Goal: Information Seeking & Learning: Learn about a topic

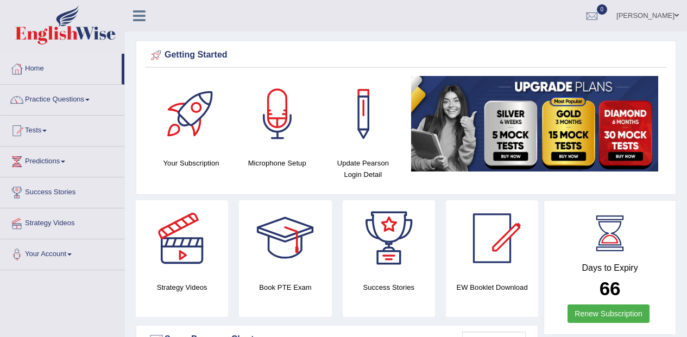
click at [77, 93] on link "Practice Questions" at bounding box center [63, 98] width 124 height 27
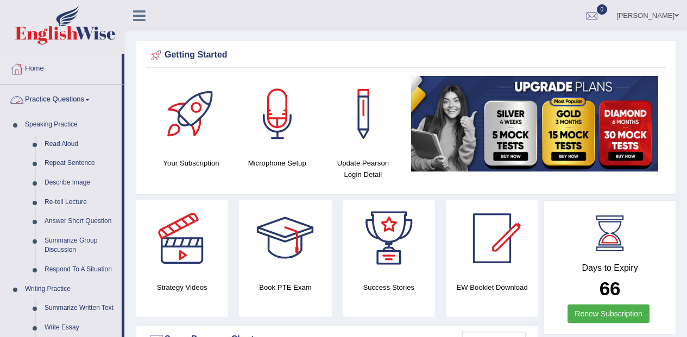
click at [73, 138] on link "Read Aloud" at bounding box center [81, 145] width 82 height 20
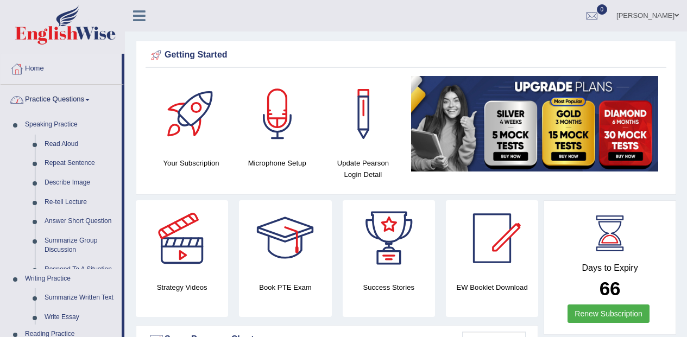
click at [73, 138] on link "Read Aloud" at bounding box center [81, 145] width 82 height 20
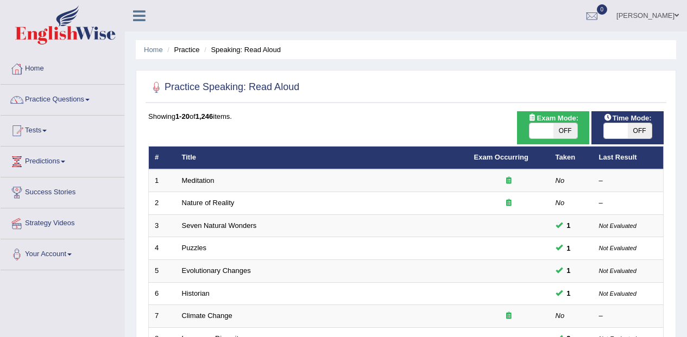
click at [217, 168] on th "Title" at bounding box center [322, 158] width 292 height 23
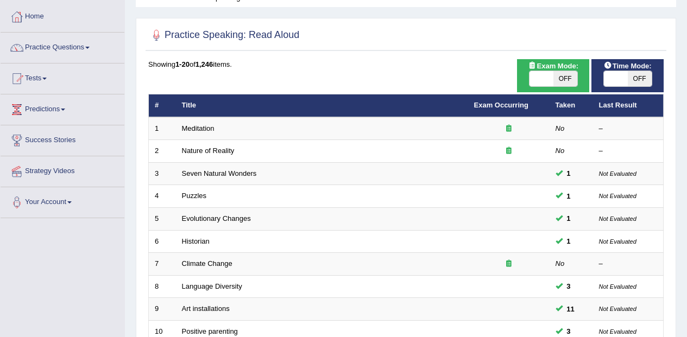
scroll to position [50, 0]
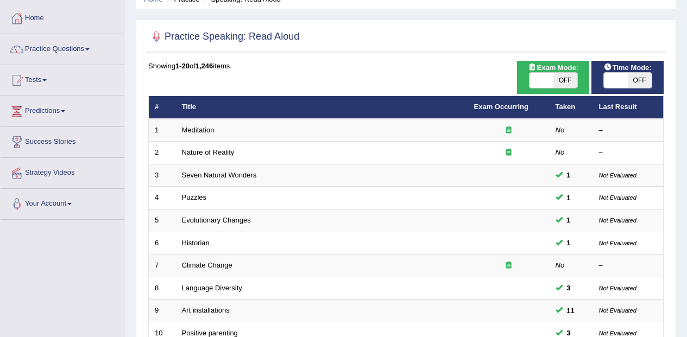
click at [556, 127] on em "No" at bounding box center [559, 130] width 9 height 8
click at [359, 119] on td "Meditation" at bounding box center [322, 130] width 292 height 23
click at [200, 131] on link "Meditation" at bounding box center [198, 130] width 33 height 8
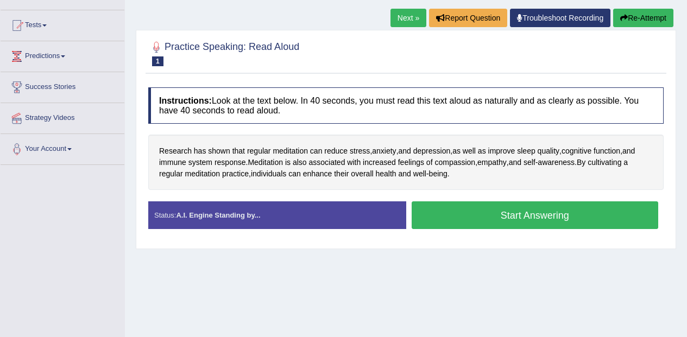
scroll to position [107, 0]
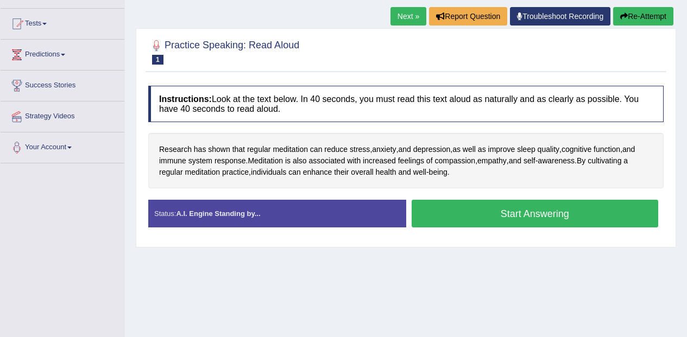
click at [517, 210] on button "Start Answering" at bounding box center [534, 214] width 247 height 28
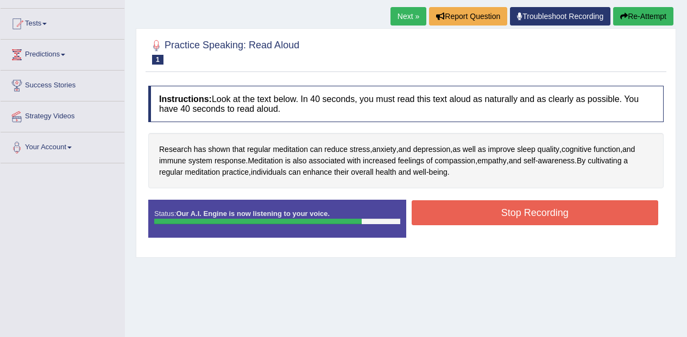
click at [466, 213] on button "Stop Recording" at bounding box center [534, 212] width 247 height 25
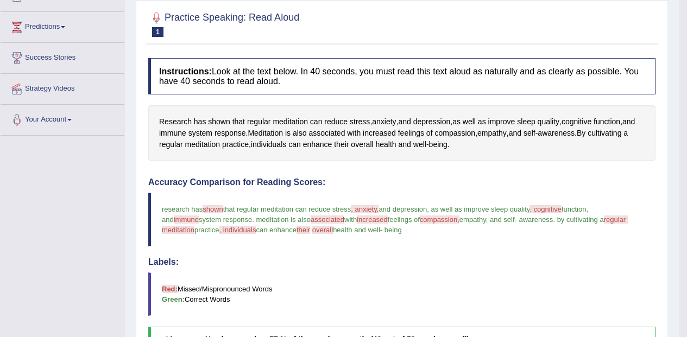
scroll to position [0, 0]
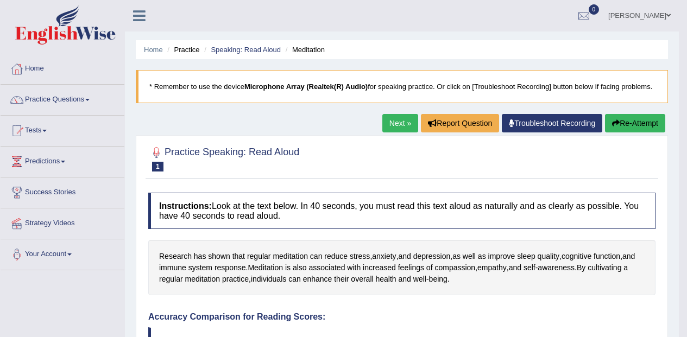
click at [401, 124] on link "Next »" at bounding box center [400, 123] width 36 height 18
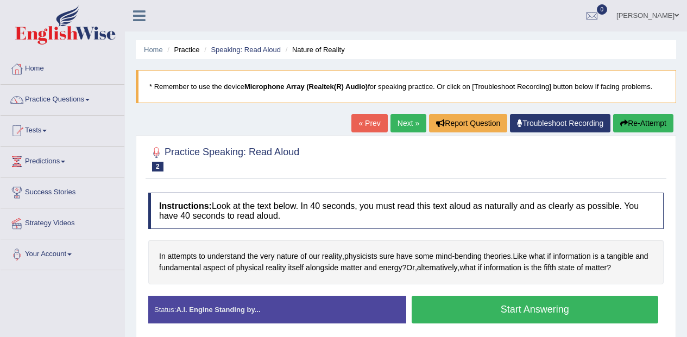
click at [553, 304] on button "Start Answering" at bounding box center [534, 310] width 247 height 28
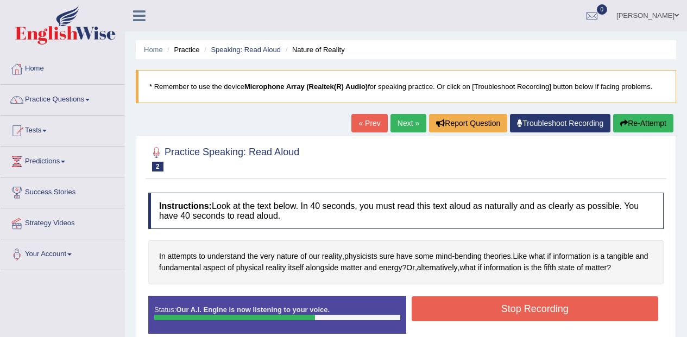
click at [575, 311] on button "Stop Recording" at bounding box center [534, 308] width 247 height 25
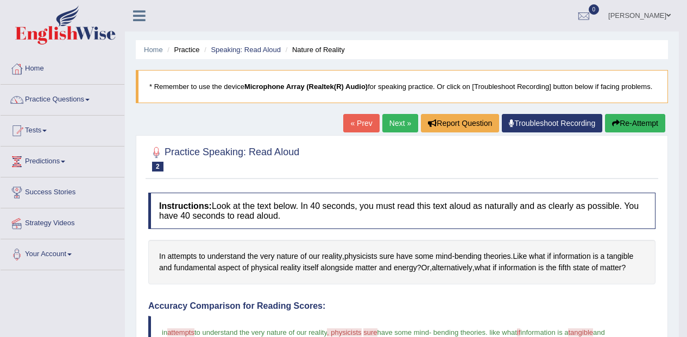
click at [24, 94] on div at bounding box center [17, 100] width 16 height 16
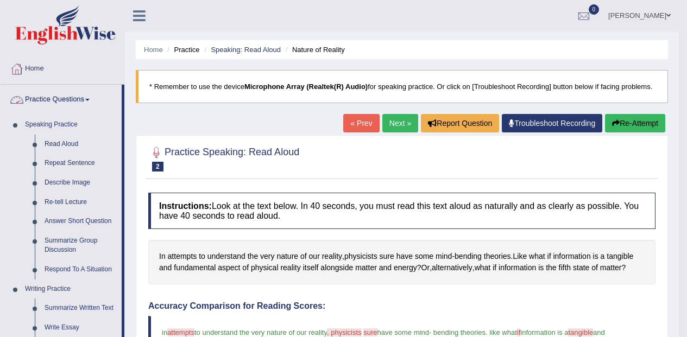
click at [53, 117] on link "Speaking Practice" at bounding box center [71, 125] width 102 height 20
click at [61, 143] on link "Read Aloud" at bounding box center [81, 145] width 82 height 20
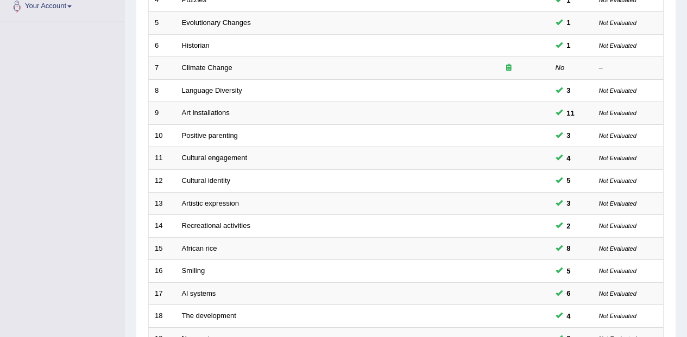
scroll to position [382, 0]
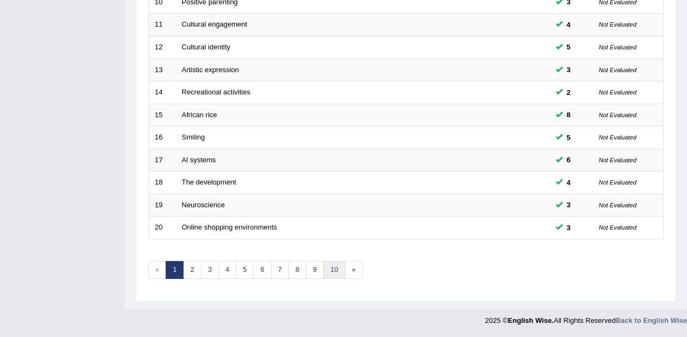
click at [336, 270] on link "10" at bounding box center [334, 270] width 22 height 18
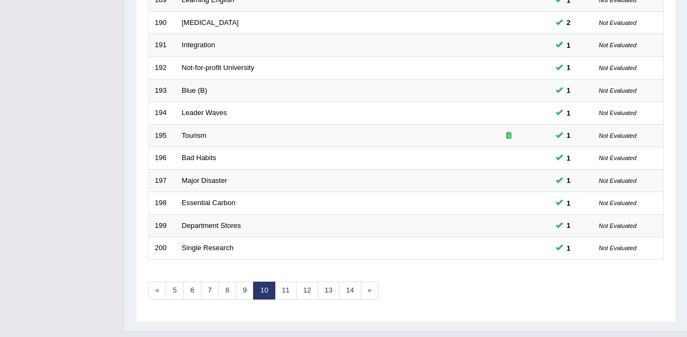
scroll to position [382, 0]
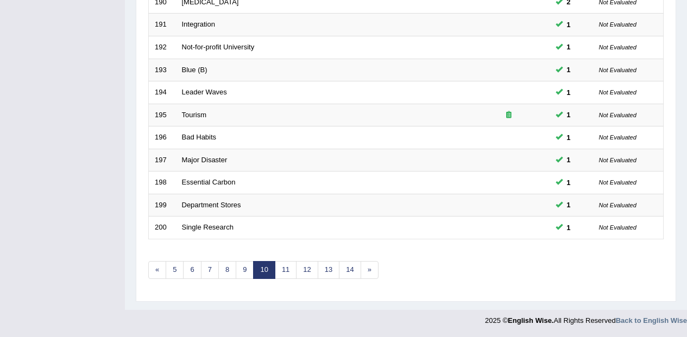
click at [356, 271] on link "14" at bounding box center [350, 270] width 22 height 18
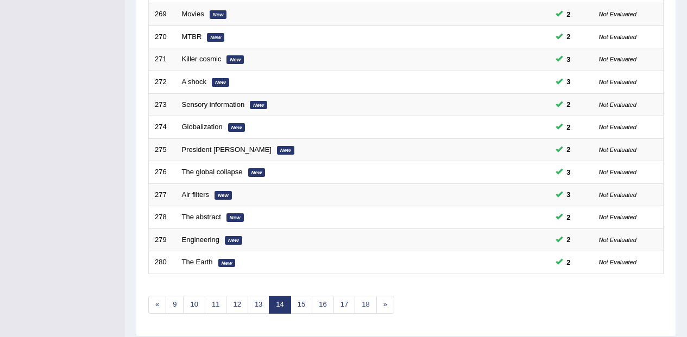
scroll to position [382, 0]
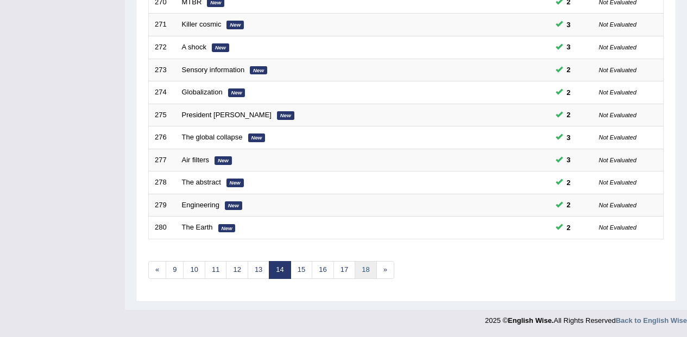
click at [370, 270] on link "18" at bounding box center [365, 270] width 22 height 18
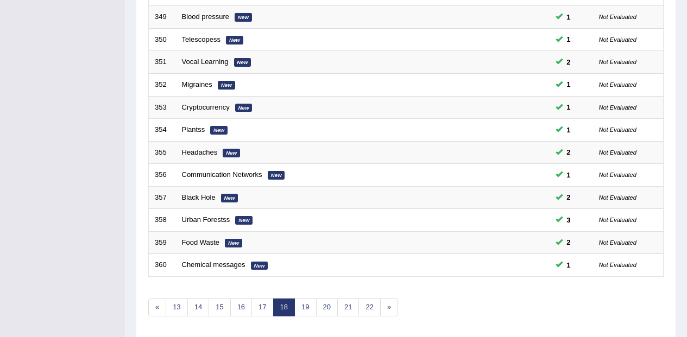
scroll to position [382, 0]
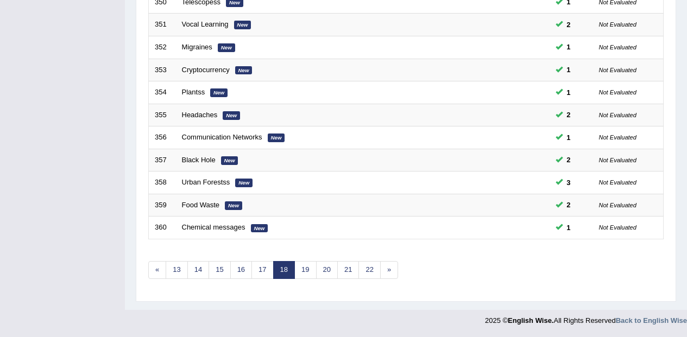
click at [370, 272] on link "22" at bounding box center [369, 270] width 22 height 18
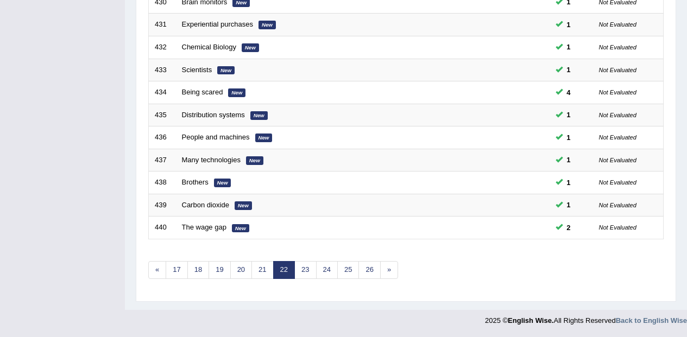
click at [625, 194] on td "Not Evaluated" at bounding box center [628, 205] width 71 height 23
click at [372, 272] on link "26" at bounding box center [369, 270] width 22 height 18
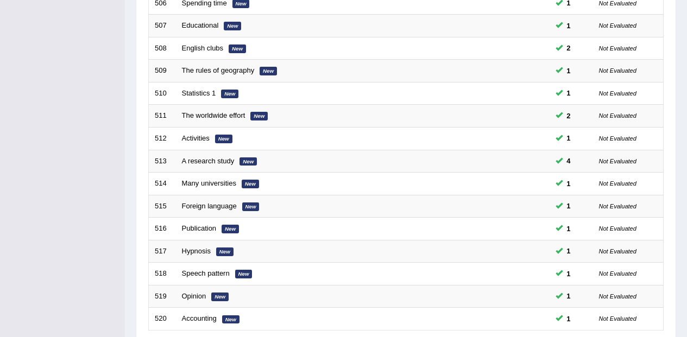
scroll to position [382, 0]
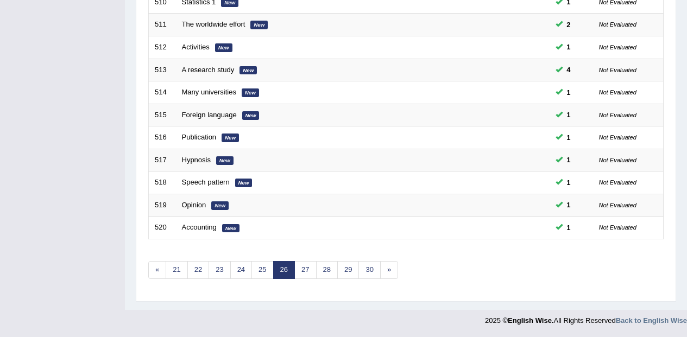
click at [367, 273] on link "30" at bounding box center [369, 270] width 22 height 18
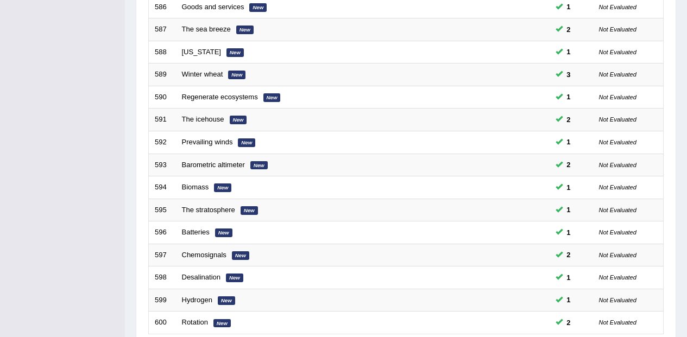
scroll to position [382, 0]
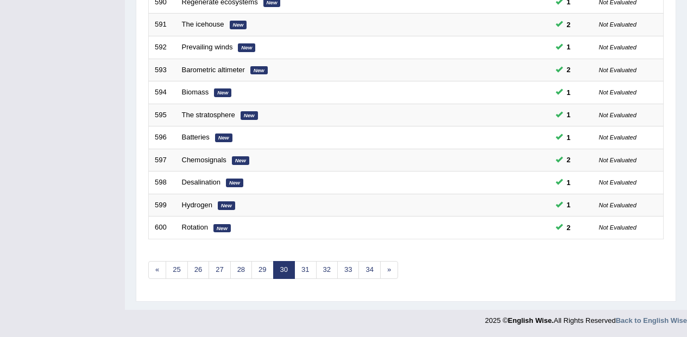
click at [307, 263] on link "31" at bounding box center [305, 270] width 22 height 18
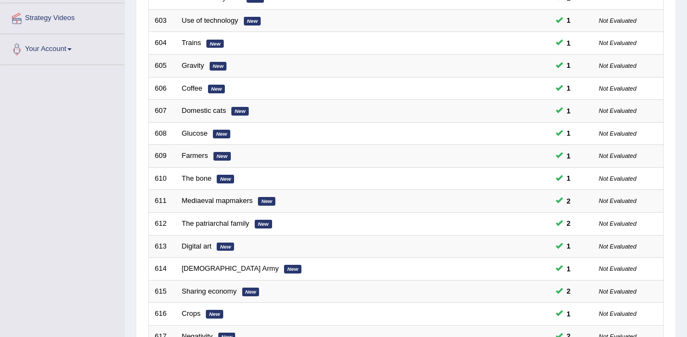
scroll to position [382, 0]
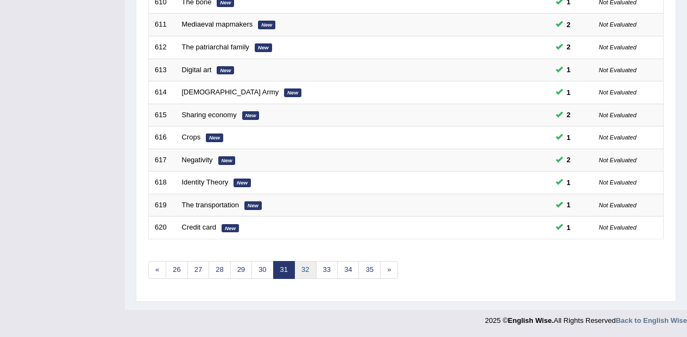
click at [308, 269] on link "32" at bounding box center [305, 270] width 22 height 18
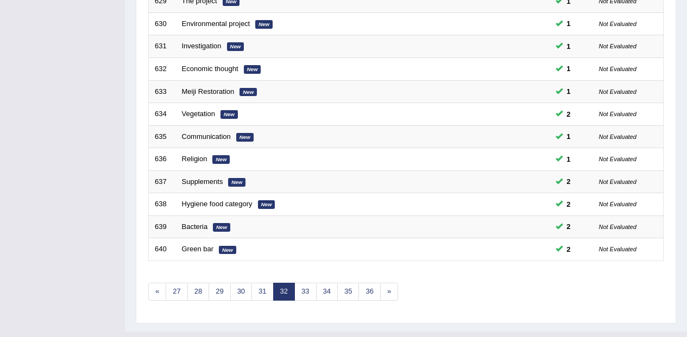
scroll to position [382, 0]
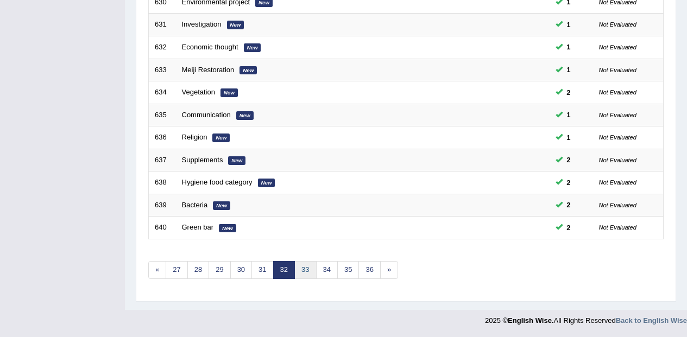
click at [303, 275] on link "33" at bounding box center [305, 270] width 22 height 18
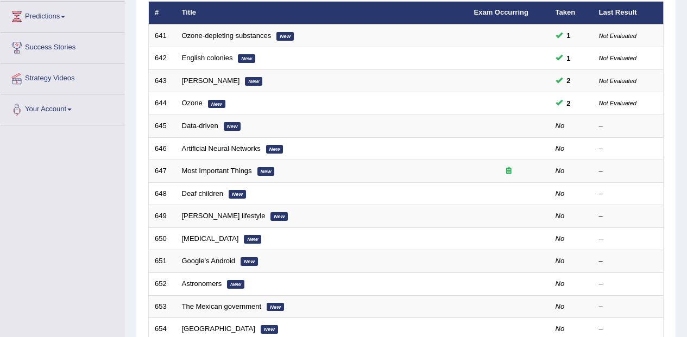
scroll to position [145, 0]
click at [231, 130] on em "New" at bounding box center [232, 126] width 17 height 9
click at [235, 123] on em "New" at bounding box center [232, 126] width 17 height 9
click at [211, 122] on link "Data-driven" at bounding box center [200, 126] width 36 height 8
click at [216, 122] on link "Data-driven" at bounding box center [200, 126] width 36 height 8
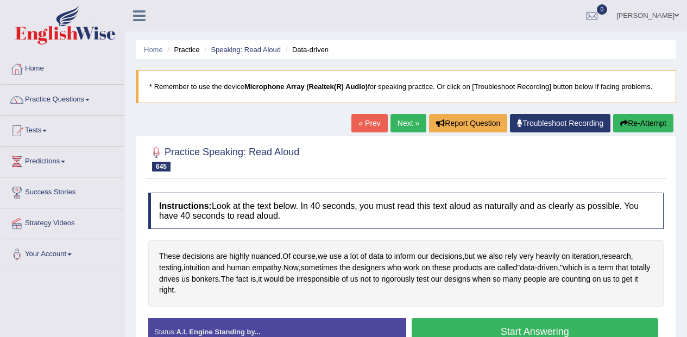
click at [455, 243] on div "These decisions are highly nuanced . Of course , we use a lot of data to inform…" at bounding box center [405, 273] width 515 height 66
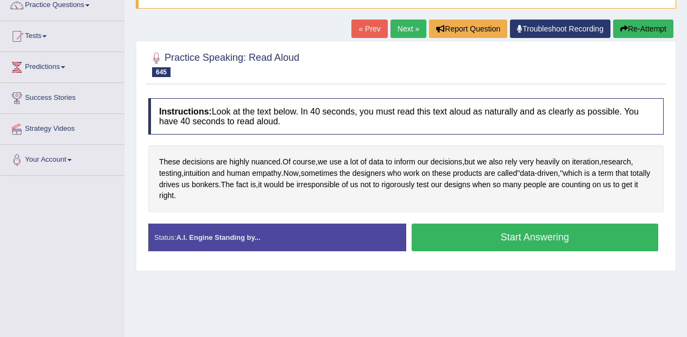
scroll to position [99, 0]
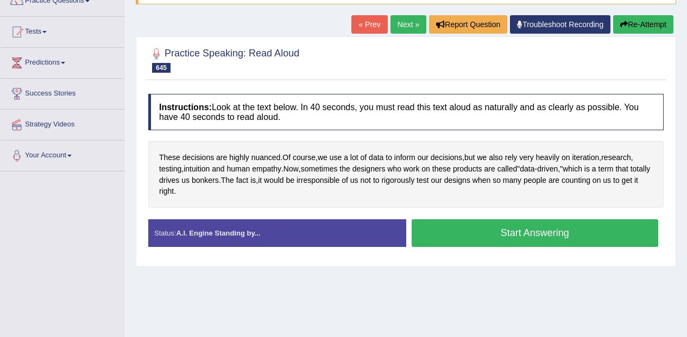
click at [561, 265] on div "Practice Speaking: Read Aloud 645 Data-driven Instructions: Look at the text be…" at bounding box center [406, 151] width 540 height 231
click at [268, 158] on span "nuanced" at bounding box center [265, 157] width 29 height 11
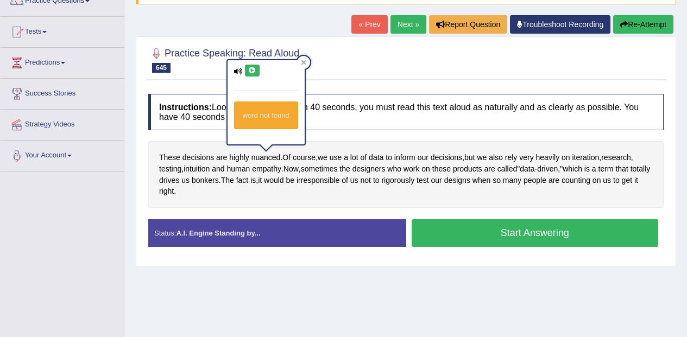
click at [251, 71] on icon at bounding box center [252, 70] width 8 height 7
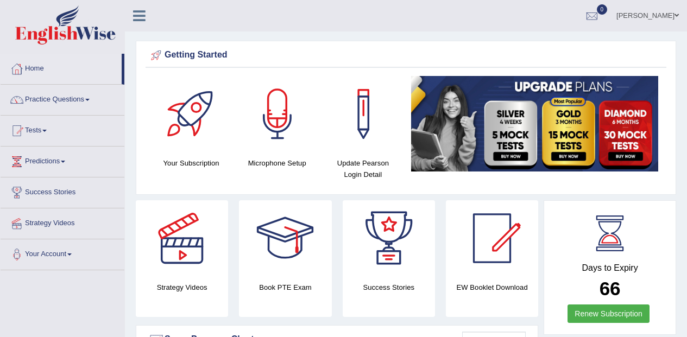
click at [77, 92] on link "Practice Questions" at bounding box center [63, 98] width 124 height 27
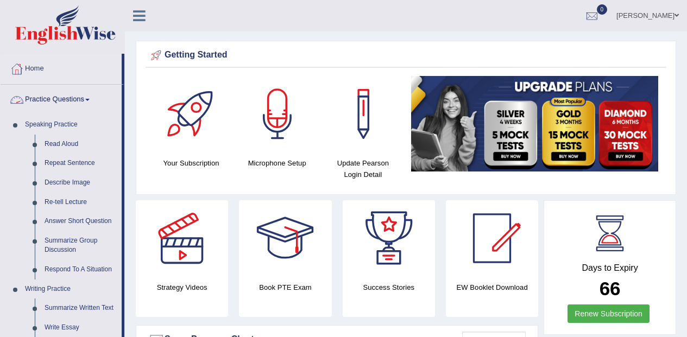
click at [75, 141] on link "Read Aloud" at bounding box center [81, 145] width 82 height 20
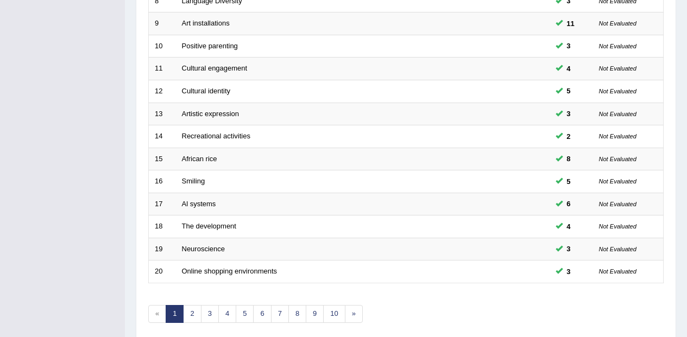
scroll to position [382, 0]
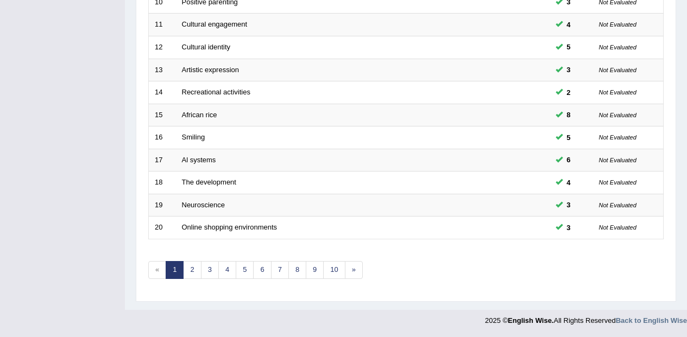
click at [333, 275] on link "10" at bounding box center [334, 270] width 22 height 18
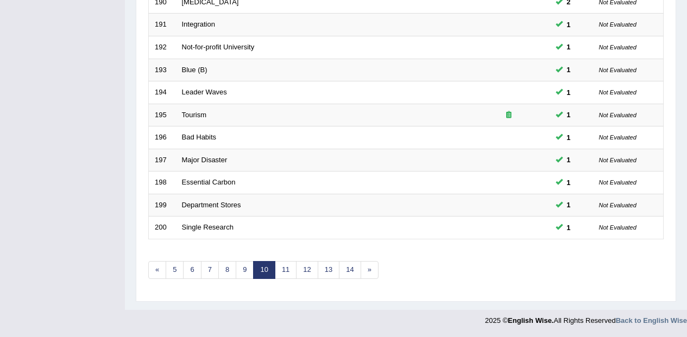
click at [357, 275] on link "14" at bounding box center [350, 270] width 22 height 18
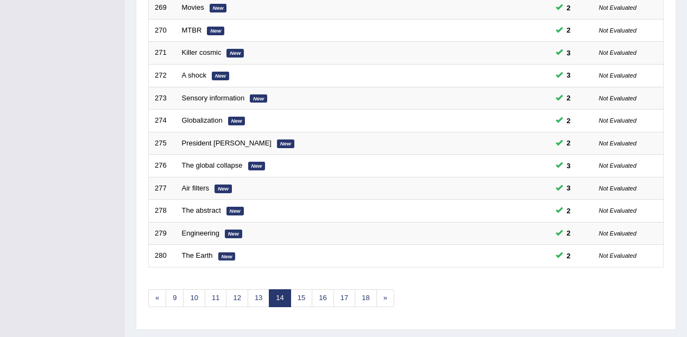
scroll to position [382, 0]
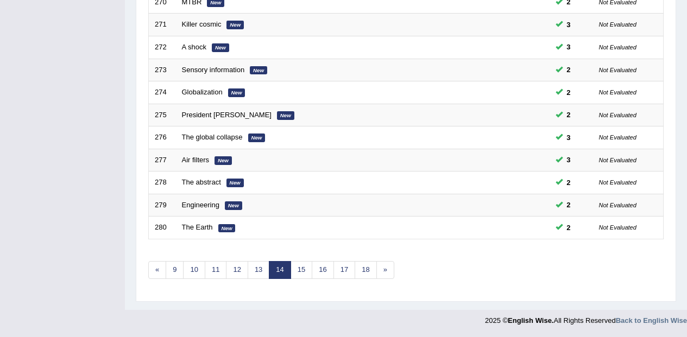
click at [367, 268] on link "18" at bounding box center [365, 270] width 22 height 18
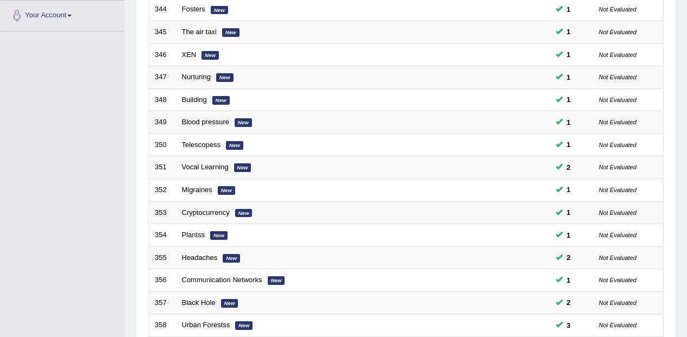
scroll to position [382, 0]
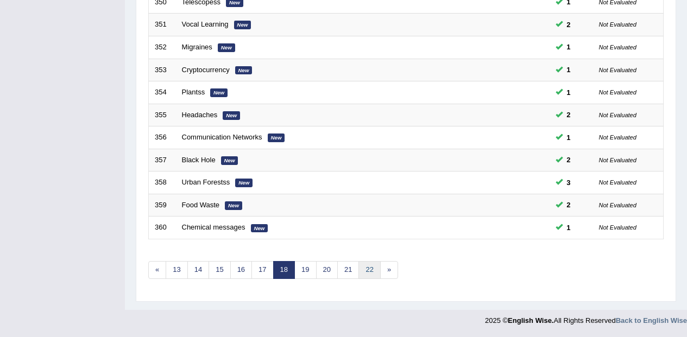
click at [374, 266] on link "22" at bounding box center [369, 270] width 22 height 18
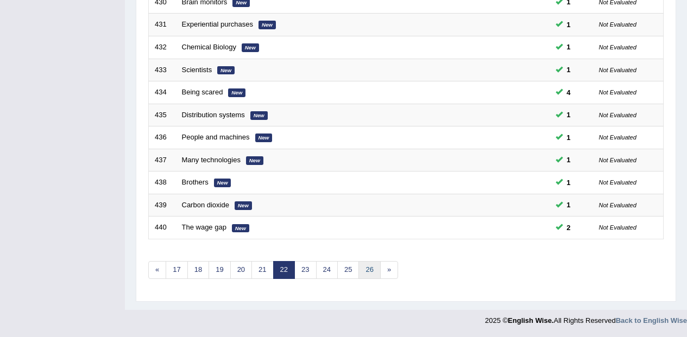
click at [366, 266] on link "26" at bounding box center [369, 270] width 22 height 18
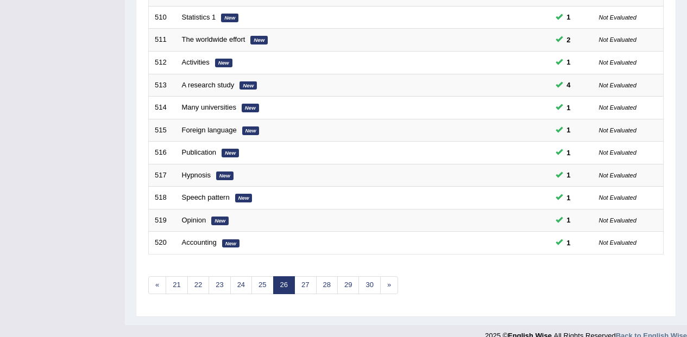
scroll to position [382, 0]
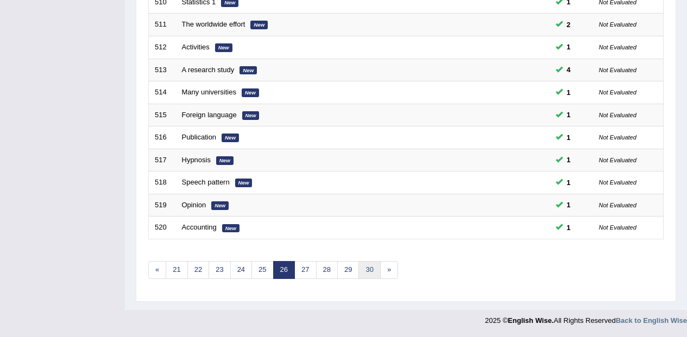
click at [374, 270] on link "30" at bounding box center [369, 270] width 22 height 18
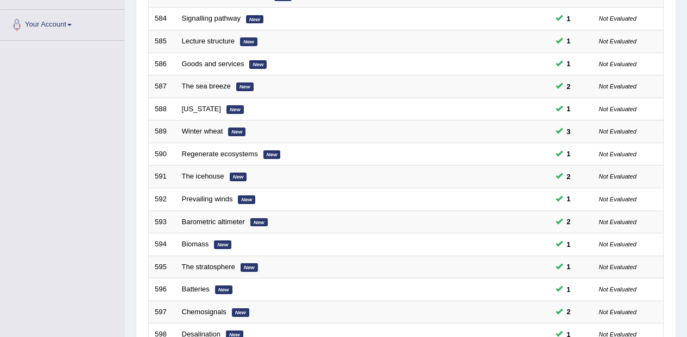
scroll to position [382, 0]
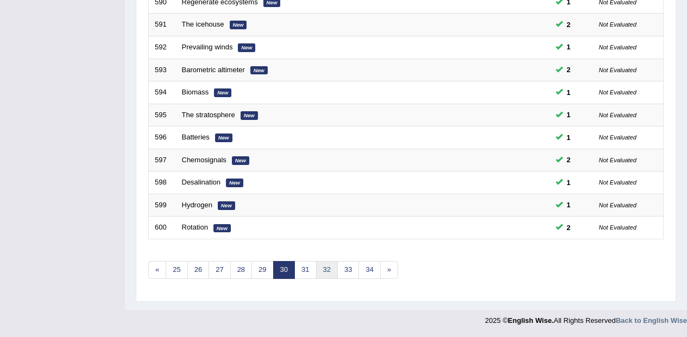
click at [323, 270] on link "32" at bounding box center [327, 270] width 22 height 18
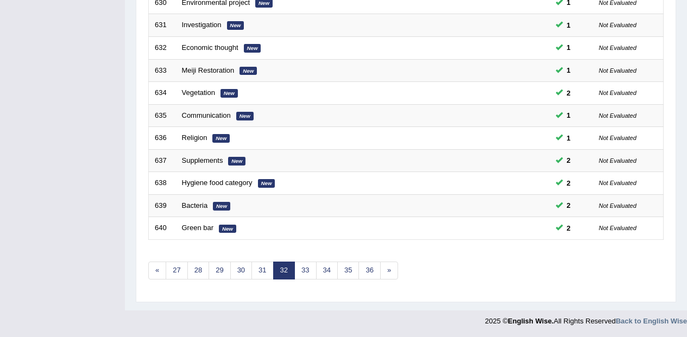
scroll to position [382, 0]
click at [306, 267] on link "33" at bounding box center [305, 270] width 22 height 18
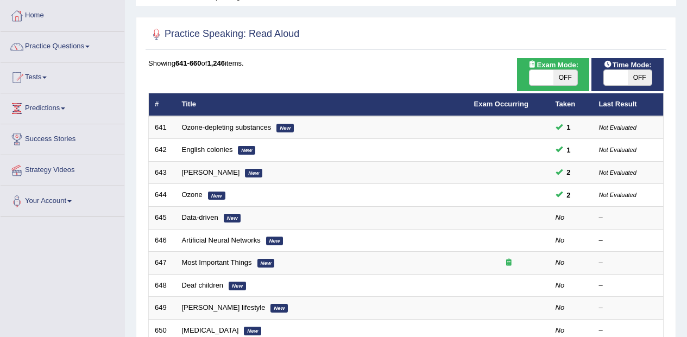
scroll to position [54, 0]
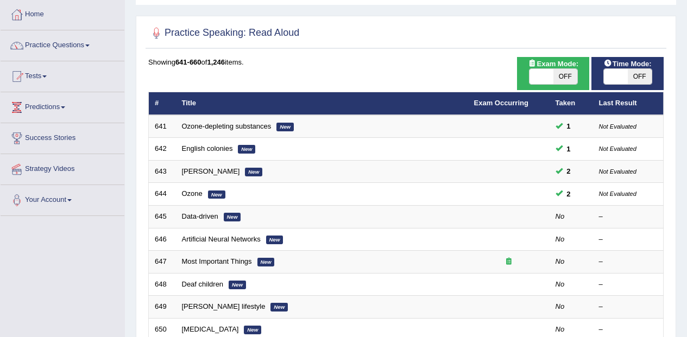
click at [215, 220] on link "Data-driven" at bounding box center [200, 216] width 36 height 8
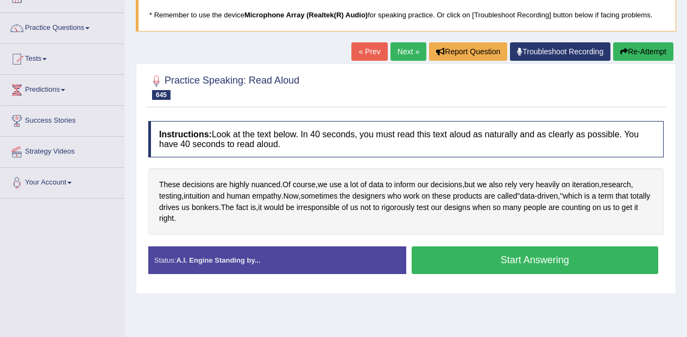
scroll to position [86, 0]
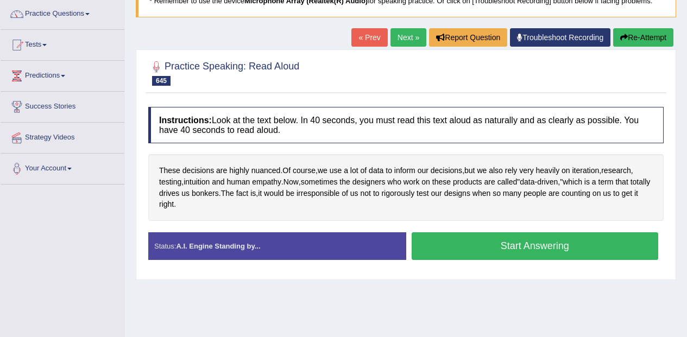
click at [264, 175] on span "nuanced" at bounding box center [265, 170] width 29 height 11
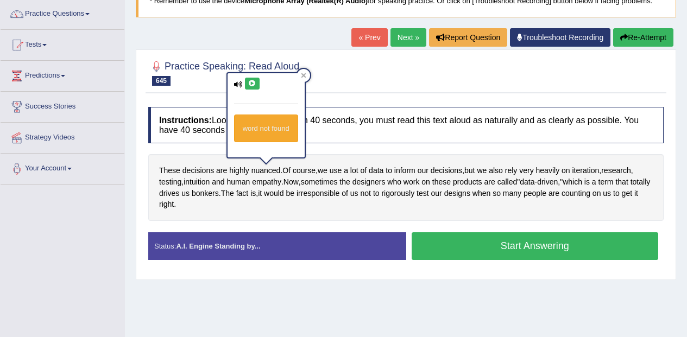
click at [250, 85] on icon at bounding box center [252, 83] width 8 height 7
click at [591, 170] on span "iteration" at bounding box center [585, 170] width 27 height 11
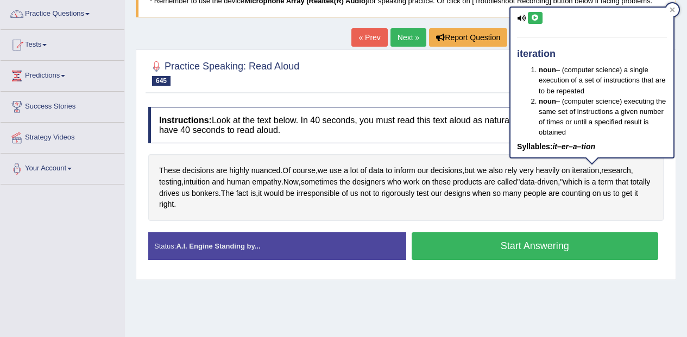
click at [537, 17] on icon at bounding box center [535, 18] width 8 height 7
click at [210, 184] on span "intuition" at bounding box center [196, 181] width 26 height 11
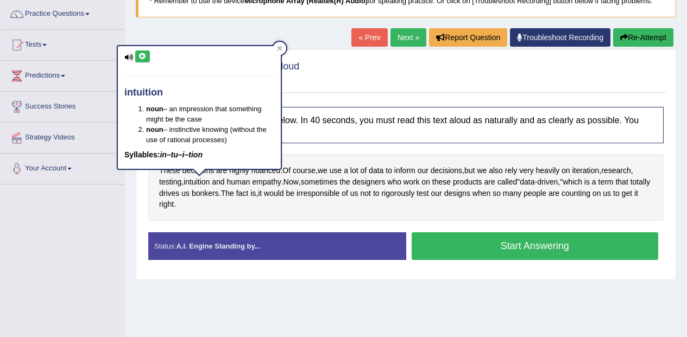
click at [148, 54] on button at bounding box center [142, 56] width 15 height 12
click at [219, 198] on span "bonkers" at bounding box center [205, 193] width 27 height 11
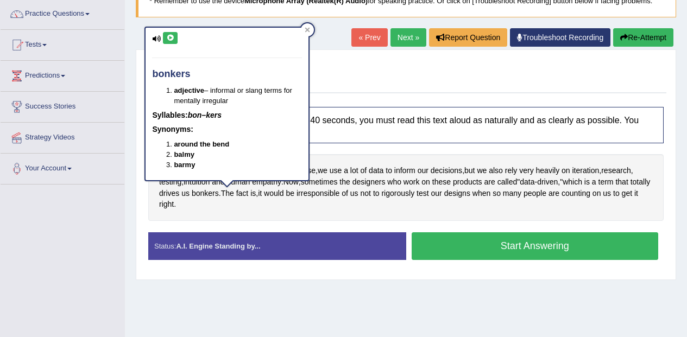
click at [171, 37] on icon at bounding box center [170, 38] width 8 height 7
click at [543, 249] on button "Start Answering" at bounding box center [534, 246] width 247 height 28
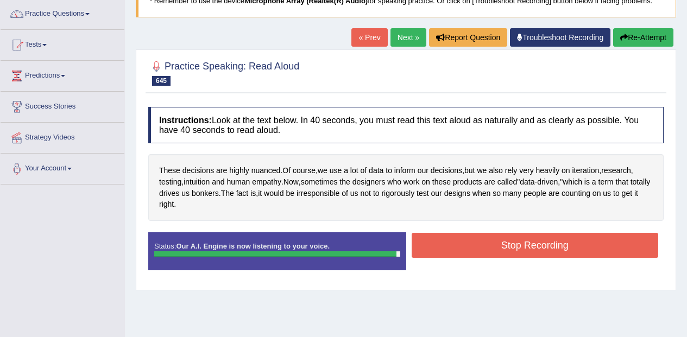
click at [529, 236] on button "Stop Recording" at bounding box center [534, 245] width 247 height 25
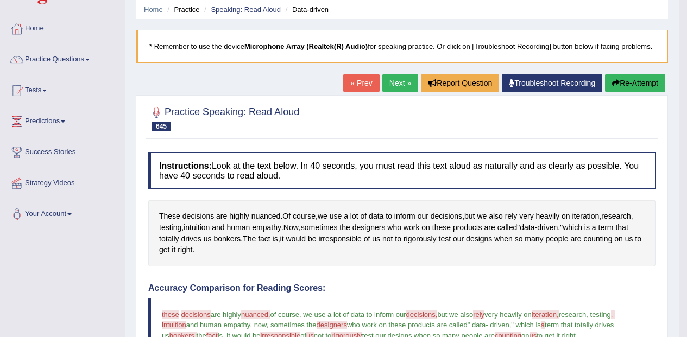
scroll to position [0, 0]
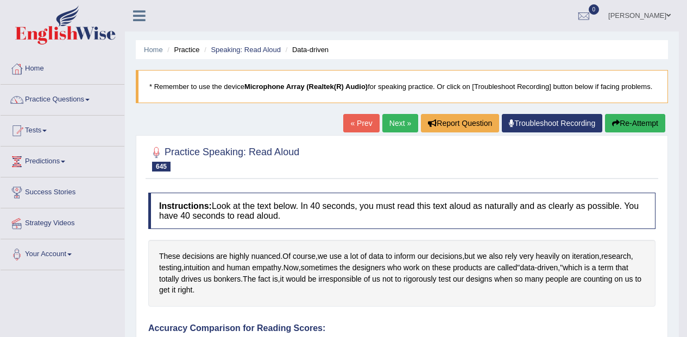
click at [392, 129] on link "Next »" at bounding box center [400, 123] width 36 height 18
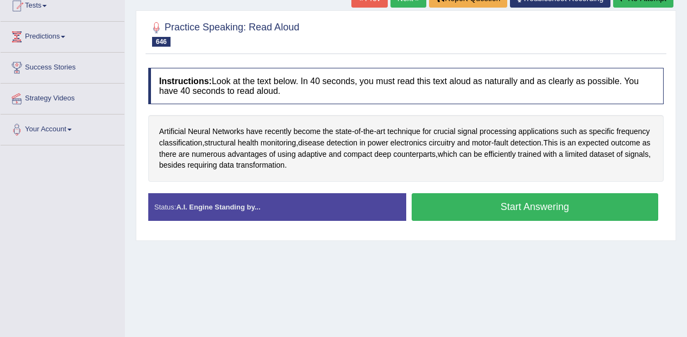
click at [461, 206] on button "Start Answering" at bounding box center [534, 207] width 247 height 28
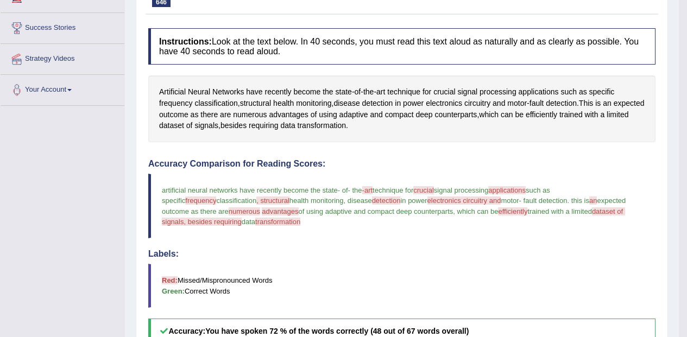
scroll to position [164, 0]
click at [557, 118] on span "efficiently" at bounding box center [540, 115] width 31 height 11
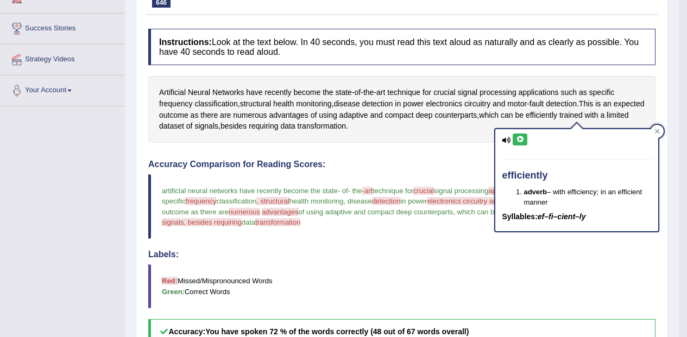
click at [523, 138] on icon at bounding box center [520, 139] width 8 height 7
click at [657, 131] on icon at bounding box center [657, 131] width 5 height 5
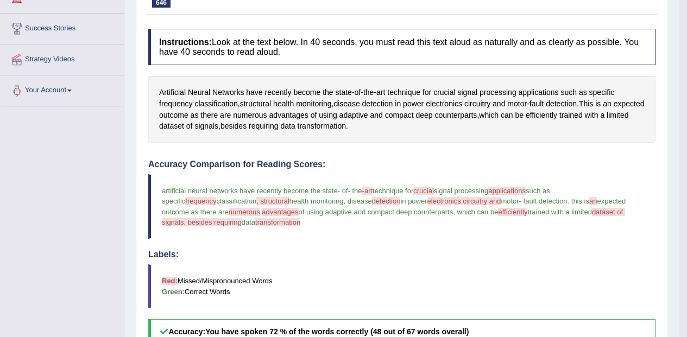
click at [184, 132] on span "dataset" at bounding box center [171, 126] width 25 height 11
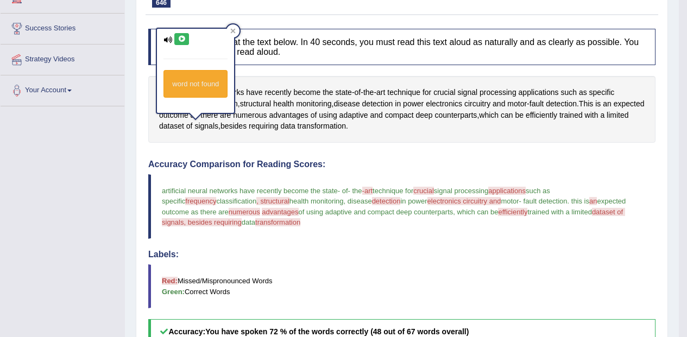
click at [170, 38] on icon at bounding box center [167, 39] width 9 height 7
click at [171, 38] on icon at bounding box center [167, 39] width 9 height 7
click at [185, 39] on icon at bounding box center [182, 39] width 8 height 7
click at [183, 37] on icon at bounding box center [182, 39] width 8 height 7
click at [447, 90] on span "crucial" at bounding box center [444, 92] width 22 height 11
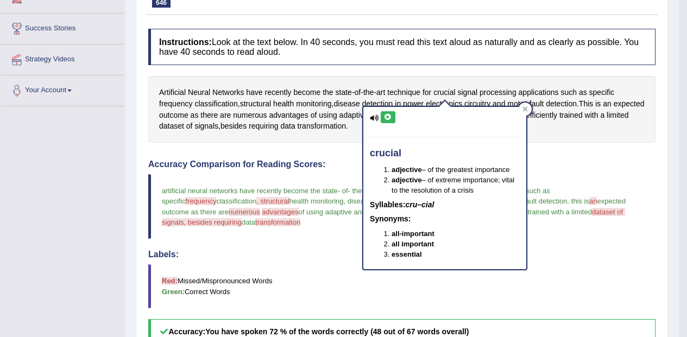
click at [390, 117] on icon at bounding box center [388, 117] width 8 height 7
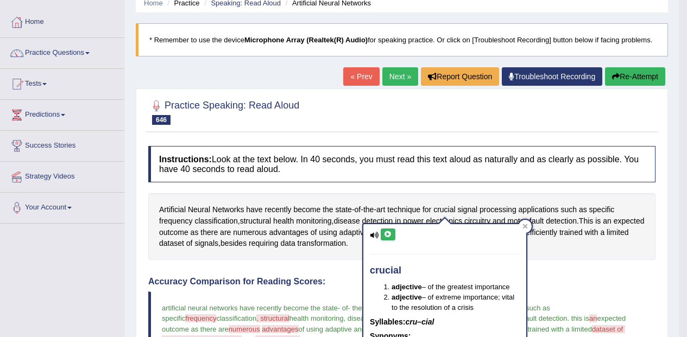
scroll to position [44, 0]
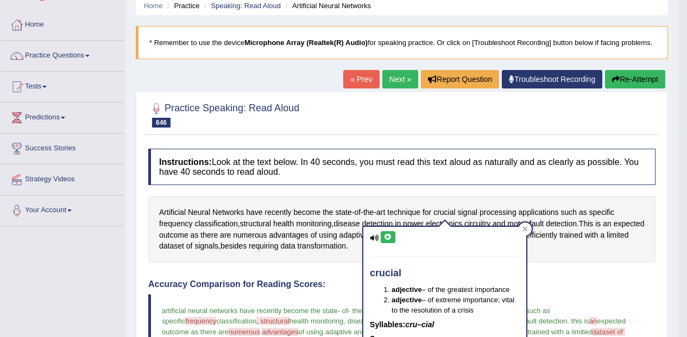
click at [637, 77] on button "Re-Attempt" at bounding box center [635, 79] width 60 height 18
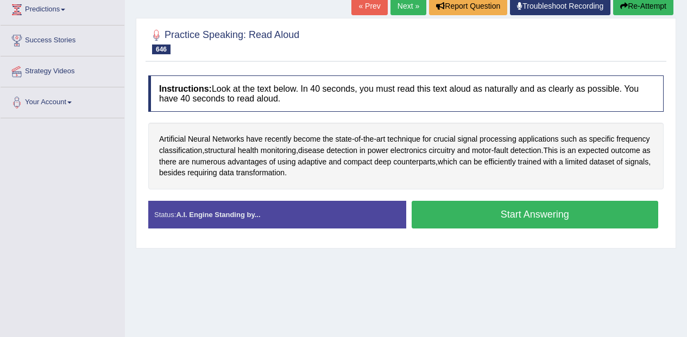
click at [531, 208] on button "Start Answering" at bounding box center [534, 215] width 247 height 28
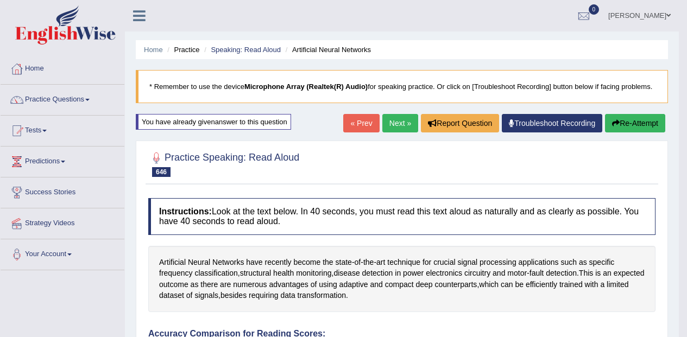
click at [400, 119] on link "Next »" at bounding box center [400, 123] width 36 height 18
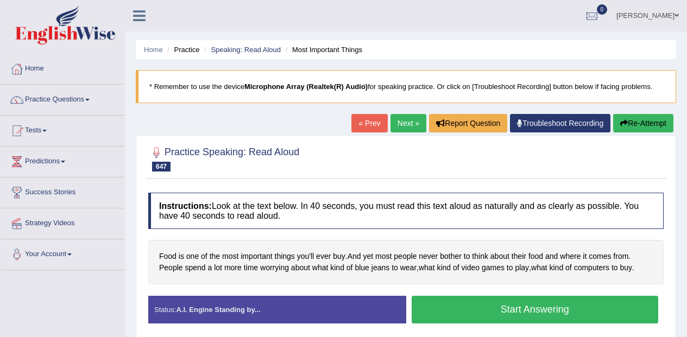
click at [497, 321] on button "Start Answering" at bounding box center [534, 310] width 247 height 28
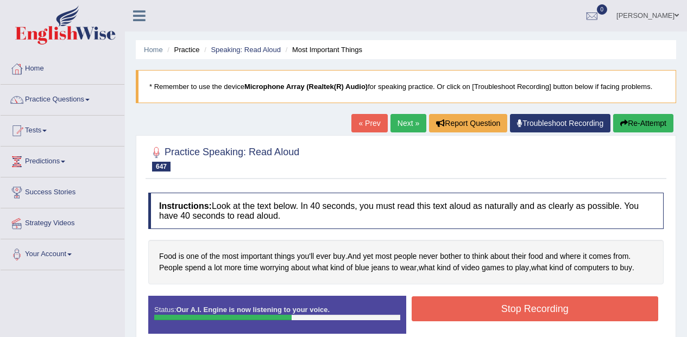
click at [585, 309] on button "Stop Recording" at bounding box center [534, 308] width 247 height 25
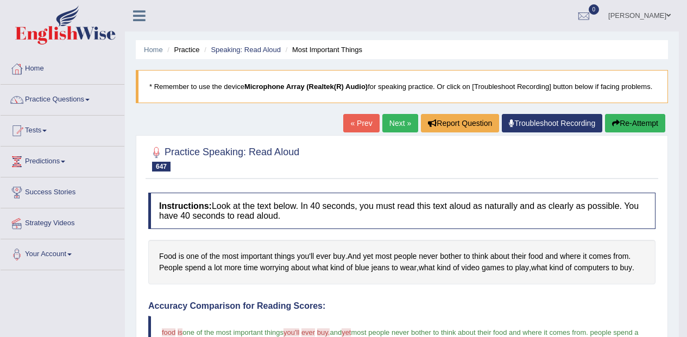
click at [397, 114] on link "Next »" at bounding box center [400, 123] width 36 height 18
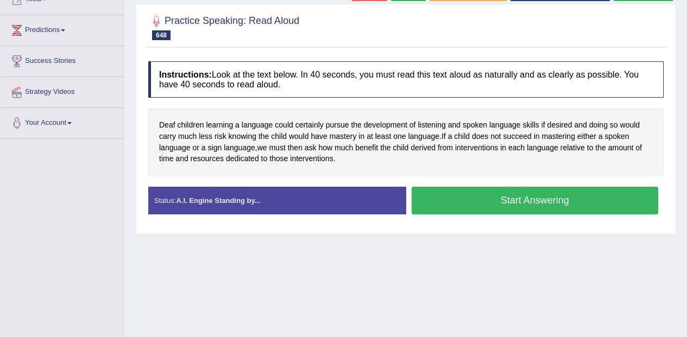
scroll to position [132, 0]
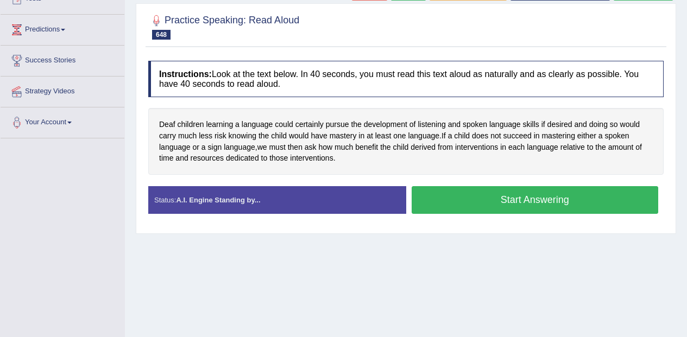
click at [616, 193] on button "Start Answering" at bounding box center [534, 200] width 247 height 28
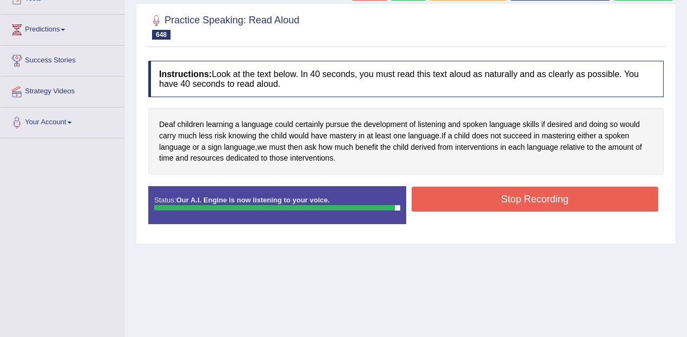
click at [601, 200] on button "Stop Recording" at bounding box center [534, 199] width 247 height 25
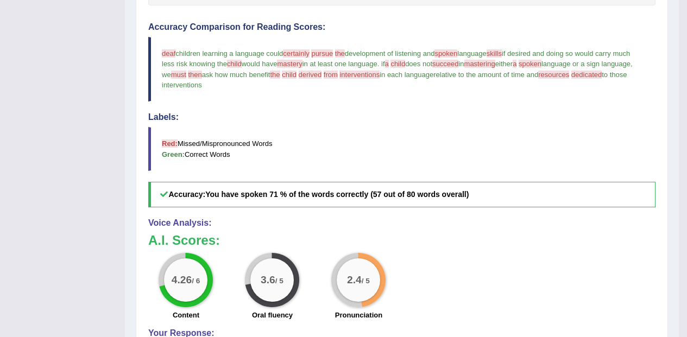
scroll to position [0, 0]
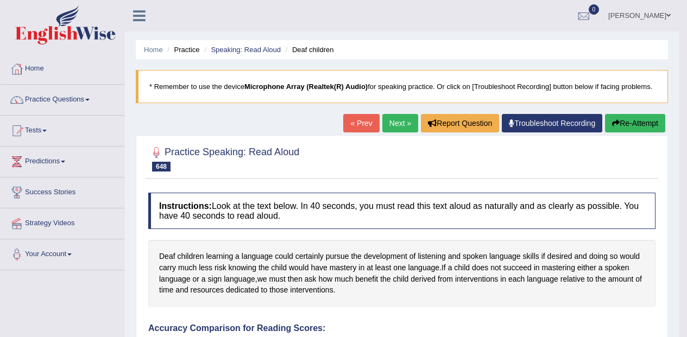
click at [388, 122] on link "Next »" at bounding box center [400, 123] width 36 height 18
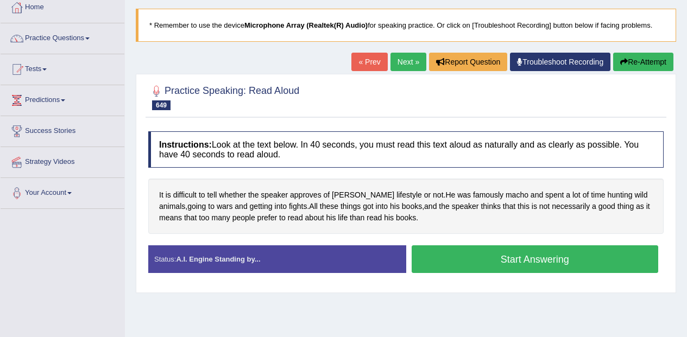
scroll to position [69, 0]
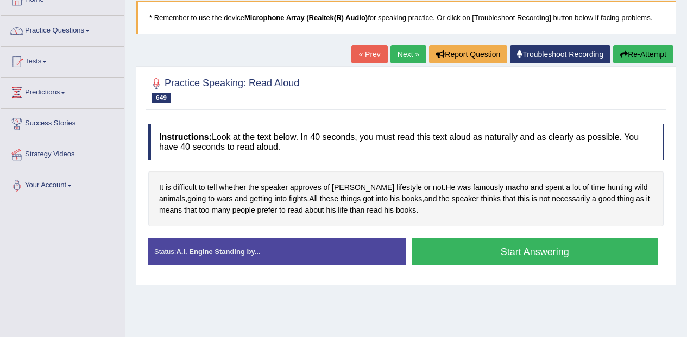
click at [447, 319] on div "Home Practice Speaking: Read Aloud Hemingway's lifestyle * Remember to use the …" at bounding box center [406, 202] width 562 height 543
click at [544, 253] on button "Start Answering" at bounding box center [534, 252] width 247 height 28
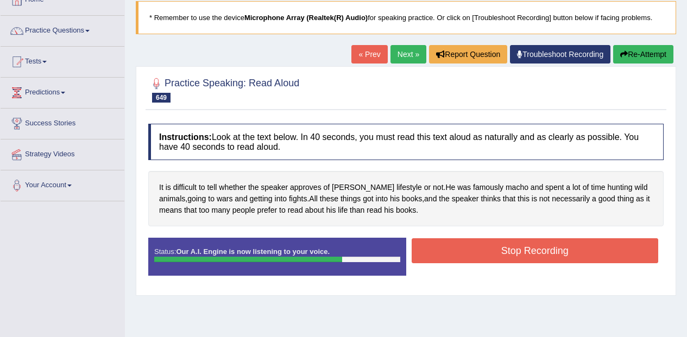
click at [576, 247] on button "Stop Recording" at bounding box center [534, 250] width 247 height 25
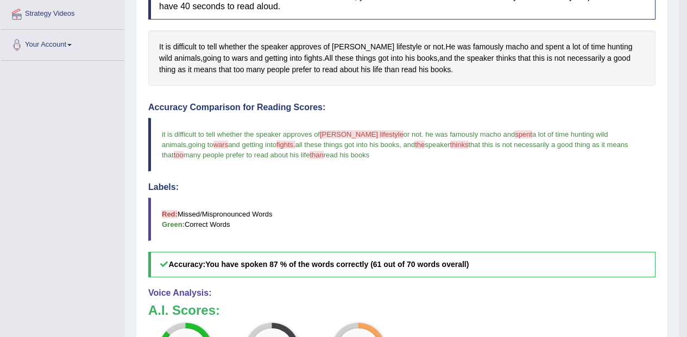
scroll to position [148, 0]
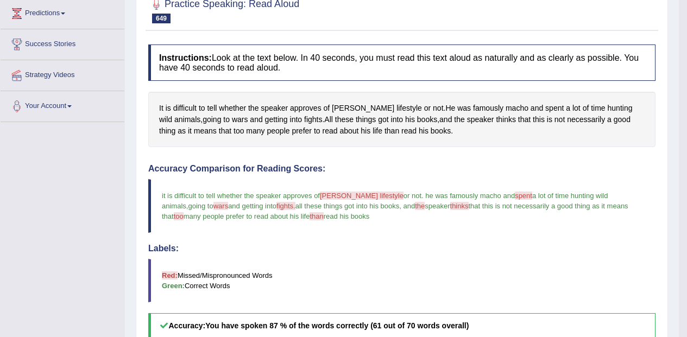
click at [585, 246] on h4 "Labels:" at bounding box center [401, 249] width 507 height 10
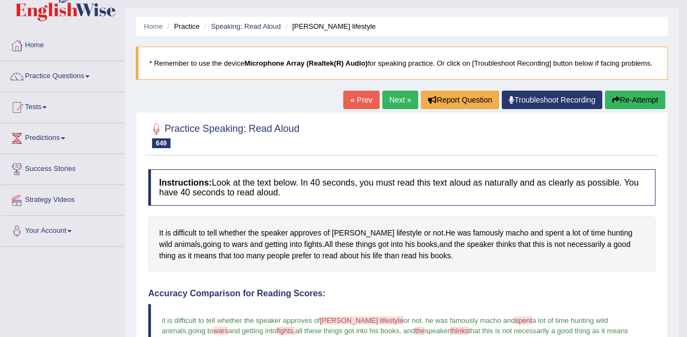
scroll to position [0, 0]
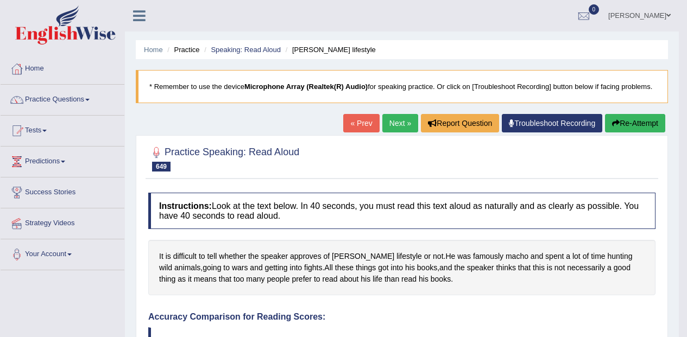
click at [397, 119] on link "Next »" at bounding box center [400, 123] width 36 height 18
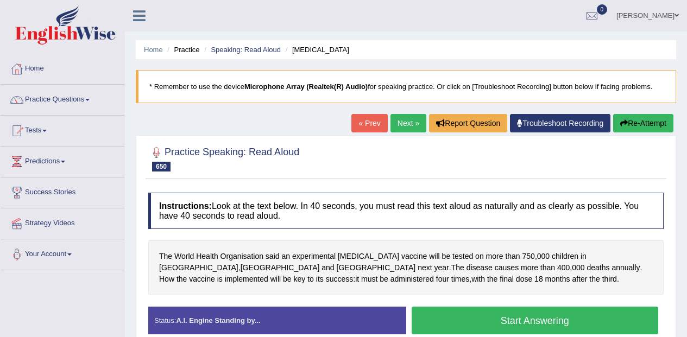
click at [589, 313] on button "Start Answering" at bounding box center [534, 321] width 247 height 28
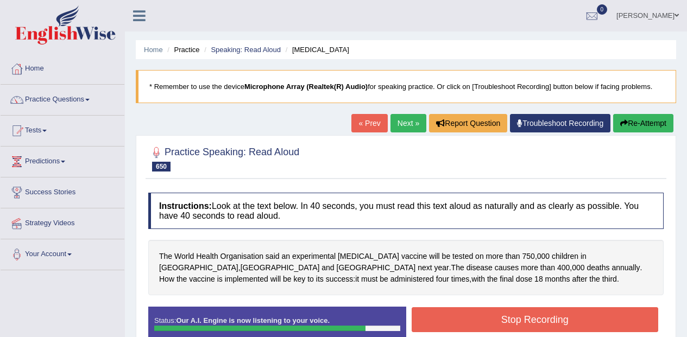
click at [565, 314] on button "Stop Recording" at bounding box center [534, 319] width 247 height 25
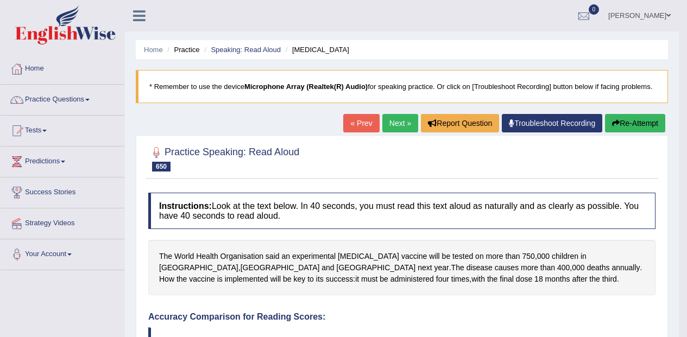
click at [399, 121] on link "Next »" at bounding box center [400, 123] width 36 height 18
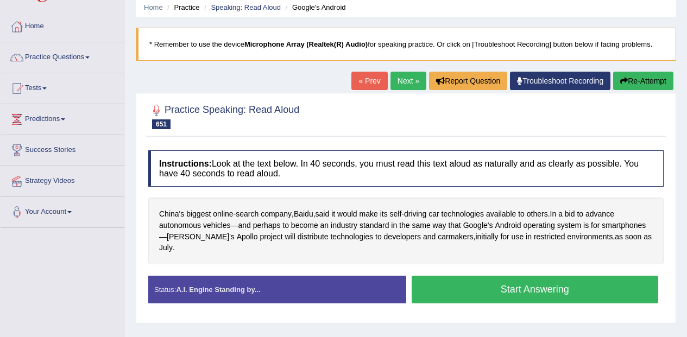
scroll to position [42, 0]
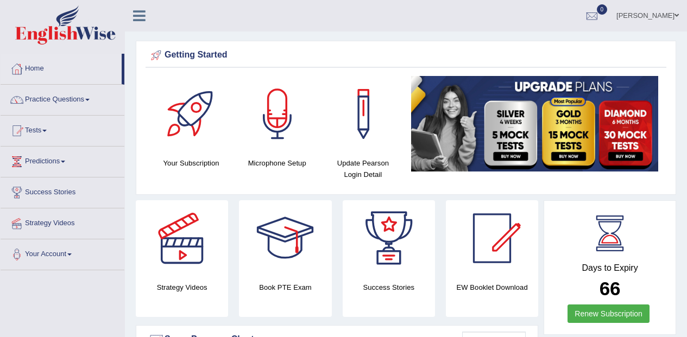
click at [56, 97] on link "Practice Questions" at bounding box center [63, 98] width 124 height 27
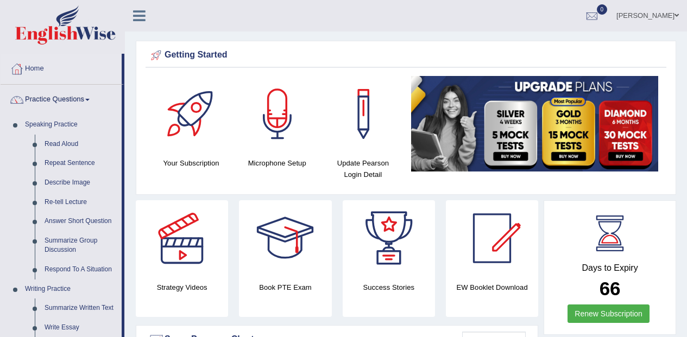
click at [489, 27] on ul "Masum Alam Toggle navigation Username: Masum Access Type: Online Subscription: …" at bounding box center [491, 15] width 394 height 31
click at [478, 41] on div "Getting Started Your Subscription Microphone Setup Update Pearson Login Detail ×" at bounding box center [406, 118] width 540 height 154
click at [498, 49] on div "Getting Started" at bounding box center [405, 55] width 515 height 16
click at [506, 42] on div "Getting Started Your Subscription Microphone Setup Update Pearson Login Detail ×" at bounding box center [406, 118] width 540 height 154
click at [555, 27] on ul "Masum Alam Toggle navigation Username: Masum Access Type: Online Subscription: …" at bounding box center [491, 15] width 394 height 31
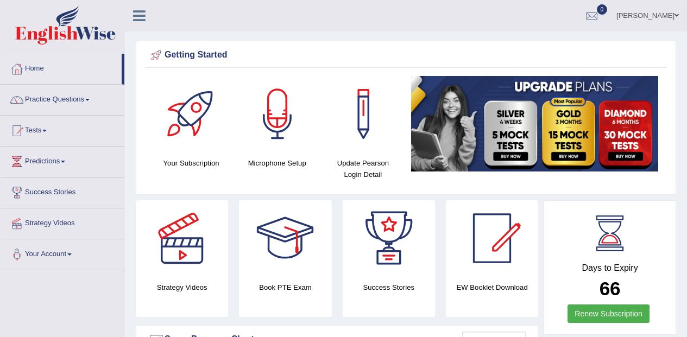
click at [37, 91] on link "Practice Questions" at bounding box center [63, 98] width 124 height 27
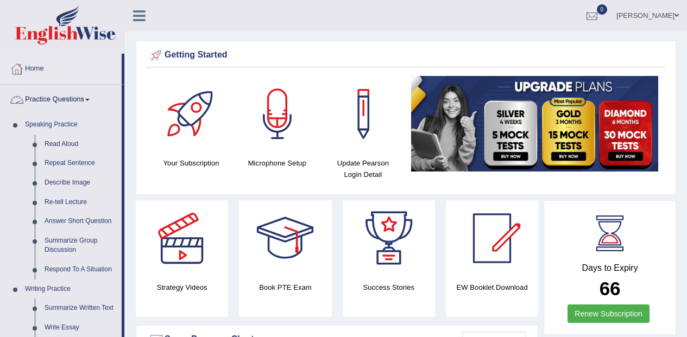
click at [71, 143] on link "Read Aloud" at bounding box center [81, 145] width 82 height 20
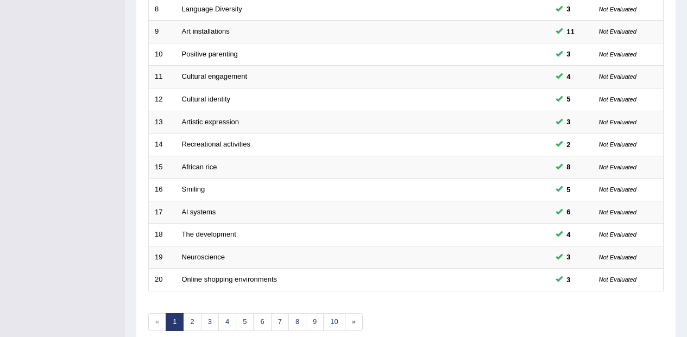
scroll to position [382, 0]
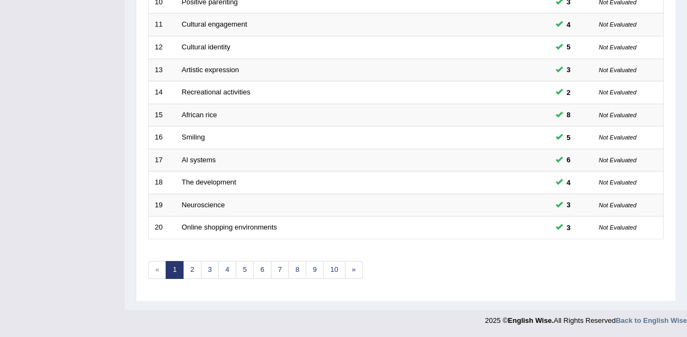
click at [336, 268] on link "10" at bounding box center [334, 270] width 22 height 18
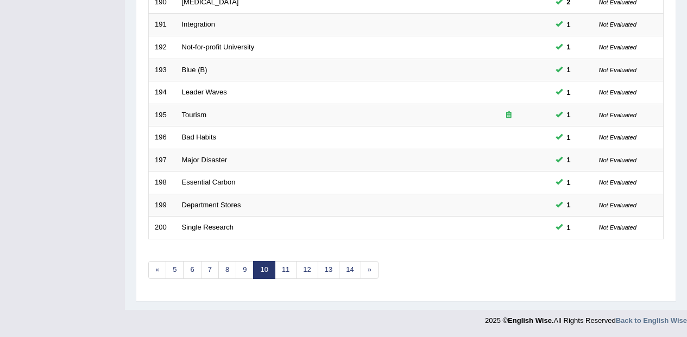
click at [376, 272] on link "»" at bounding box center [369, 270] width 18 height 18
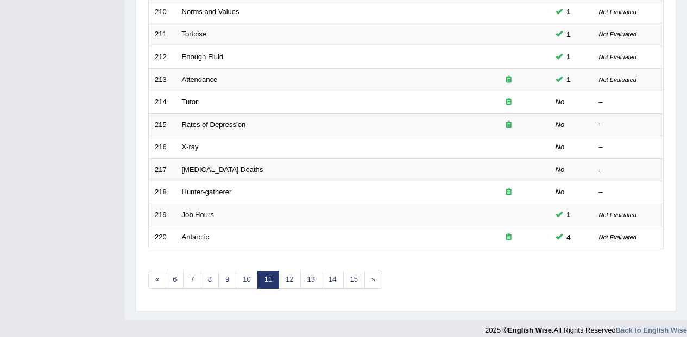
scroll to position [382, 0]
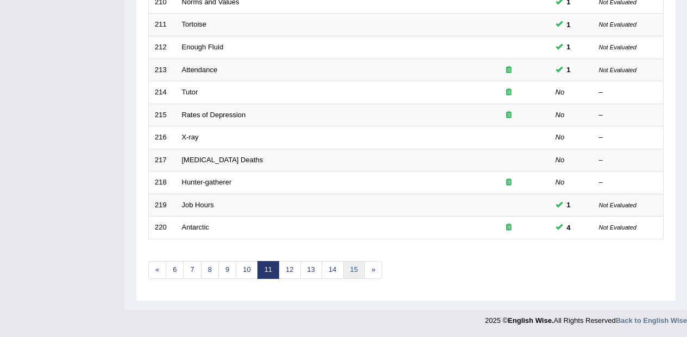
click at [354, 271] on link "15" at bounding box center [354, 270] width 22 height 18
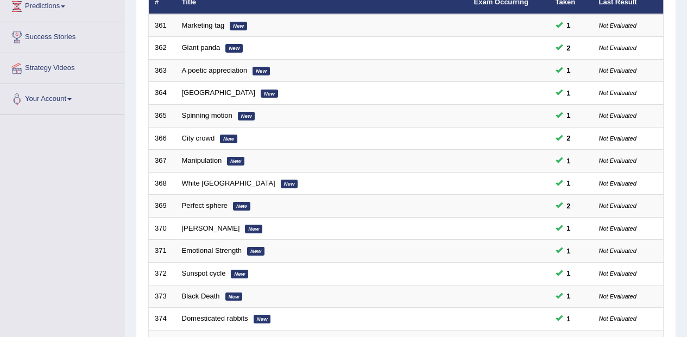
scroll to position [382, 0]
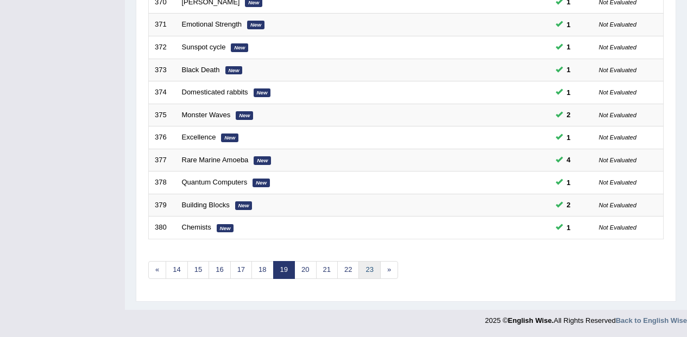
click at [370, 276] on link "23" at bounding box center [369, 270] width 22 height 18
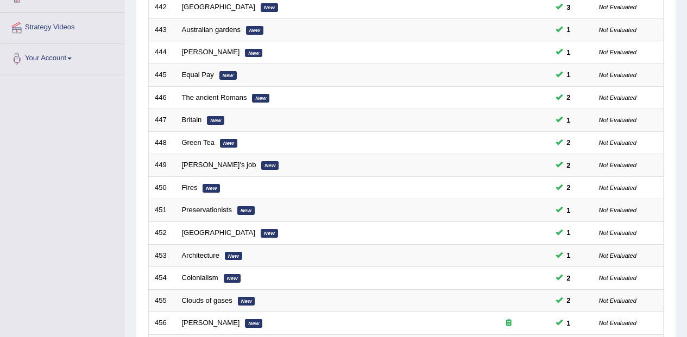
scroll to position [382, 0]
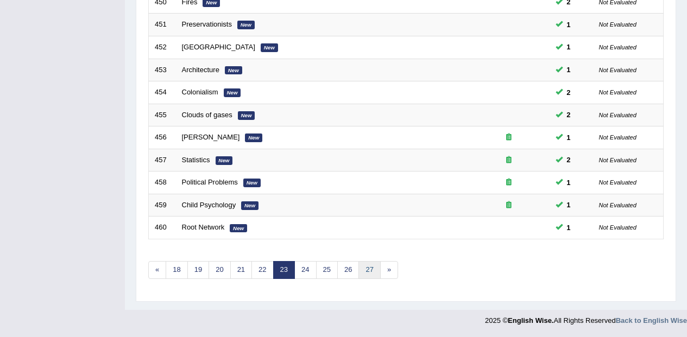
click at [370, 268] on link "27" at bounding box center [369, 270] width 22 height 18
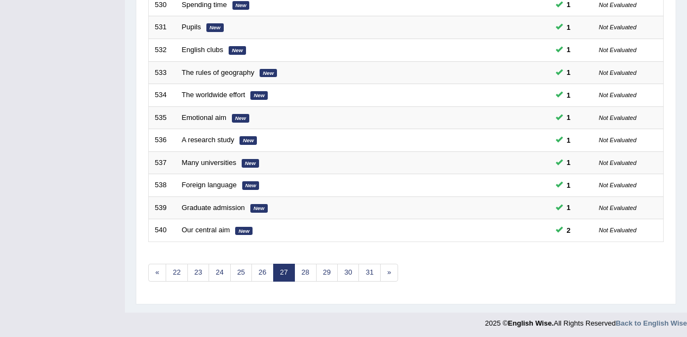
scroll to position [382, 0]
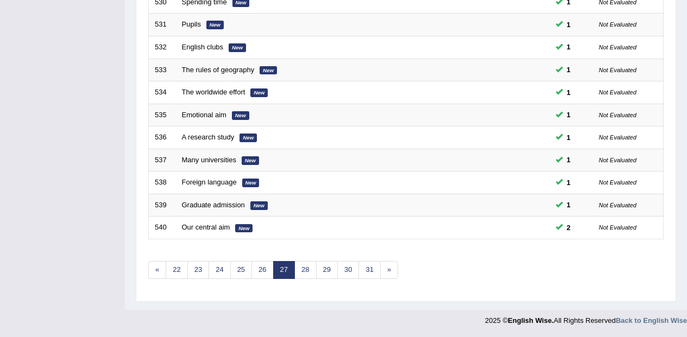
click at [362, 274] on link "31" at bounding box center [369, 270] width 22 height 18
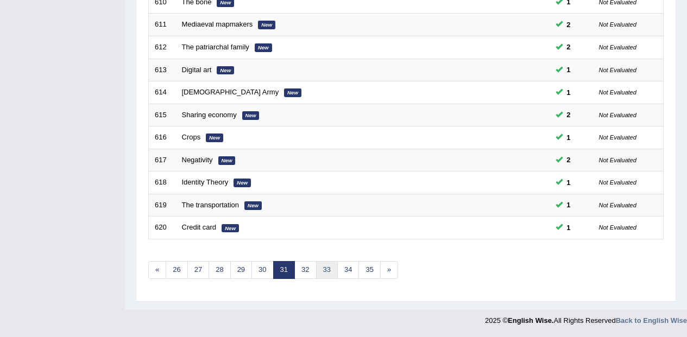
click at [320, 272] on link "33" at bounding box center [327, 270] width 22 height 18
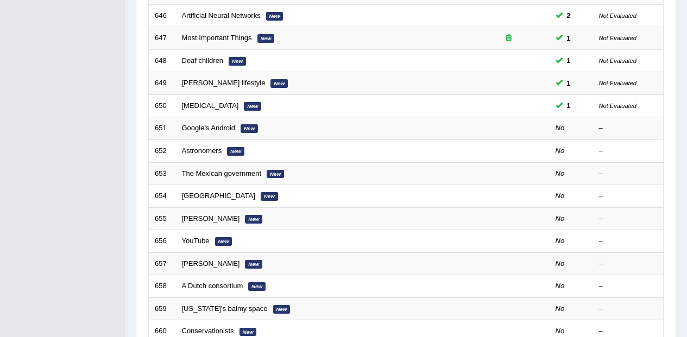
scroll to position [274, 0]
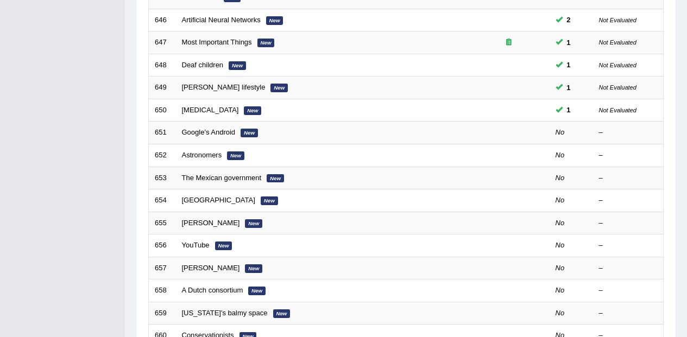
click at [233, 132] on link "Google's Android" at bounding box center [209, 132] width 54 height 8
click at [243, 130] on em "New" at bounding box center [248, 133] width 17 height 9
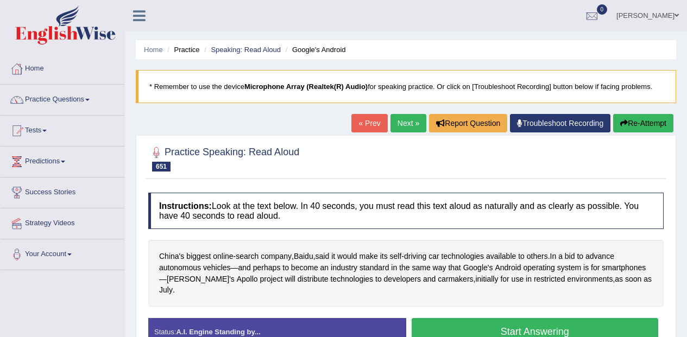
click at [543, 320] on button "Start Answering" at bounding box center [534, 332] width 247 height 28
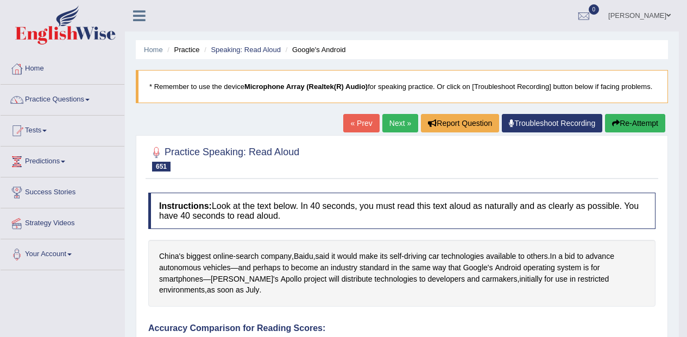
click at [624, 121] on button "Re-Attempt" at bounding box center [635, 123] width 60 height 18
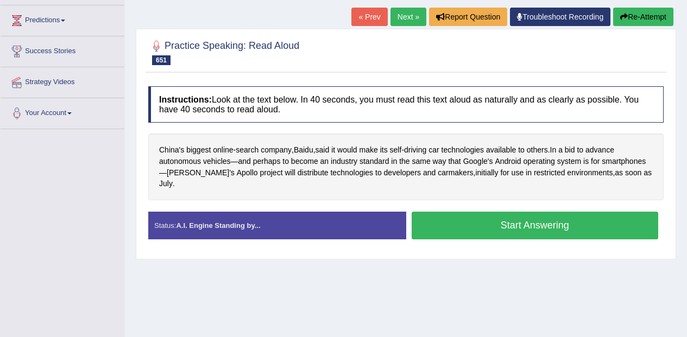
click at [577, 214] on button "Start Answering" at bounding box center [534, 226] width 247 height 28
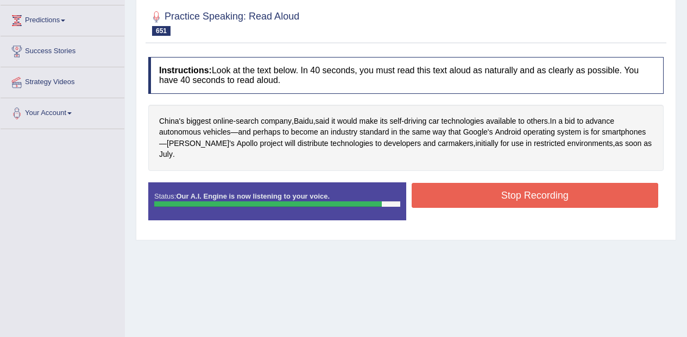
click at [611, 182] on div "Start Answering" at bounding box center [535, 182] width 258 height 1
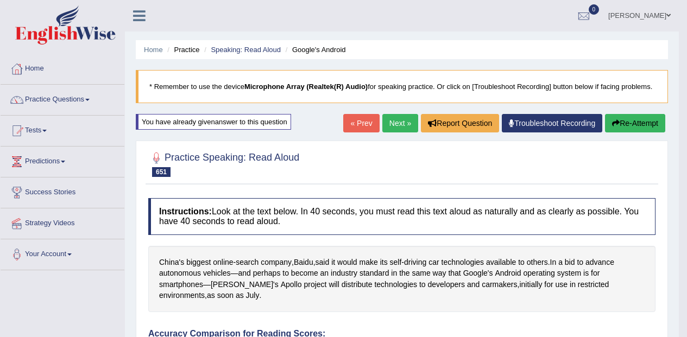
click at [398, 123] on link "Next »" at bounding box center [400, 123] width 36 height 18
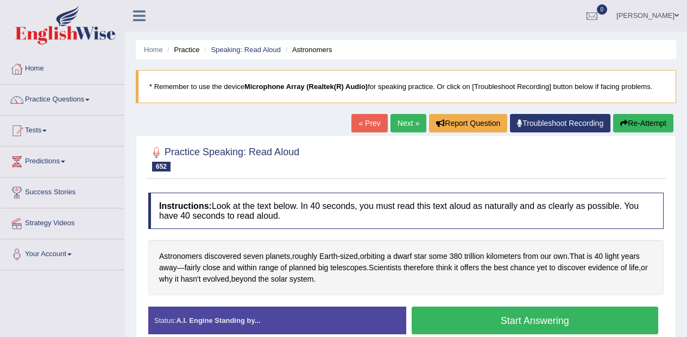
click at [371, 124] on link "« Prev" at bounding box center [369, 123] width 36 height 18
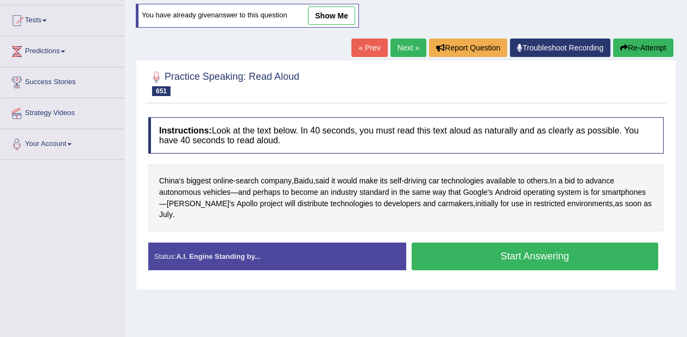
scroll to position [117, 0]
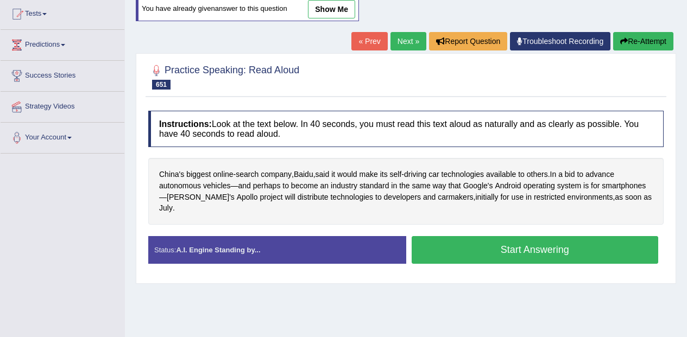
click at [313, 175] on span "Baidu" at bounding box center [304, 174] width 20 height 11
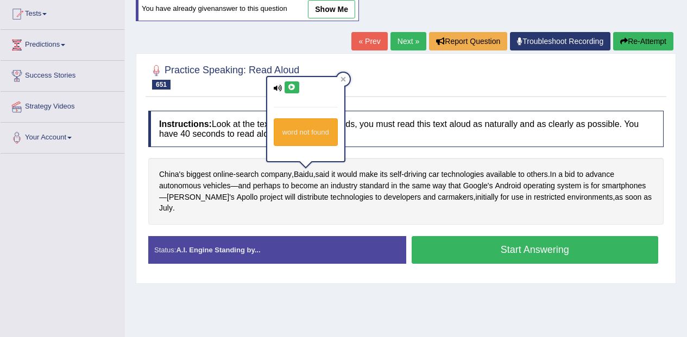
click at [293, 89] on icon at bounding box center [292, 87] width 8 height 7
click at [192, 187] on span "autonomous" at bounding box center [180, 185] width 42 height 11
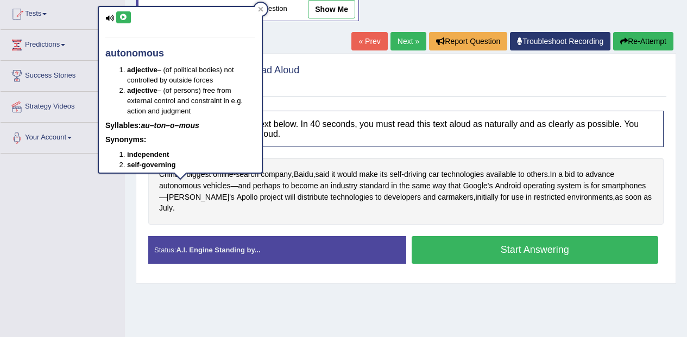
click at [122, 10] on div "autonomous adjective – (of political bodies) not controlled by outside forces a…" at bounding box center [180, 90] width 163 height 166
click at [122, 18] on icon at bounding box center [123, 17] width 8 height 7
click at [213, 185] on span "vehicles" at bounding box center [217, 185] width 28 height 11
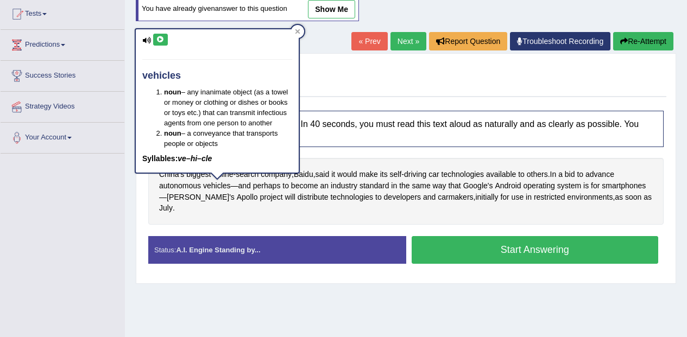
click at [157, 42] on icon at bounding box center [160, 39] width 8 height 7
click at [405, 40] on link "Next »" at bounding box center [408, 41] width 36 height 18
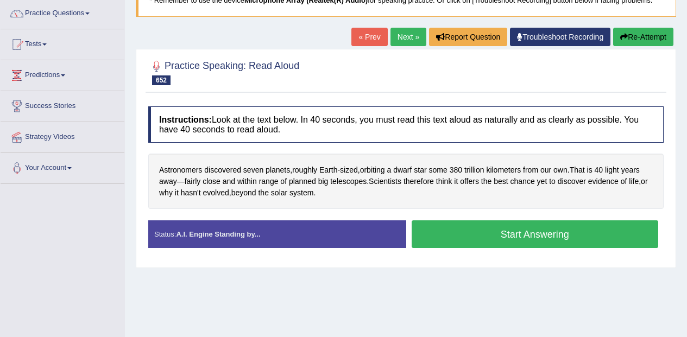
scroll to position [100, 0]
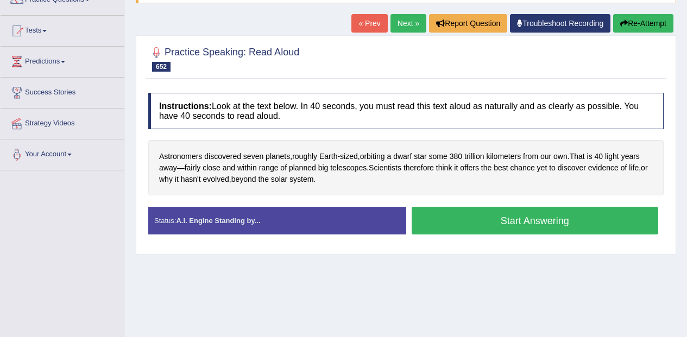
click at [170, 153] on span "Astronomers" at bounding box center [180, 156] width 43 height 11
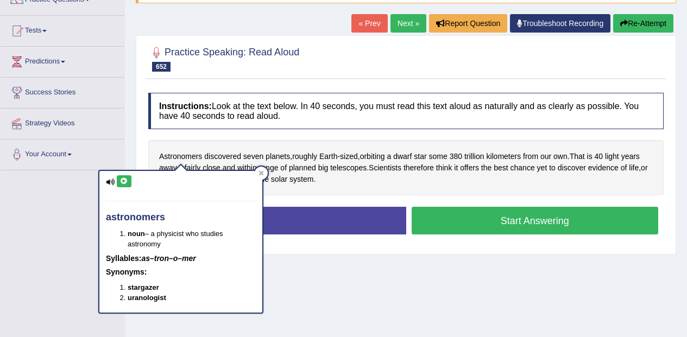
click at [123, 180] on icon at bounding box center [124, 181] width 8 height 7
click at [254, 173] on div "astronomers noun – a physicist who studies astronomy Syllables: as–tron–o–mer S…" at bounding box center [180, 242] width 163 height 142
click at [251, 161] on span "seven" at bounding box center [253, 156] width 20 height 11
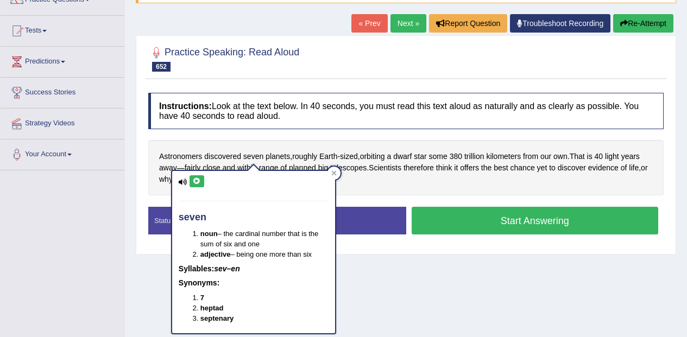
click at [482, 216] on button "Start Answering" at bounding box center [534, 221] width 247 height 28
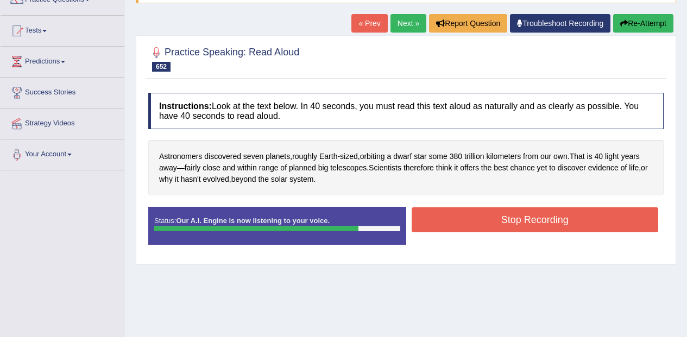
click at [584, 225] on button "Stop Recording" at bounding box center [534, 219] width 247 height 25
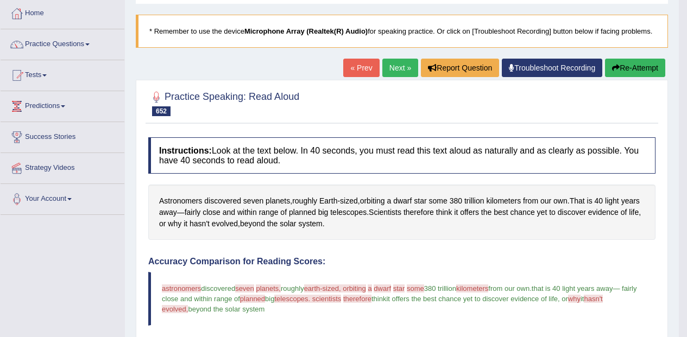
scroll to position [54, 0]
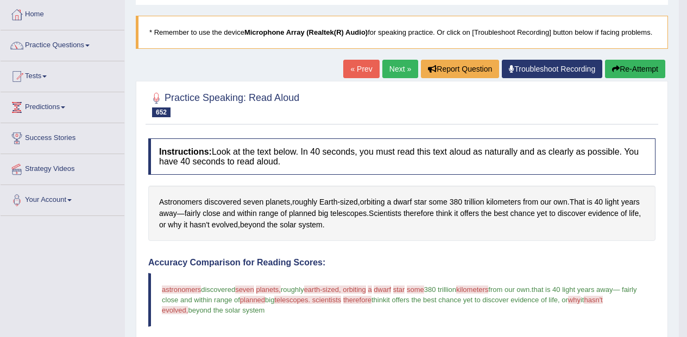
click at [633, 69] on button "Re-Attempt" at bounding box center [635, 69] width 60 height 18
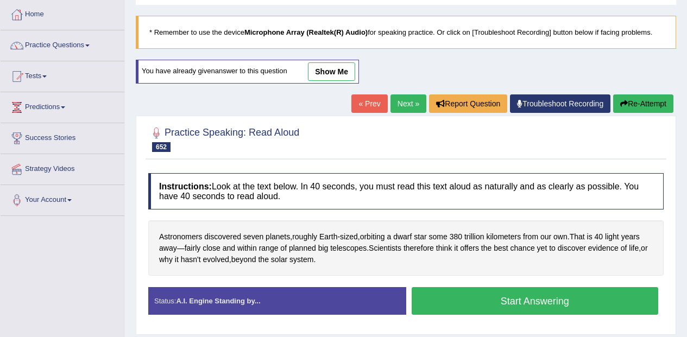
click at [185, 240] on span "Astronomers" at bounding box center [180, 236] width 43 height 11
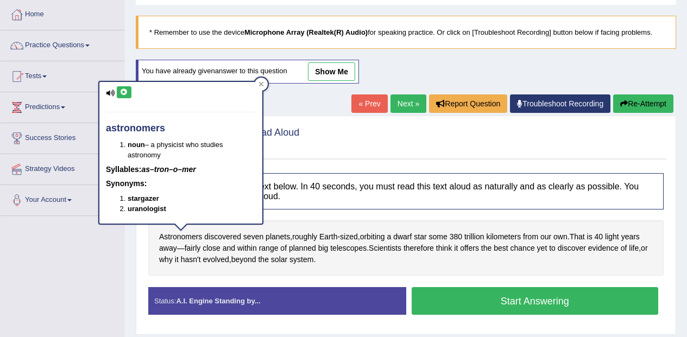
click at [123, 91] on icon at bounding box center [124, 92] width 8 height 7
click at [230, 232] on span "discovered" at bounding box center [222, 236] width 37 height 11
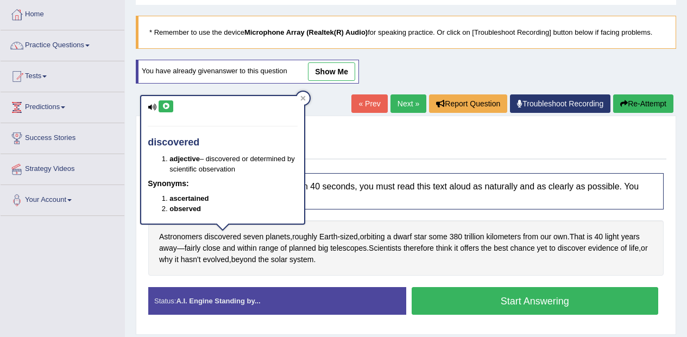
click at [173, 94] on div "You have already given answer to this question show me" at bounding box center [248, 77] width 225 height 35
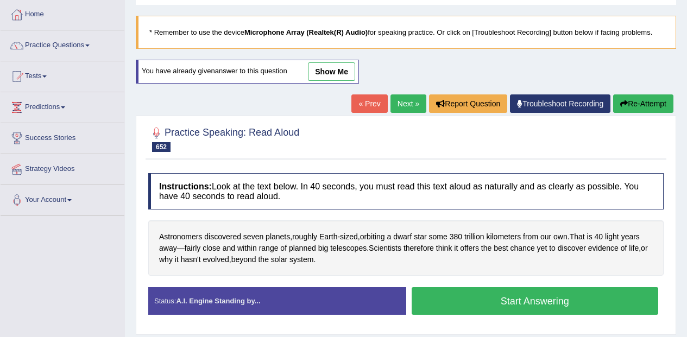
click at [224, 233] on span "discovered" at bounding box center [222, 236] width 37 height 11
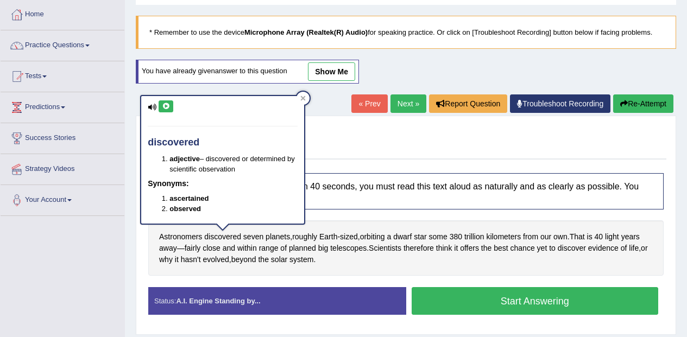
click at [166, 93] on div "You have already given answer to this question show me" at bounding box center [248, 77] width 225 height 35
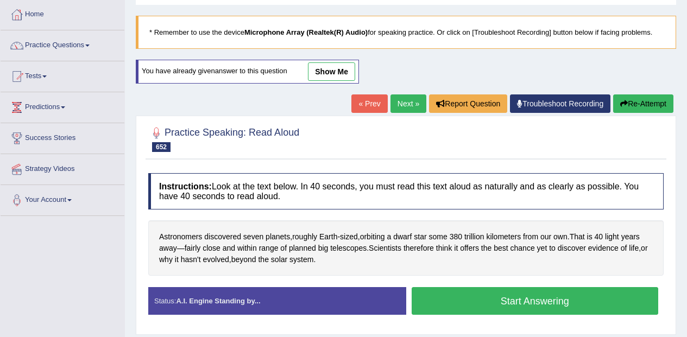
click at [227, 235] on span "discovered" at bounding box center [222, 236] width 37 height 11
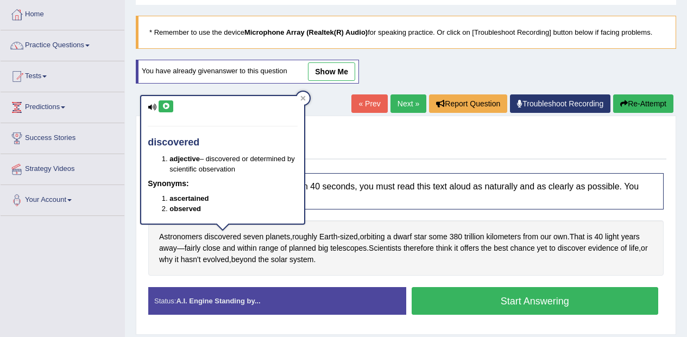
click at [167, 103] on icon at bounding box center [166, 106] width 8 height 7
click at [277, 237] on span "planets" at bounding box center [277, 236] width 24 height 11
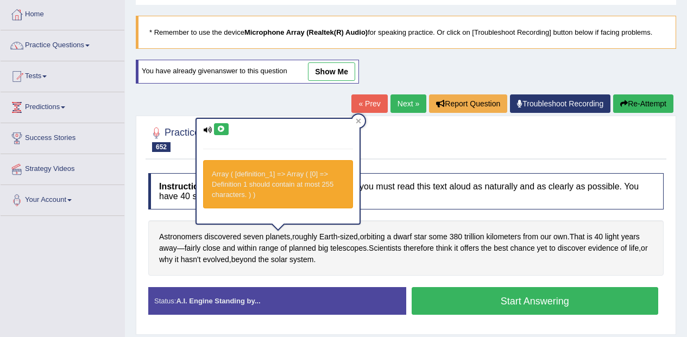
click at [221, 126] on icon at bounding box center [221, 129] width 8 height 7
click at [409, 232] on span "dwarf" at bounding box center [402, 236] width 18 height 11
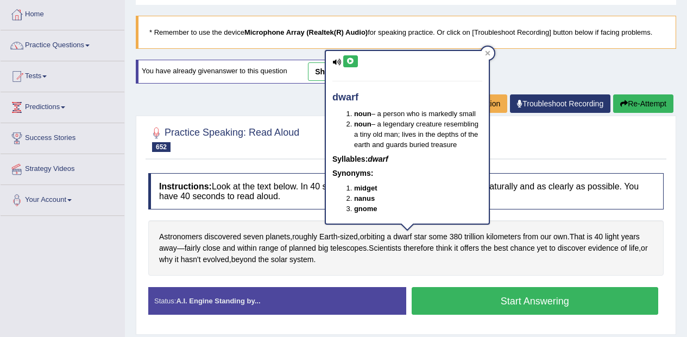
click at [348, 60] on icon at bounding box center [350, 61] width 8 height 7
click at [306, 248] on span "planned" at bounding box center [302, 248] width 27 height 11
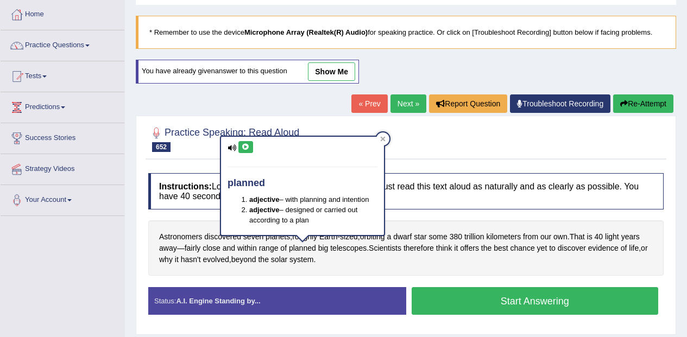
click at [250, 139] on div "planned adjective – with planning and intention adjective – designed or carried…" at bounding box center [302, 186] width 163 height 98
click at [248, 146] on icon at bounding box center [246, 147] width 8 height 7
click at [245, 145] on icon at bounding box center [246, 147] width 8 height 7
click at [496, 307] on button "Start Answering" at bounding box center [534, 301] width 247 height 28
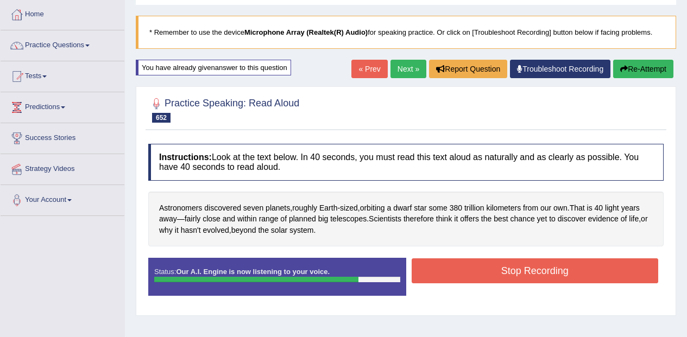
click at [554, 264] on button "Stop Recording" at bounding box center [534, 270] width 247 height 25
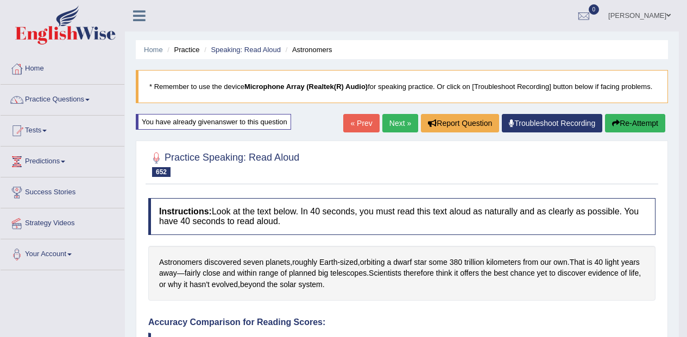
click at [396, 121] on link "Next »" at bounding box center [400, 123] width 36 height 18
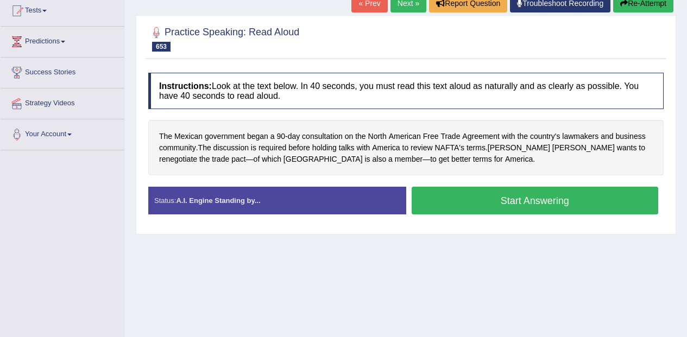
scroll to position [121, 0]
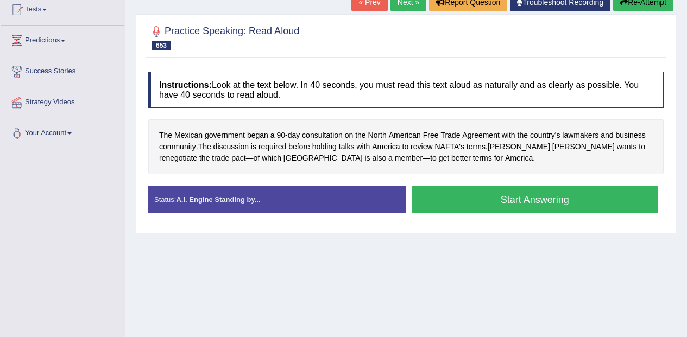
click at [584, 202] on button "Start Answering" at bounding box center [534, 200] width 247 height 28
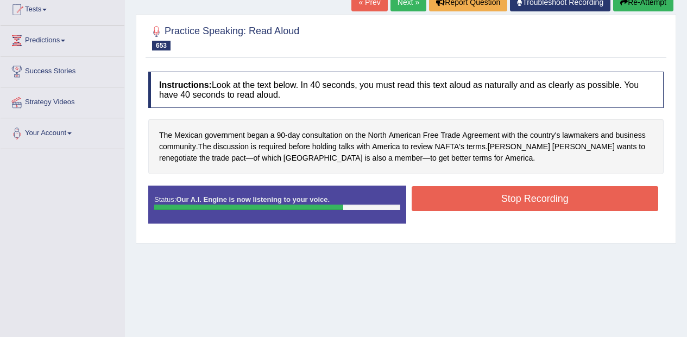
click at [642, 201] on button "Stop Recording" at bounding box center [534, 198] width 247 height 25
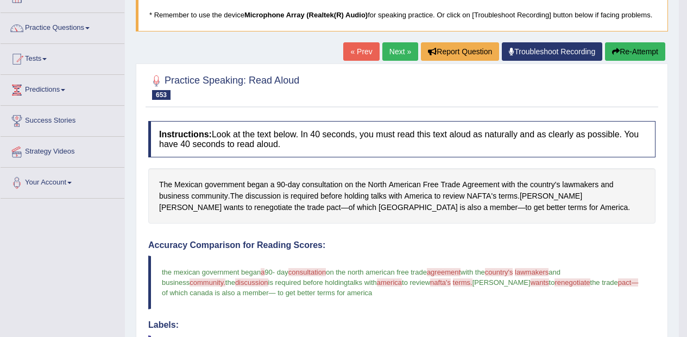
scroll to position [72, 0]
click at [397, 43] on link "Next »" at bounding box center [400, 51] width 36 height 18
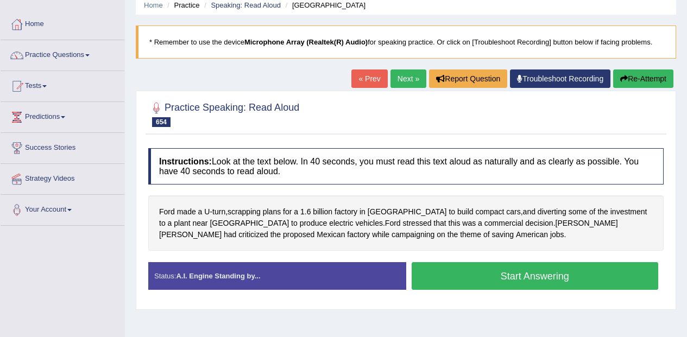
scroll to position [46, 0]
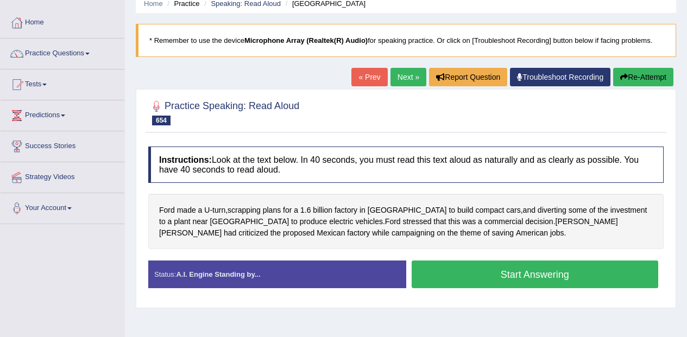
click at [633, 271] on button "Start Answering" at bounding box center [534, 275] width 247 height 28
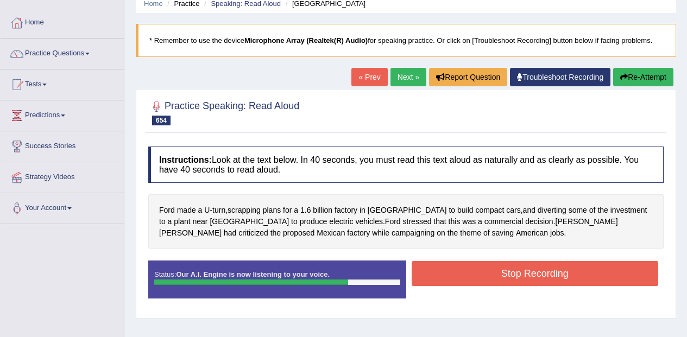
click at [613, 268] on button "Stop Recording" at bounding box center [534, 273] width 247 height 25
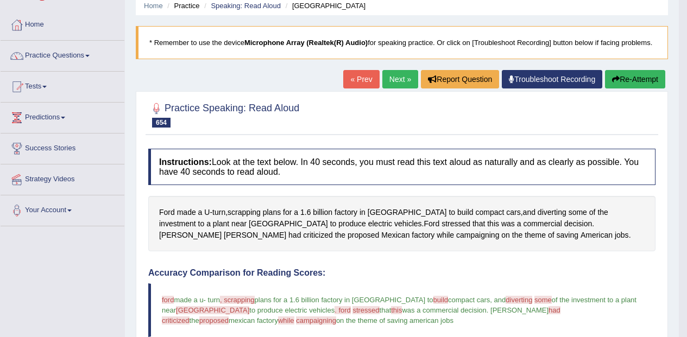
scroll to position [0, 0]
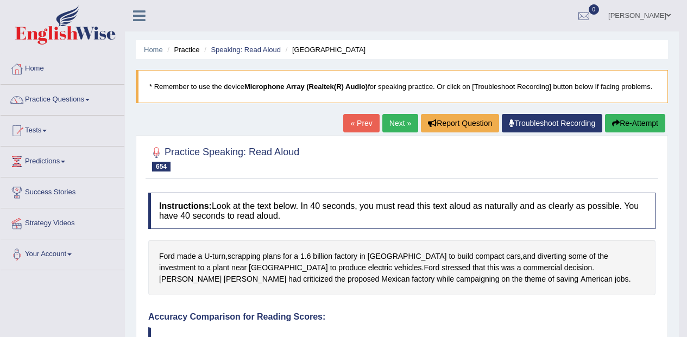
click at [390, 129] on link "Next »" at bounding box center [400, 123] width 36 height 18
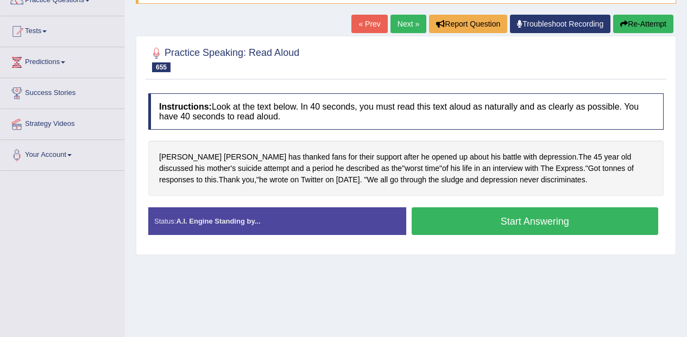
click at [531, 217] on button "Start Answering" at bounding box center [534, 221] width 247 height 28
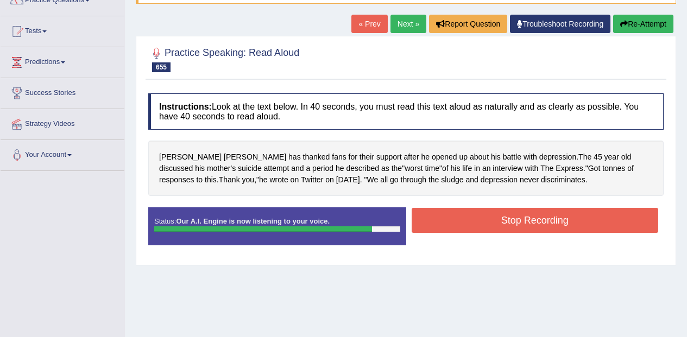
click at [617, 220] on button "Stop Recording" at bounding box center [534, 220] width 247 height 25
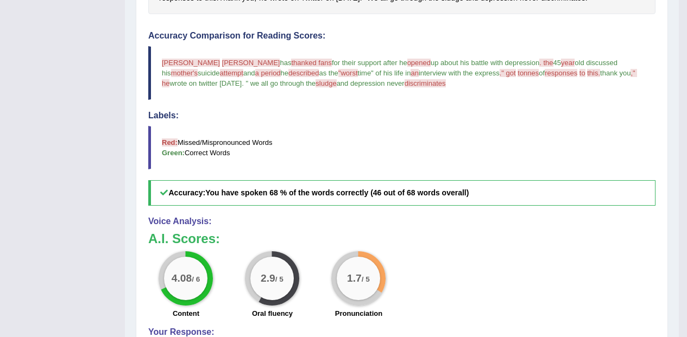
scroll to position [290, 0]
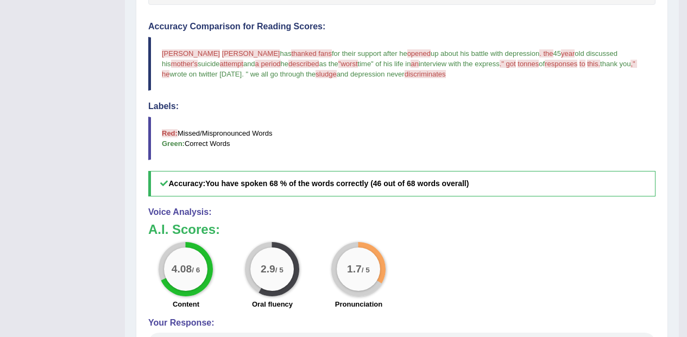
click at [544, 209] on h4 "Voice Analysis:" at bounding box center [401, 212] width 507 height 10
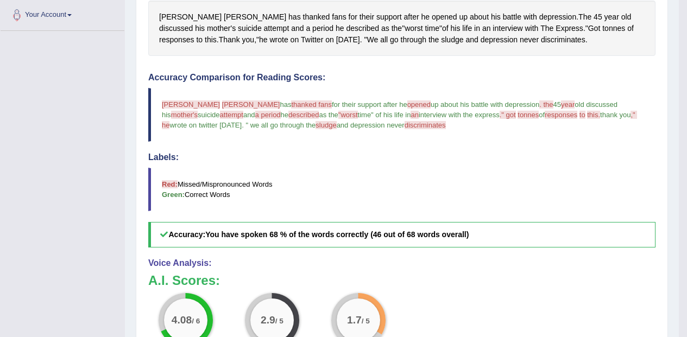
scroll to position [244, 0]
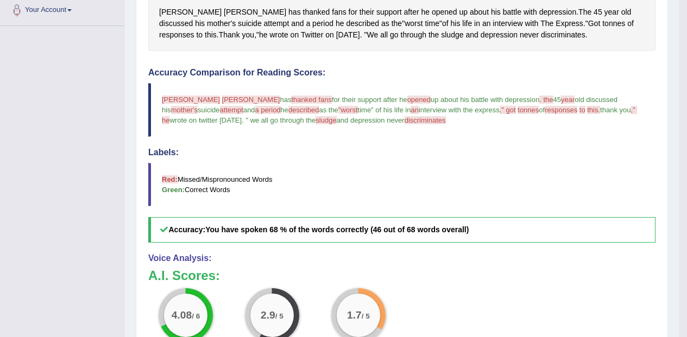
click at [543, 149] on h4 "Labels:" at bounding box center [401, 153] width 507 height 10
click at [631, 169] on blockquote "Red: Missed/Mispronounced Words Green: Correct Words" at bounding box center [401, 184] width 507 height 43
click at [631, 182] on blockquote "Red: Missed/Mispronounced Words Green: Correct Words" at bounding box center [401, 184] width 507 height 43
click at [628, 180] on blockquote "Red: Missed/Mispronounced Words Green: Correct Words" at bounding box center [401, 184] width 507 height 43
click at [514, 281] on h3 "A.I. Scores:" at bounding box center [401, 276] width 507 height 14
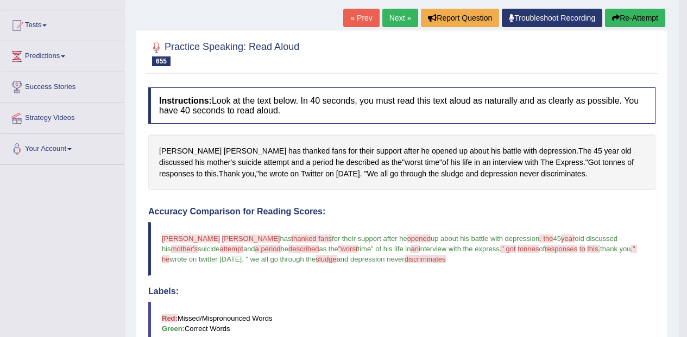
scroll to position [0, 0]
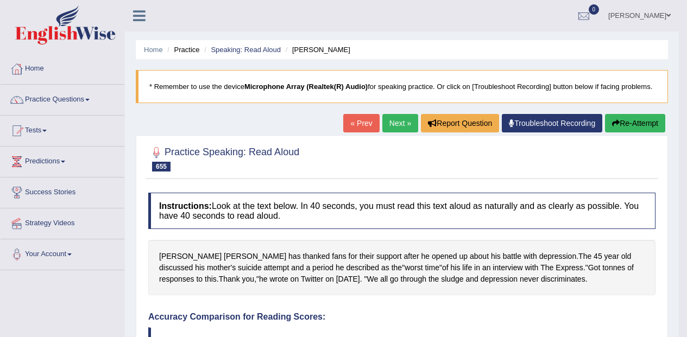
click at [402, 128] on link "Next »" at bounding box center [400, 123] width 36 height 18
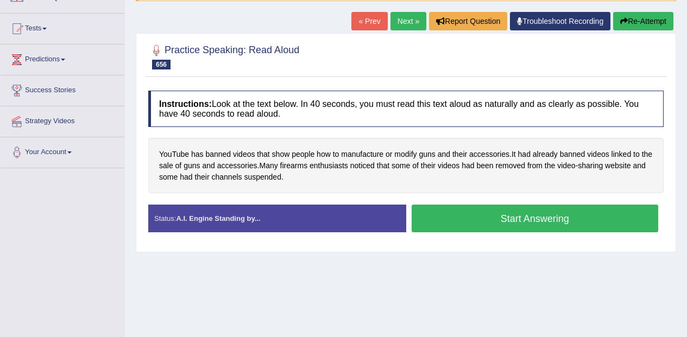
click at [546, 223] on button "Start Answering" at bounding box center [534, 219] width 247 height 28
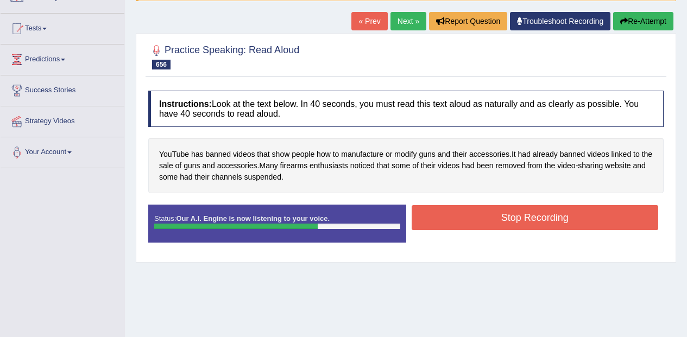
click at [613, 224] on button "Stop Recording" at bounding box center [534, 217] width 247 height 25
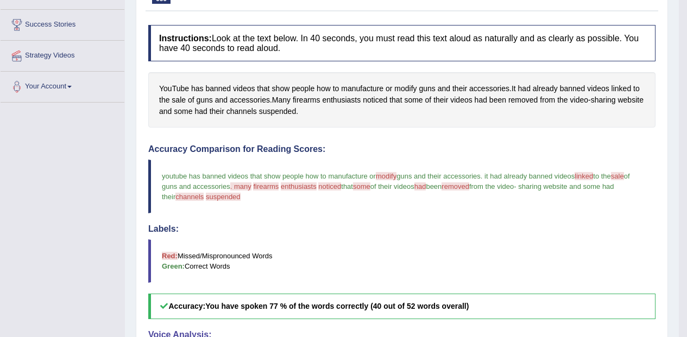
scroll to position [165, 0]
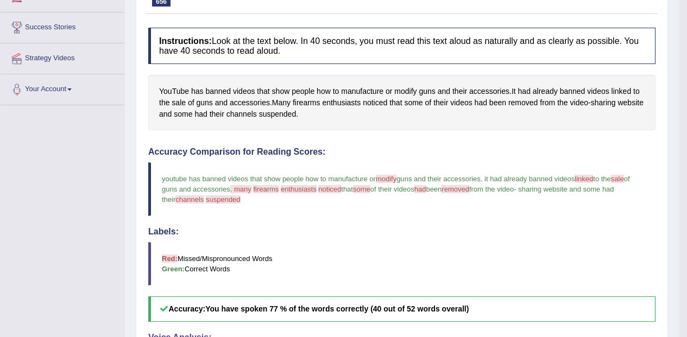
click at [351, 103] on span "enthusiasts" at bounding box center [341, 102] width 39 height 11
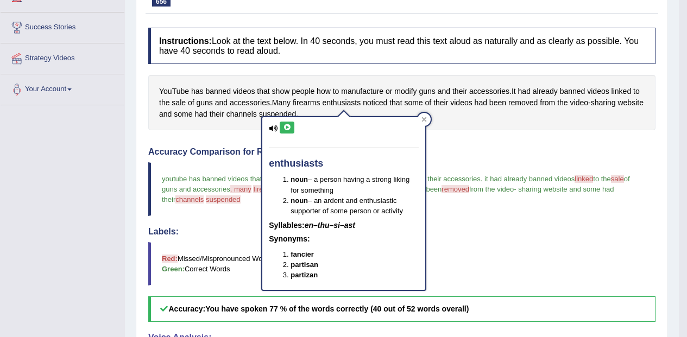
click at [289, 122] on button at bounding box center [287, 128] width 15 height 12
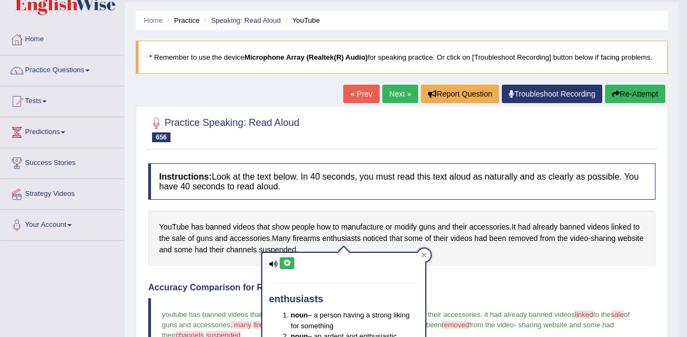
scroll to position [14, 0]
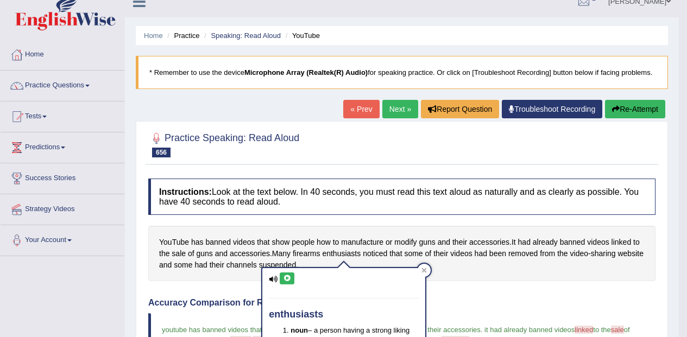
click at [400, 109] on link "Next »" at bounding box center [400, 109] width 36 height 18
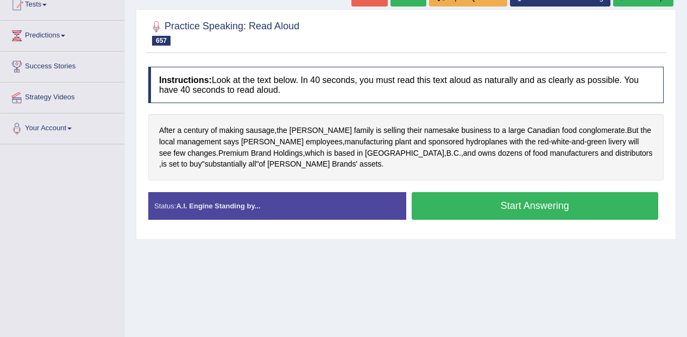
click at [523, 212] on button "Start Answering" at bounding box center [534, 206] width 247 height 28
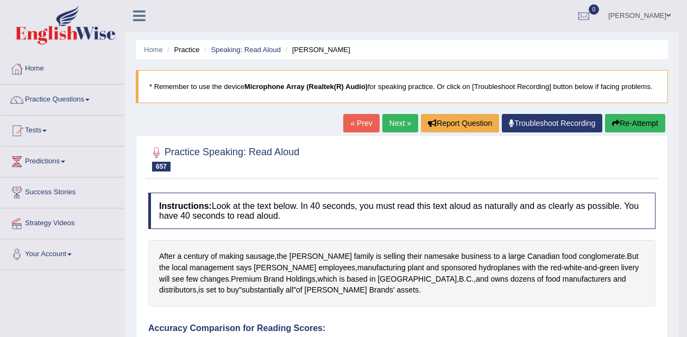
click at [396, 119] on link "Next »" at bounding box center [400, 123] width 36 height 18
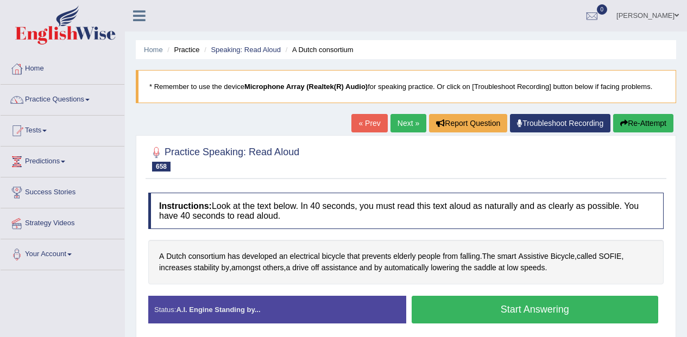
click at [529, 309] on button "Start Answering" at bounding box center [534, 310] width 247 height 28
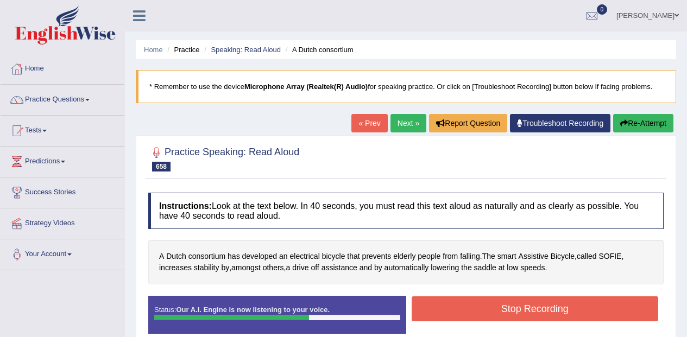
click at [622, 305] on button "Stop Recording" at bounding box center [534, 308] width 247 height 25
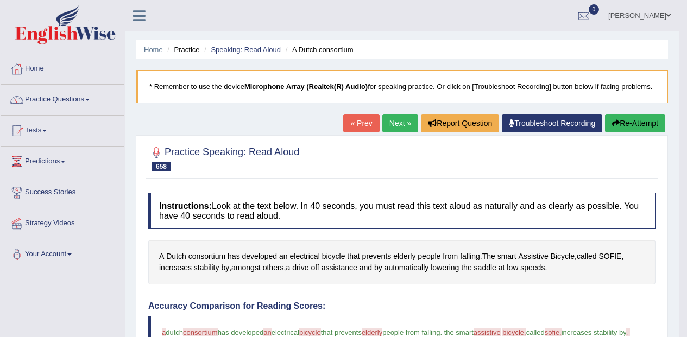
click at [403, 115] on link "Next »" at bounding box center [400, 123] width 36 height 18
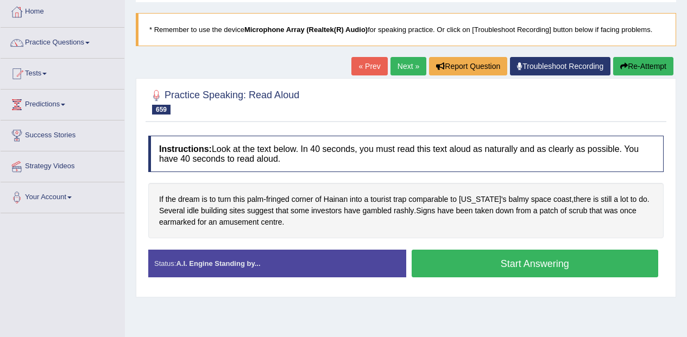
scroll to position [61, 0]
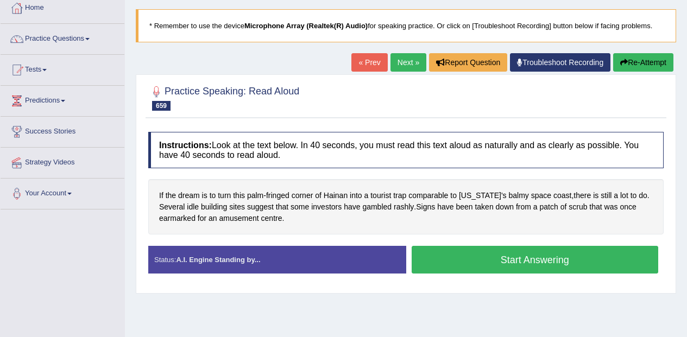
click at [612, 252] on button "Start Answering" at bounding box center [534, 260] width 247 height 28
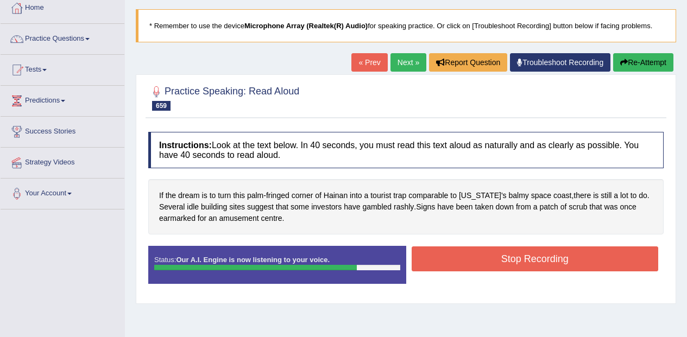
click at [618, 255] on button "Stop Recording" at bounding box center [534, 258] width 247 height 25
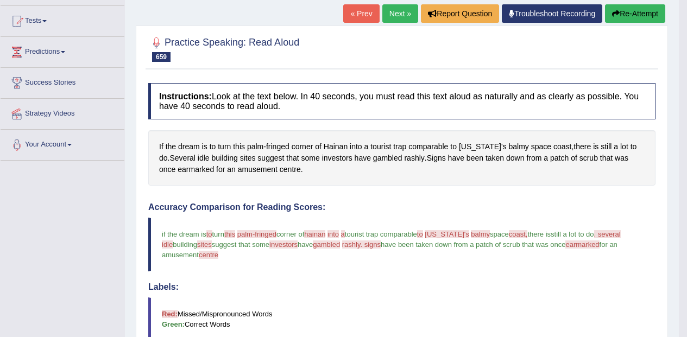
scroll to position [0, 0]
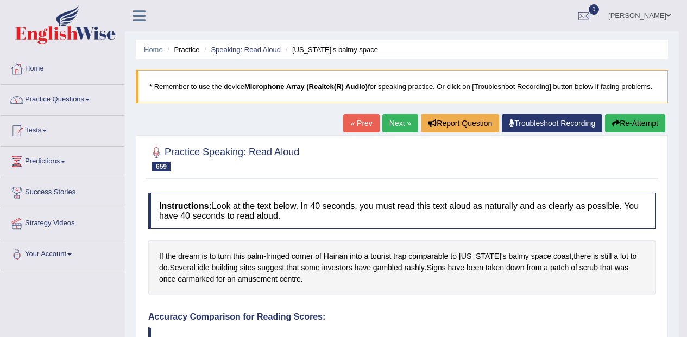
click at [384, 122] on link "Next »" at bounding box center [400, 123] width 36 height 18
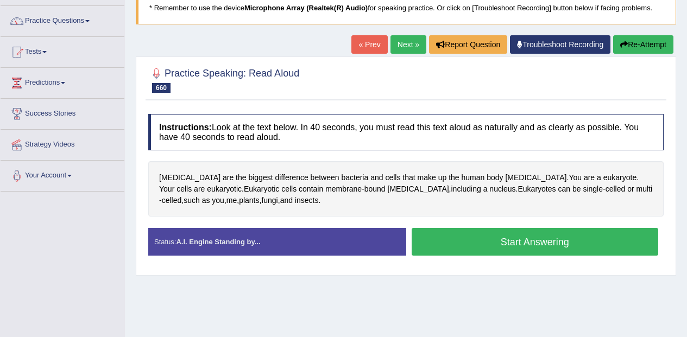
scroll to position [86, 0]
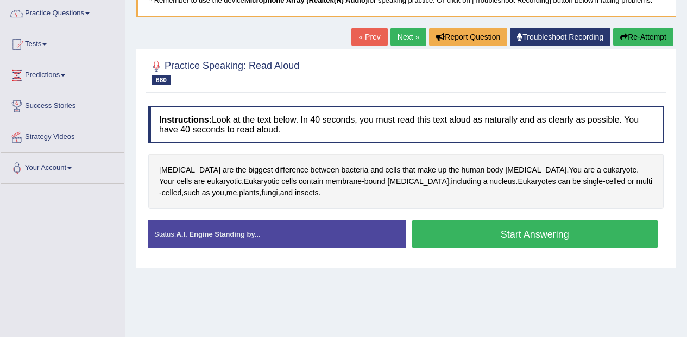
click at [167, 167] on span "[MEDICAL_DATA]" at bounding box center [189, 169] width 61 height 11
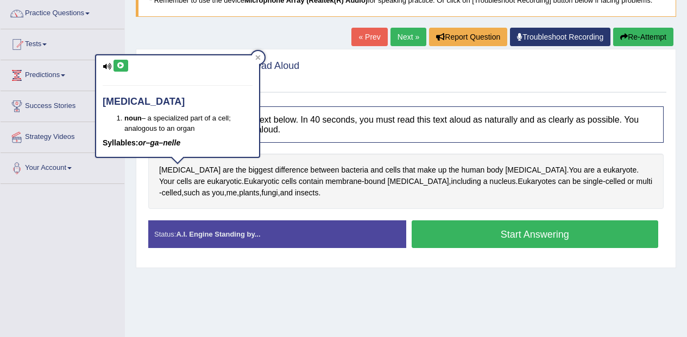
click at [122, 65] on icon at bounding box center [121, 65] width 8 height 7
click at [634, 227] on button "Start Answering" at bounding box center [534, 234] width 247 height 28
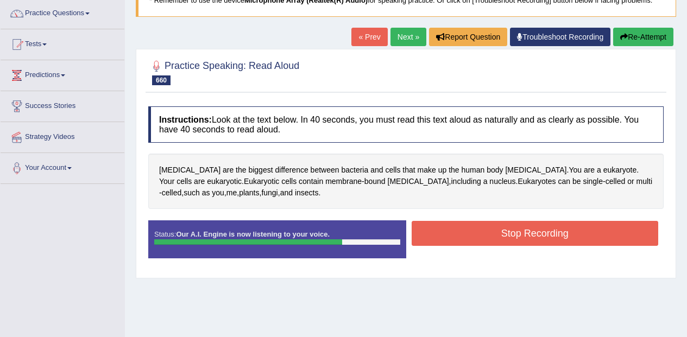
click at [619, 230] on button "Stop Recording" at bounding box center [534, 233] width 247 height 25
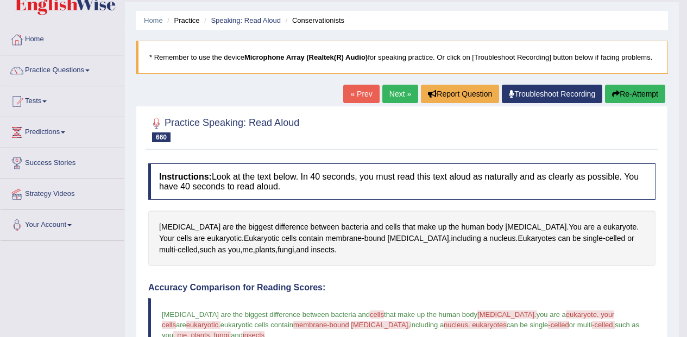
scroll to position [27, 0]
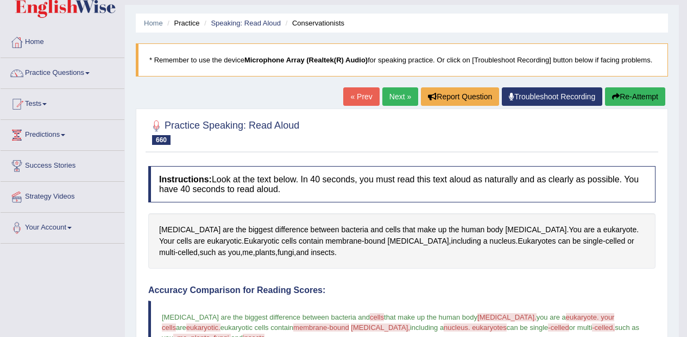
click at [34, 71] on link "Practice Questions" at bounding box center [63, 71] width 124 height 27
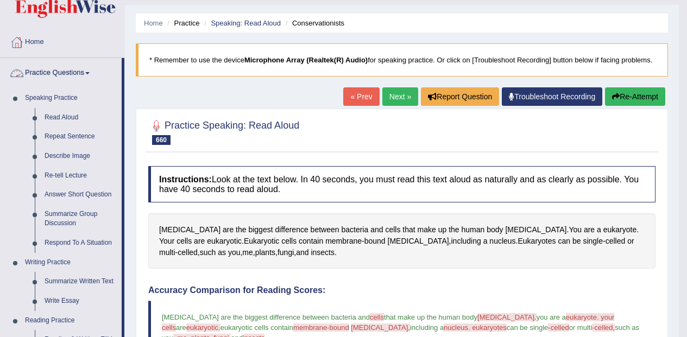
click at [48, 138] on link "Repeat Sentence" at bounding box center [81, 137] width 82 height 20
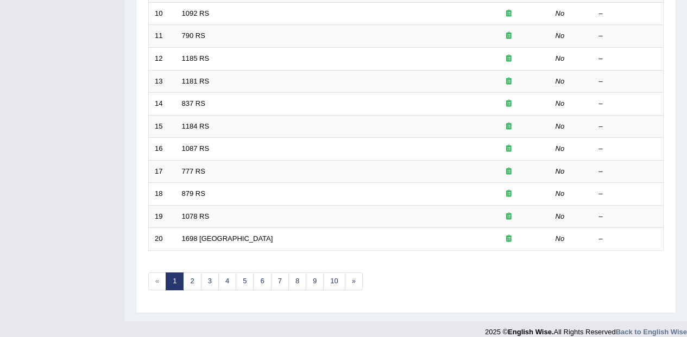
scroll to position [382, 0]
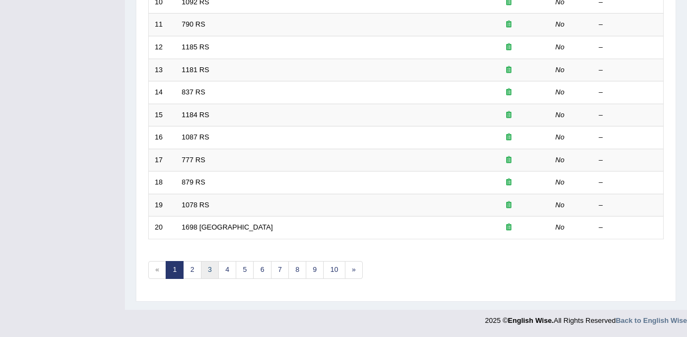
click at [205, 276] on link "3" at bounding box center [210, 270] width 18 height 18
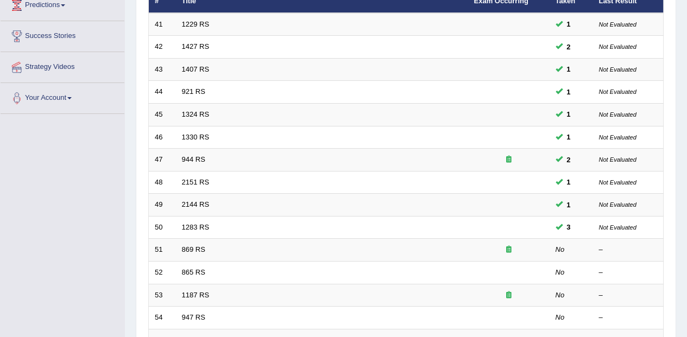
scroll to position [382, 0]
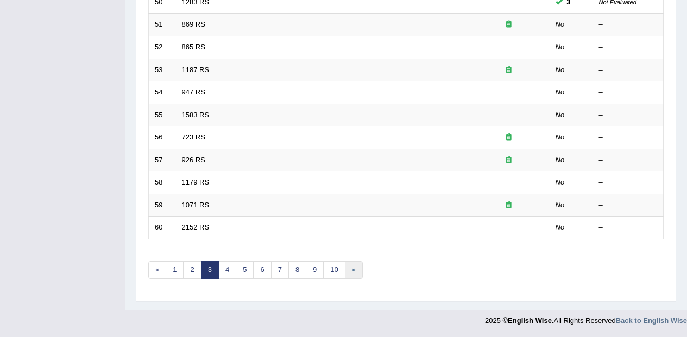
click at [345, 271] on link "»" at bounding box center [354, 270] width 18 height 18
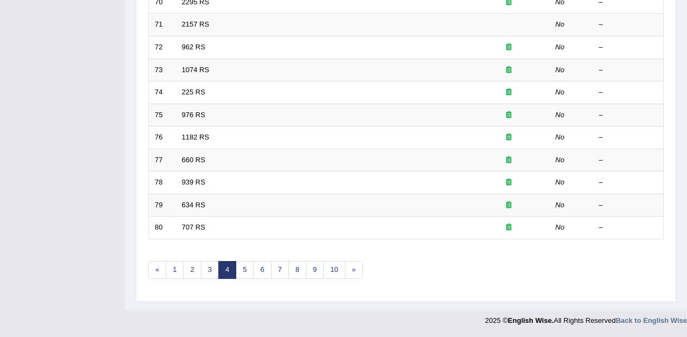
click at [331, 271] on link "10" at bounding box center [334, 270] width 22 height 18
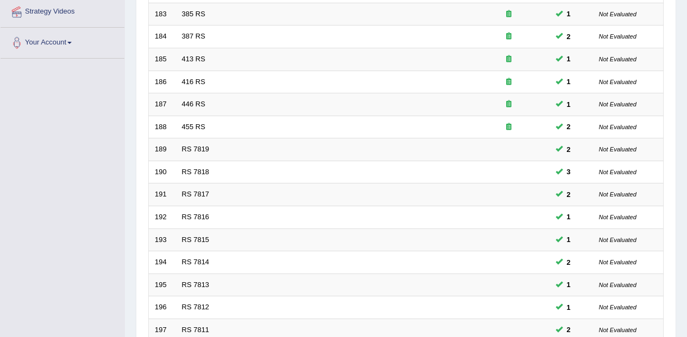
scroll to position [382, 0]
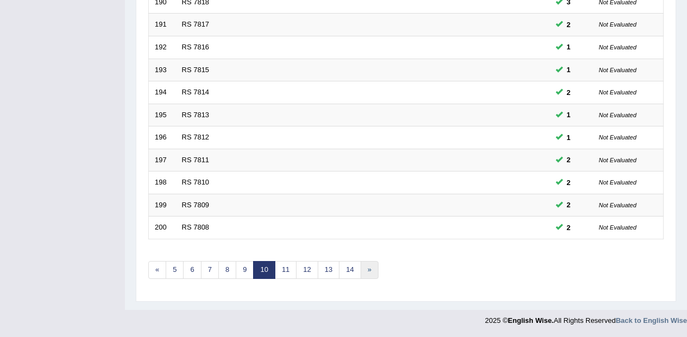
click at [362, 274] on link "»" at bounding box center [369, 270] width 18 height 18
click at [358, 275] on link "15" at bounding box center [354, 270] width 22 height 18
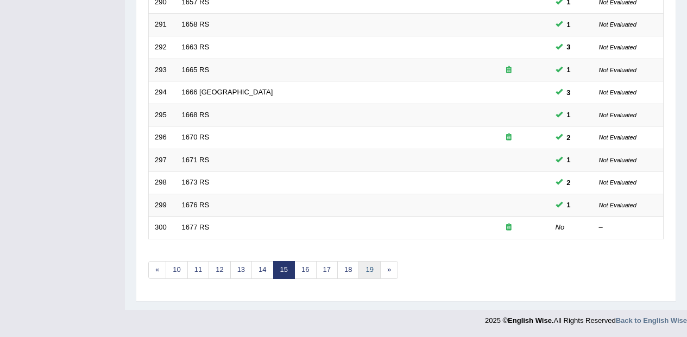
click at [363, 273] on link "19" at bounding box center [369, 270] width 22 height 18
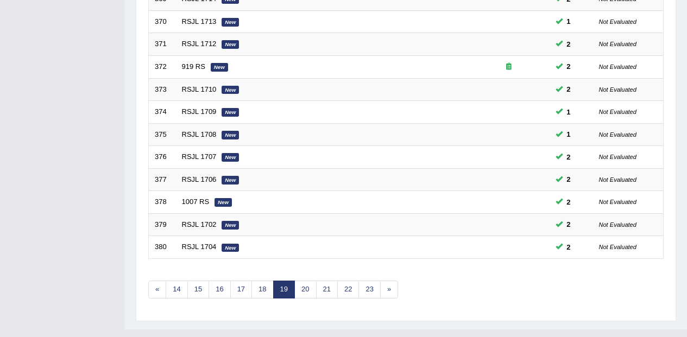
scroll to position [382, 0]
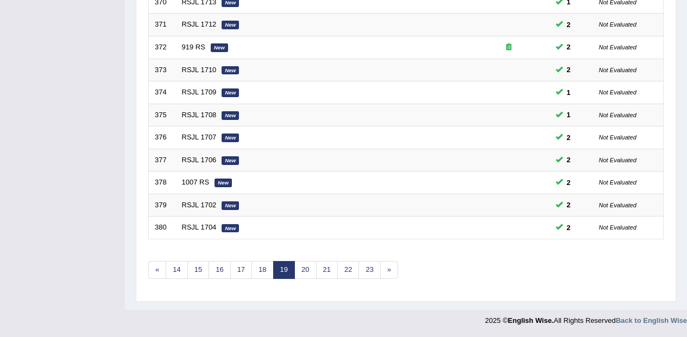
click at [375, 276] on link "23" at bounding box center [369, 270] width 22 height 18
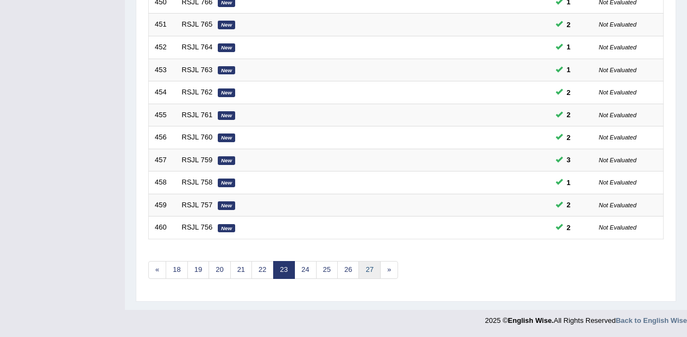
click at [374, 276] on link "27" at bounding box center [369, 270] width 22 height 18
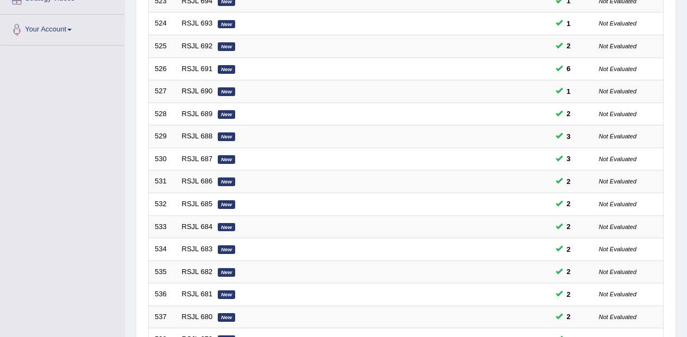
scroll to position [382, 0]
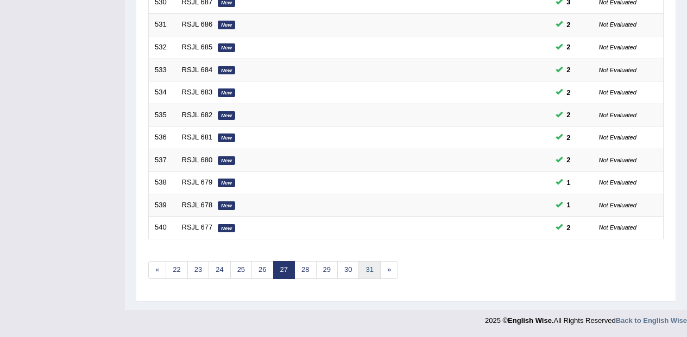
click at [376, 278] on link "31" at bounding box center [369, 270] width 22 height 18
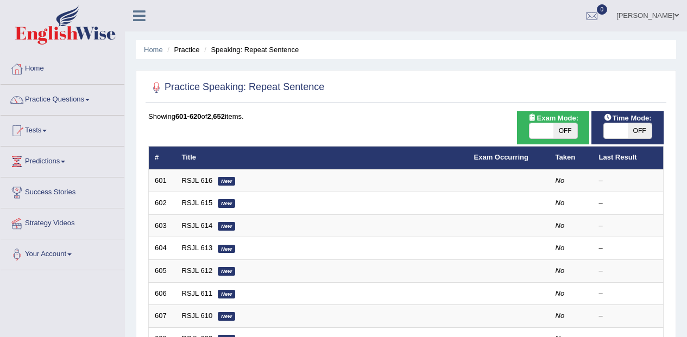
scroll to position [382, 0]
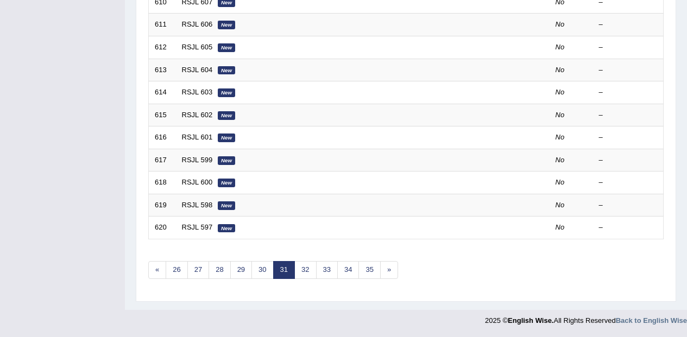
click at [313, 277] on link "32" at bounding box center [305, 270] width 22 height 18
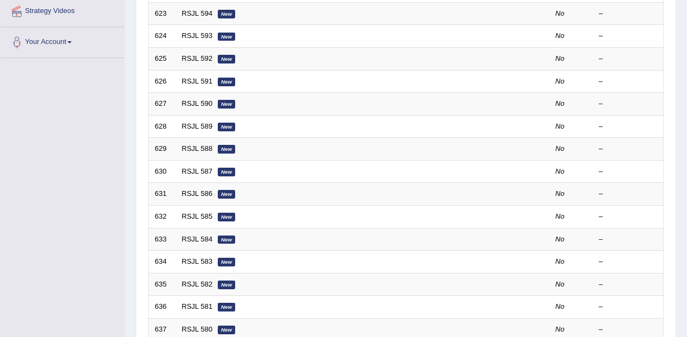
scroll to position [382, 0]
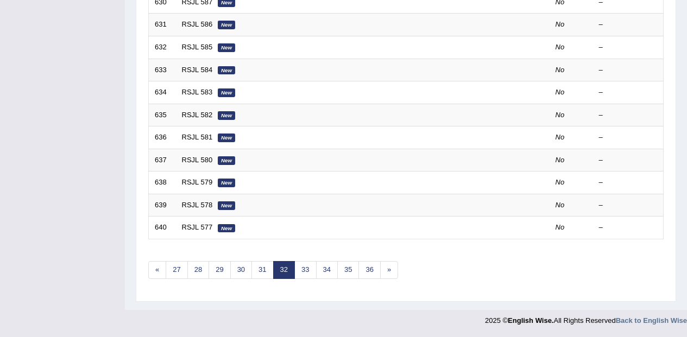
click at [263, 276] on link "31" at bounding box center [262, 270] width 22 height 18
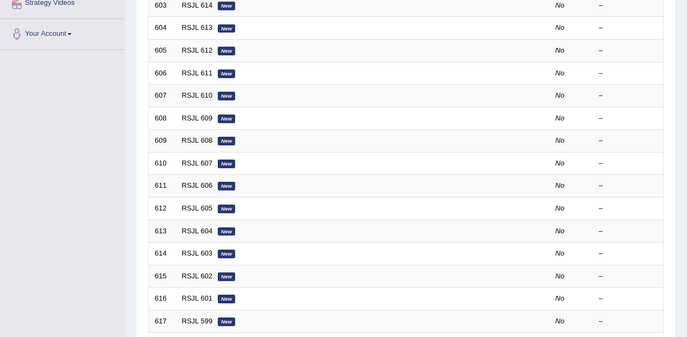
scroll to position [382, 0]
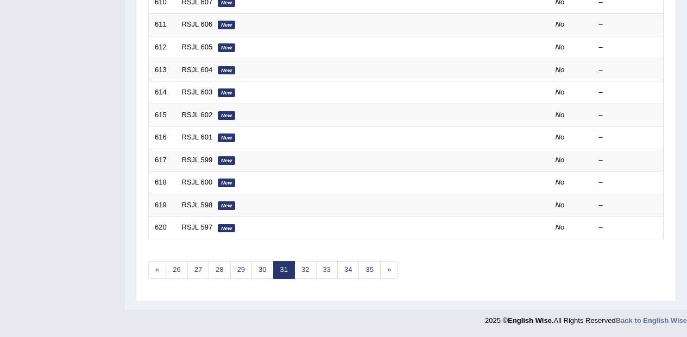
click at [220, 278] on link "28" at bounding box center [219, 270] width 22 height 18
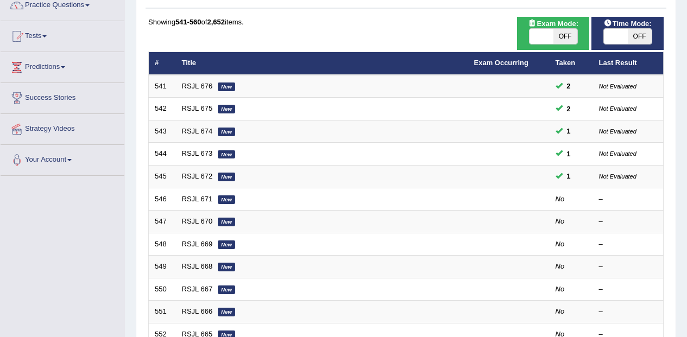
scroll to position [94, 0]
click at [222, 212] on td "RSJL 670 New" at bounding box center [322, 222] width 292 height 23
click at [224, 203] on em "New" at bounding box center [226, 199] width 17 height 9
click at [221, 199] on em "New" at bounding box center [226, 199] width 17 height 9
click at [224, 197] on em "New" at bounding box center [226, 199] width 17 height 9
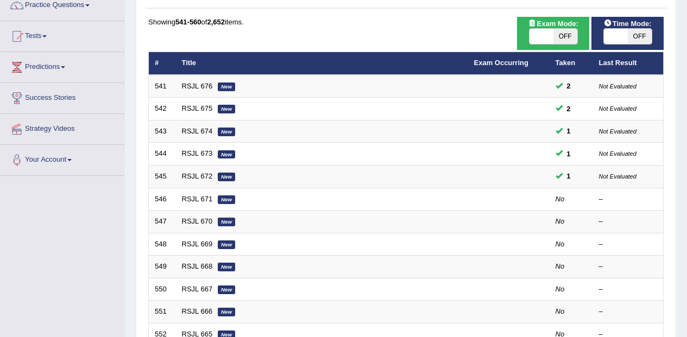
click at [229, 212] on td "RSJL 670 New" at bounding box center [322, 222] width 292 height 23
click at [227, 200] on em "New" at bounding box center [226, 199] width 17 height 9
click at [198, 212] on td "RSJL 670 New" at bounding box center [322, 222] width 292 height 23
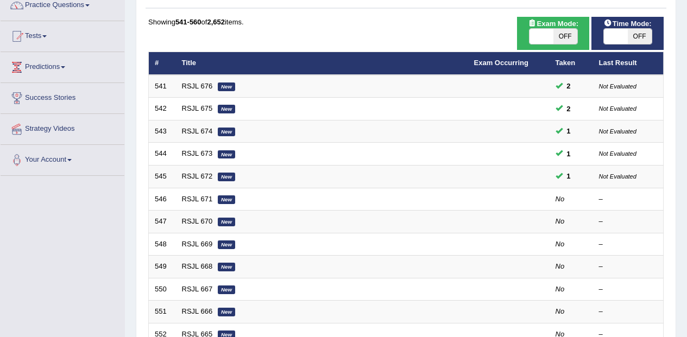
click at [205, 202] on link "RSJL 671" at bounding box center [197, 199] width 31 height 8
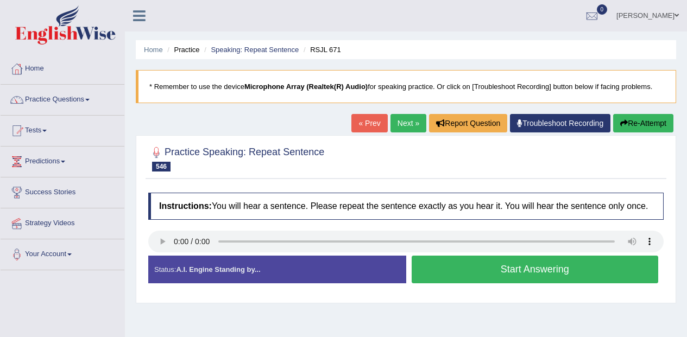
click at [65, 102] on link "Practice Questions" at bounding box center [63, 98] width 124 height 27
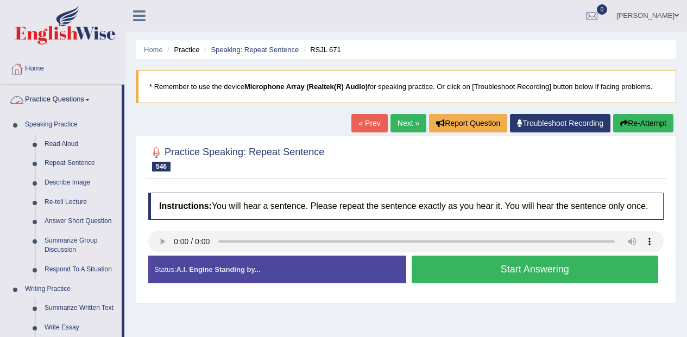
click at [91, 163] on link "Repeat Sentence" at bounding box center [81, 164] width 82 height 20
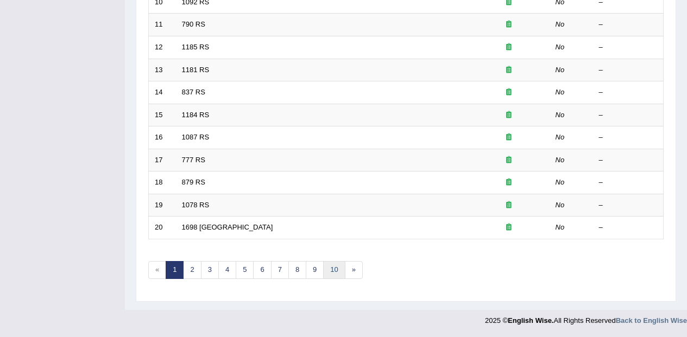
click at [336, 269] on link "10" at bounding box center [334, 270] width 22 height 18
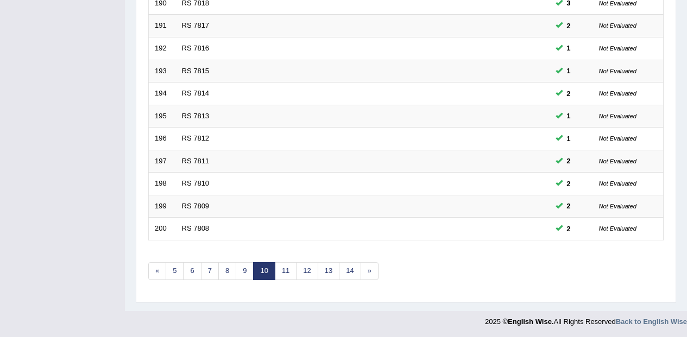
scroll to position [382, 0]
click at [348, 265] on link "14" at bounding box center [350, 270] width 22 height 18
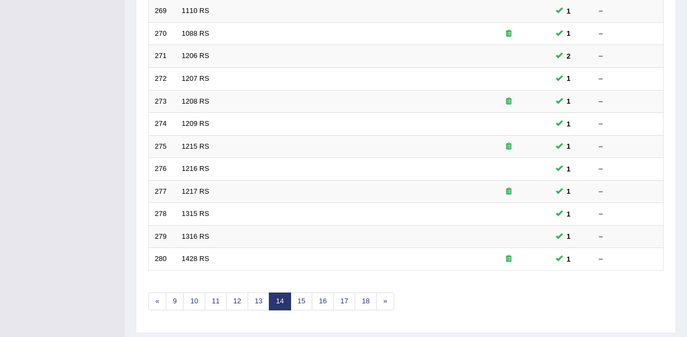
scroll to position [382, 0]
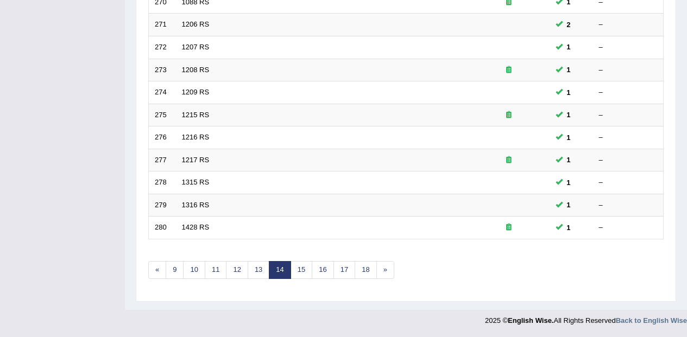
click at [332, 268] on link "16" at bounding box center [323, 270] width 22 height 18
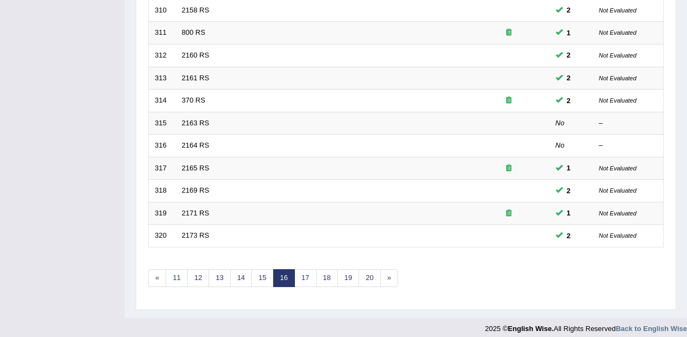
scroll to position [382, 0]
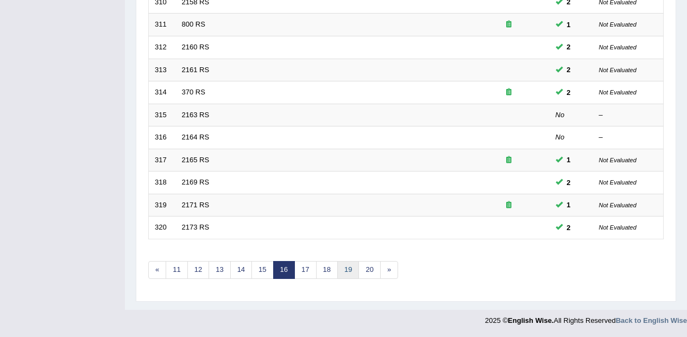
click at [354, 268] on link "19" at bounding box center [348, 270] width 22 height 18
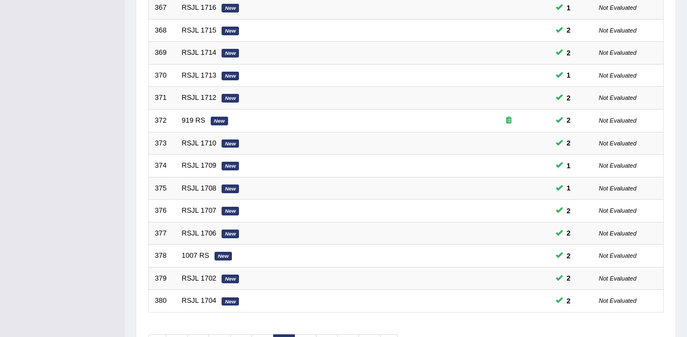
scroll to position [382, 0]
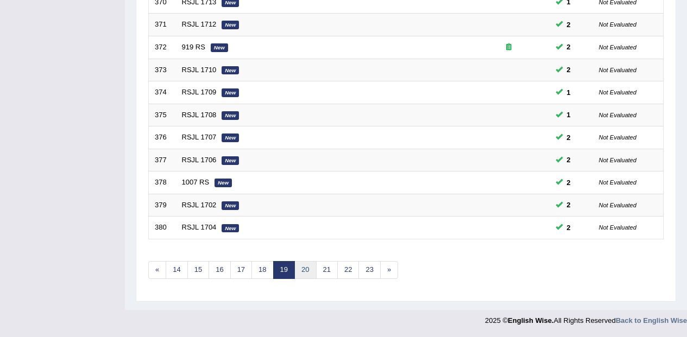
click at [309, 270] on link "20" at bounding box center [305, 270] width 22 height 18
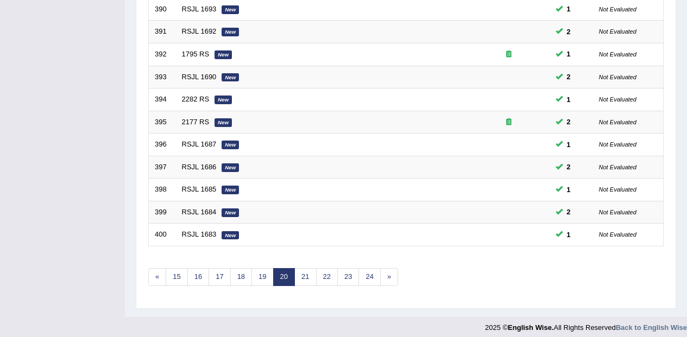
scroll to position [382, 0]
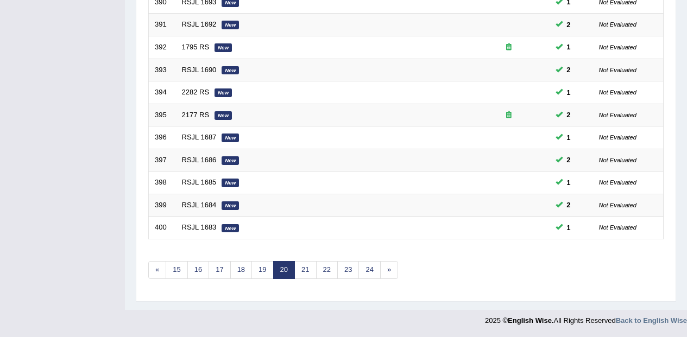
click at [278, 228] on td "RSJL 1683 New" at bounding box center [322, 228] width 292 height 23
click at [195, 228] on link "RSJL 1683" at bounding box center [199, 227] width 35 height 8
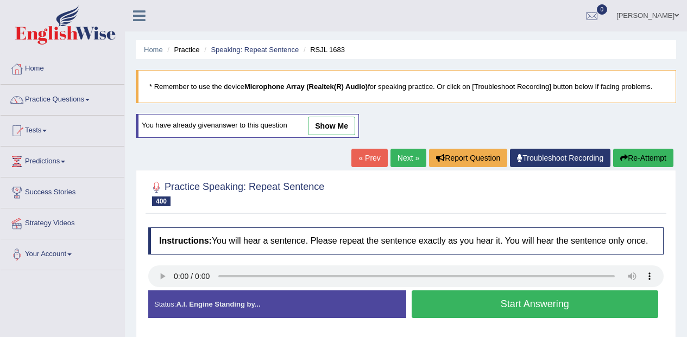
click at [403, 157] on link "Next »" at bounding box center [408, 158] width 36 height 18
click at [261, 49] on link "Speaking: Repeat Sentence" at bounding box center [255, 50] width 88 height 8
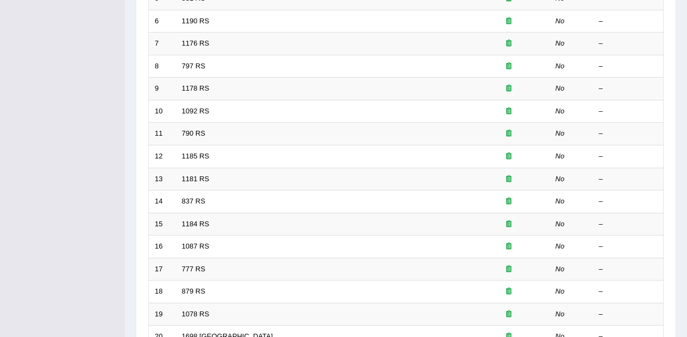
scroll to position [382, 0]
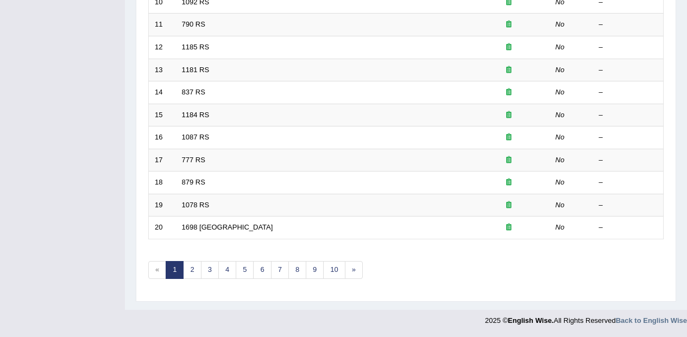
click at [340, 275] on link "10" at bounding box center [334, 270] width 22 height 18
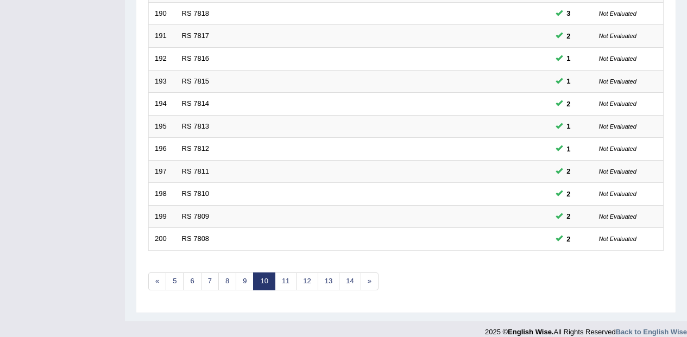
scroll to position [382, 0]
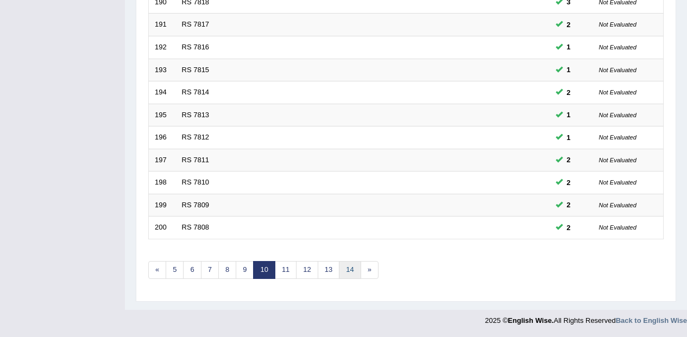
click at [353, 269] on link "14" at bounding box center [350, 270] width 22 height 18
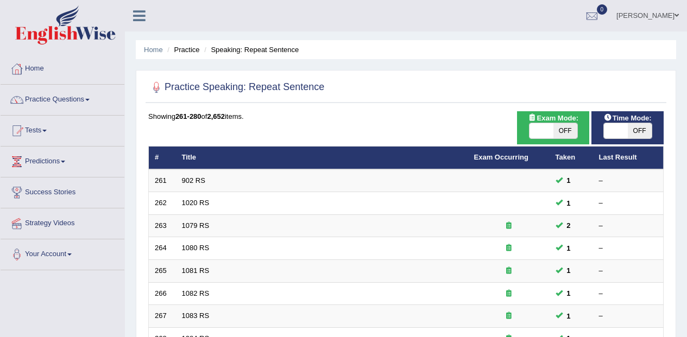
click at [654, 201] on div "–" at bounding box center [628, 203] width 59 height 10
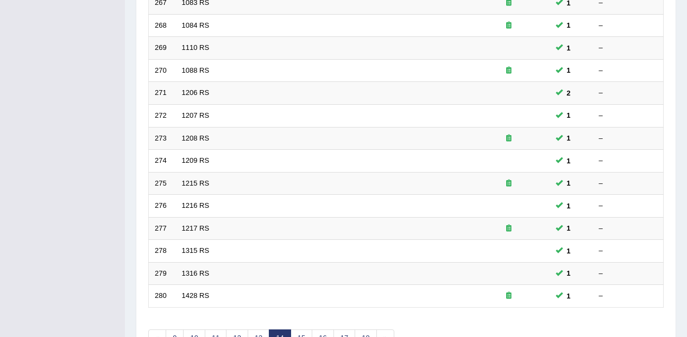
scroll to position [382, 0]
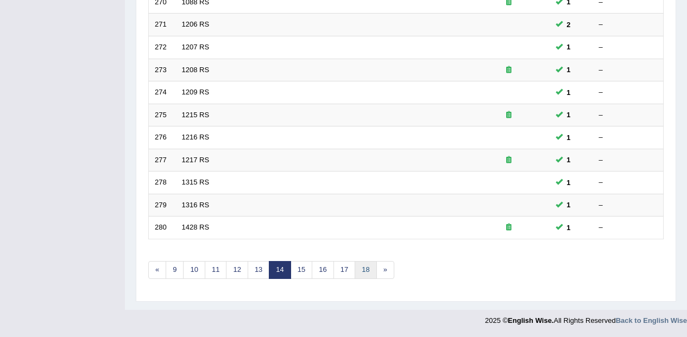
click at [359, 270] on link "18" at bounding box center [365, 270] width 22 height 18
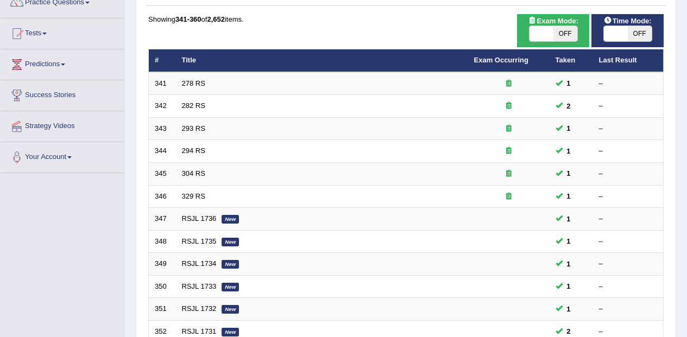
scroll to position [92, 0]
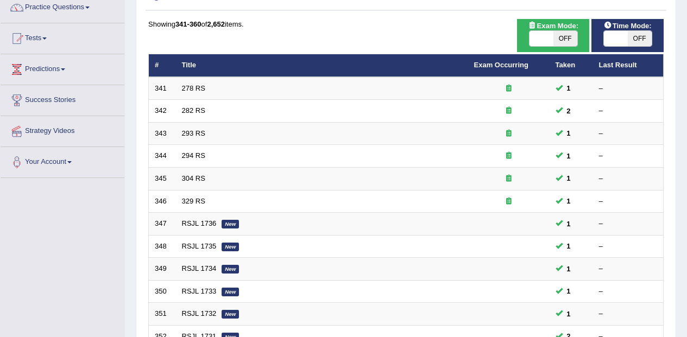
click at [189, 78] on td "278 RS" at bounding box center [322, 88] width 292 height 23
click at [194, 75] on th "Title" at bounding box center [322, 65] width 292 height 23
click at [202, 88] on link "278 RS" at bounding box center [193, 88] width 23 height 8
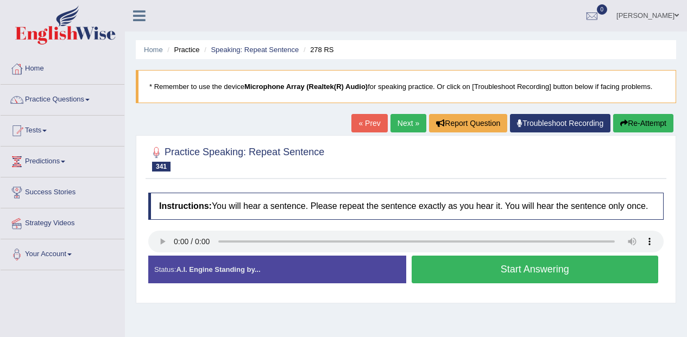
click at [156, 256] on div "Created with Highcharts 7.1.2 Too low Too high Time Pitch meter: 0 2.5 5 7.5 10" at bounding box center [274, 255] width 263 height 1
click at [511, 265] on button "Start Answering" at bounding box center [534, 270] width 247 height 28
click at [517, 267] on button "Start Answering" at bounding box center [534, 270] width 247 height 28
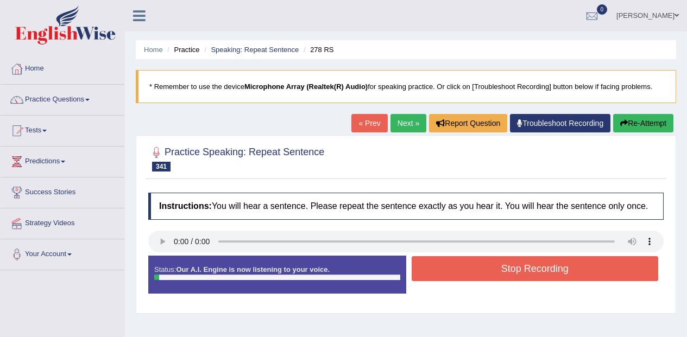
click at [525, 264] on button "Stop Recording" at bounding box center [534, 268] width 247 height 25
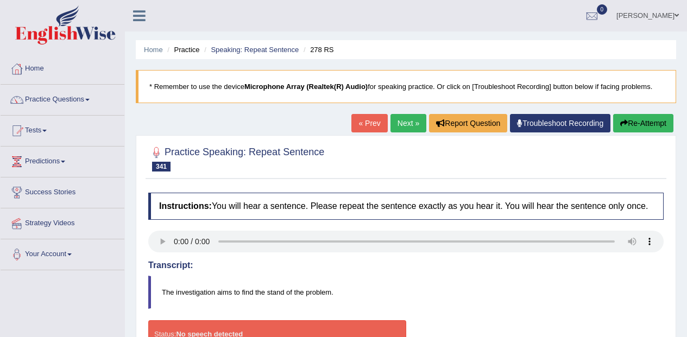
click at [633, 129] on button "Re-Attempt" at bounding box center [643, 123] width 60 height 18
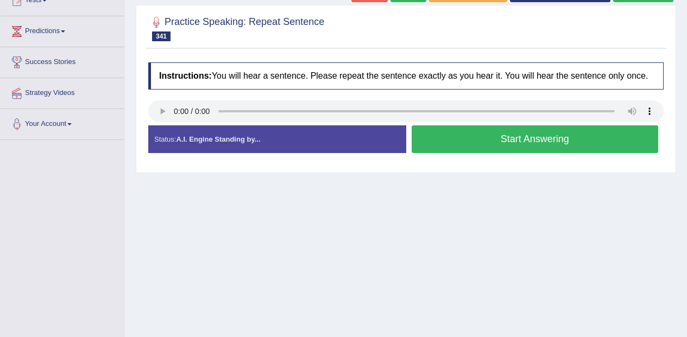
scroll to position [132, 0]
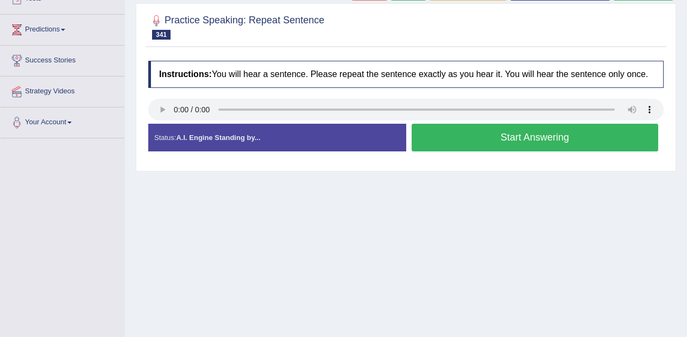
click at [490, 141] on button "Start Answering" at bounding box center [534, 138] width 247 height 28
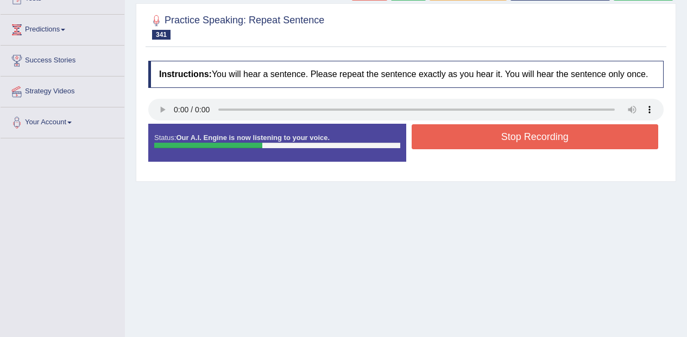
click at [496, 145] on button "Stop Recording" at bounding box center [534, 136] width 247 height 25
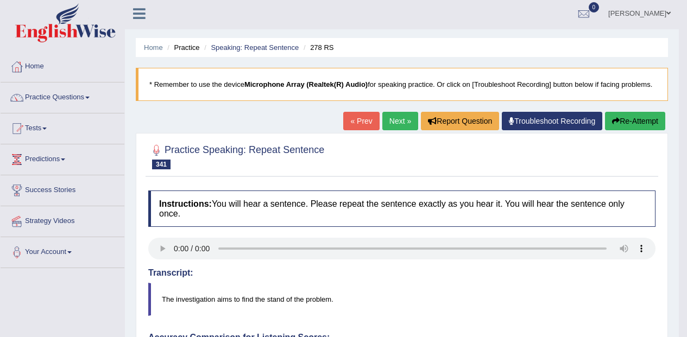
scroll to position [0, 0]
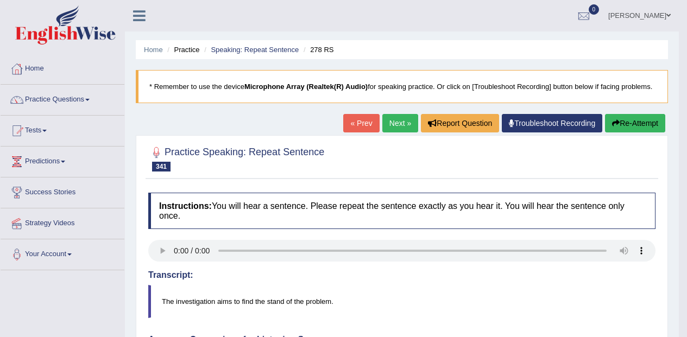
click at [389, 118] on link "Next »" at bounding box center [400, 123] width 36 height 18
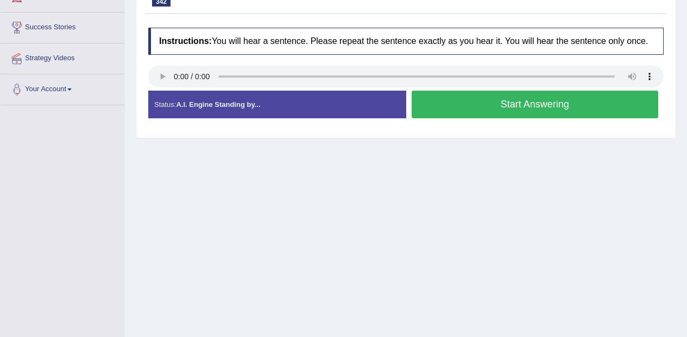
scroll to position [115, 0]
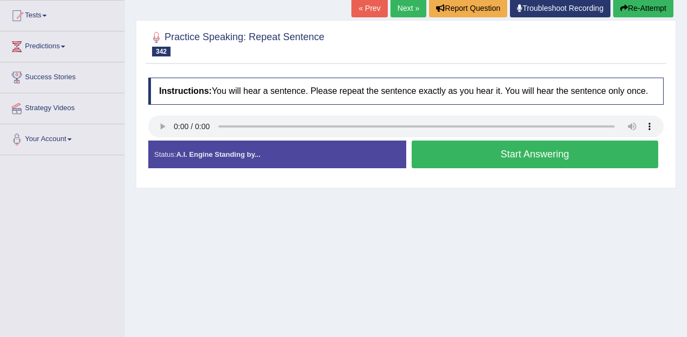
click at [555, 153] on button "Start Answering" at bounding box center [534, 155] width 247 height 28
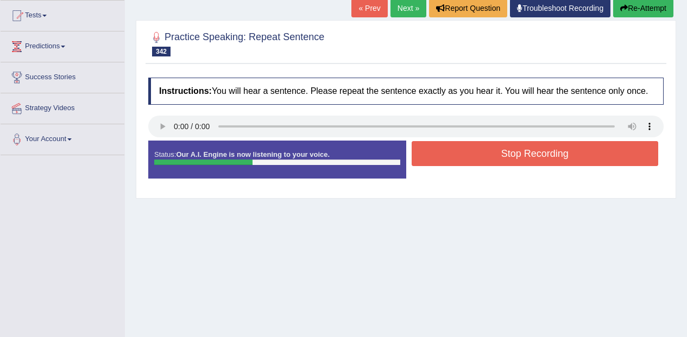
click at [515, 161] on button "Stop Recording" at bounding box center [534, 153] width 247 height 25
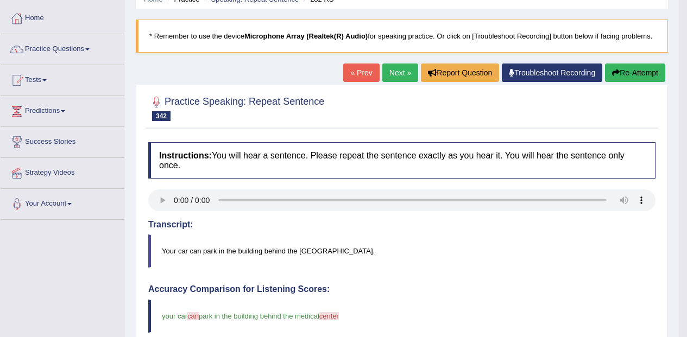
scroll to position [0, 0]
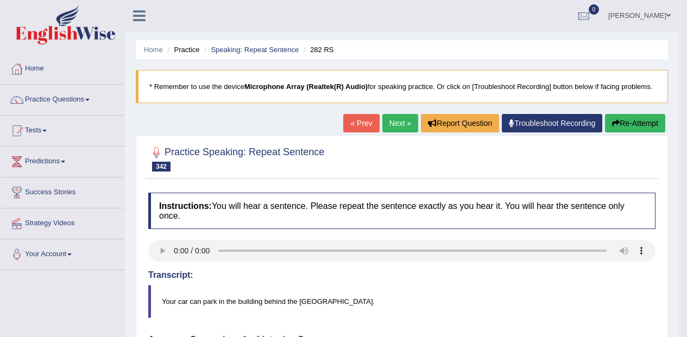
click at [402, 120] on link "Next »" at bounding box center [400, 123] width 36 height 18
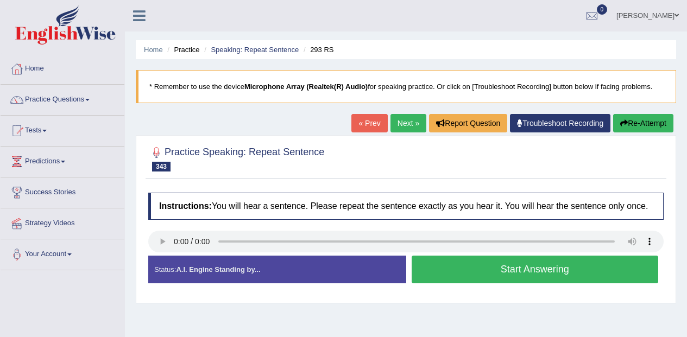
click at [567, 263] on button "Start Answering" at bounding box center [534, 270] width 247 height 28
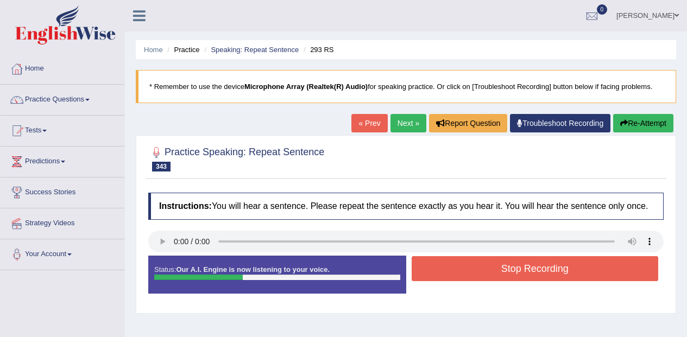
click at [518, 256] on div "Start Answering" at bounding box center [535, 256] width 258 height 1
click at [527, 267] on button "Stop Recording" at bounding box center [534, 268] width 247 height 25
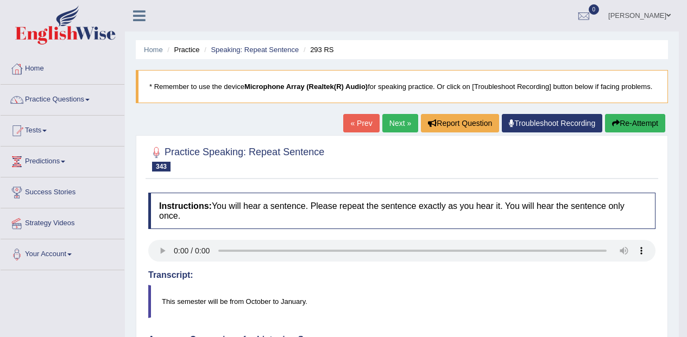
click at [401, 119] on link "Next »" at bounding box center [400, 123] width 36 height 18
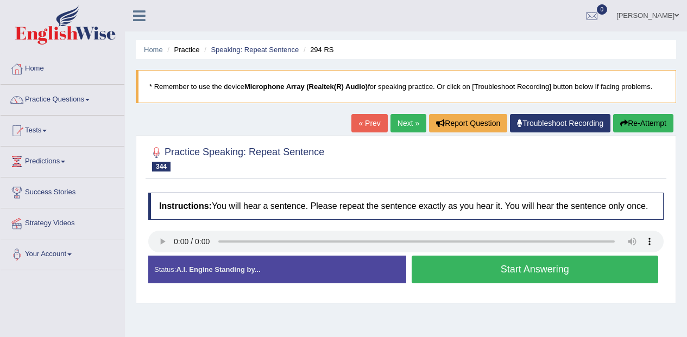
click at [524, 267] on button "Start Answering" at bounding box center [534, 270] width 247 height 28
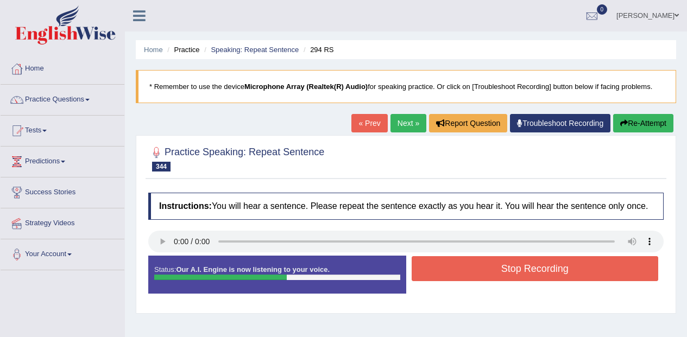
click at [535, 262] on button "Stop Recording" at bounding box center [534, 268] width 247 height 25
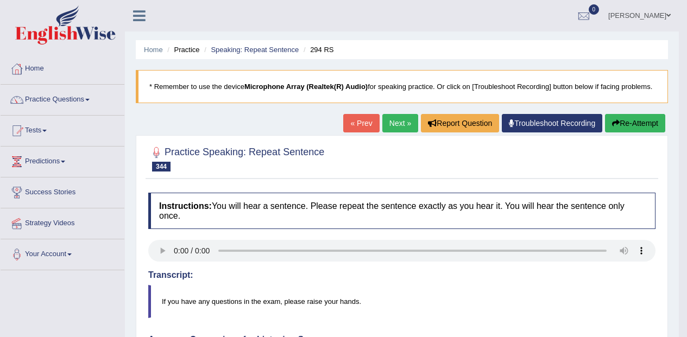
click at [389, 130] on link "Next »" at bounding box center [400, 123] width 36 height 18
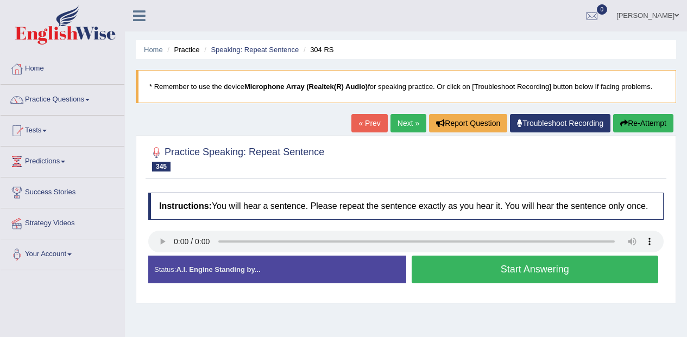
click at [553, 266] on button "Start Answering" at bounding box center [534, 270] width 247 height 28
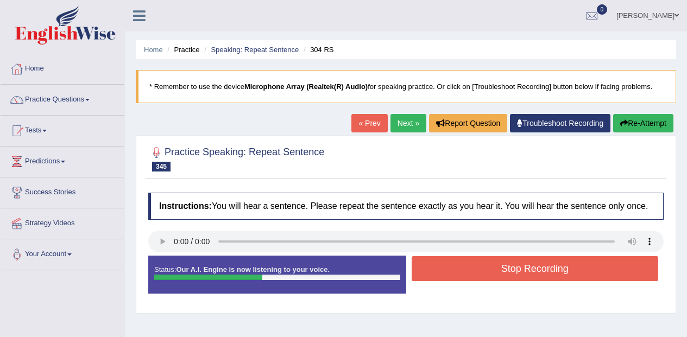
click at [522, 261] on button "Stop Recording" at bounding box center [534, 268] width 247 height 25
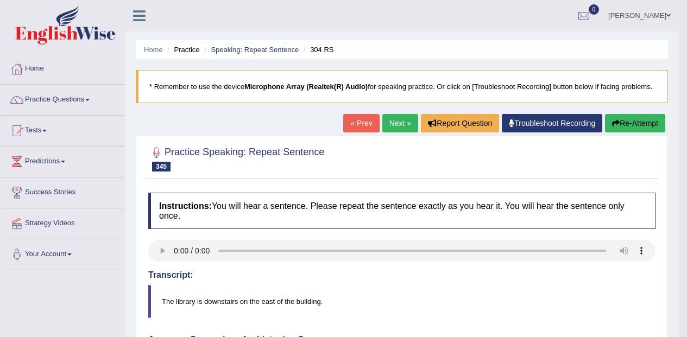
click at [408, 116] on link "Next »" at bounding box center [400, 123] width 36 height 18
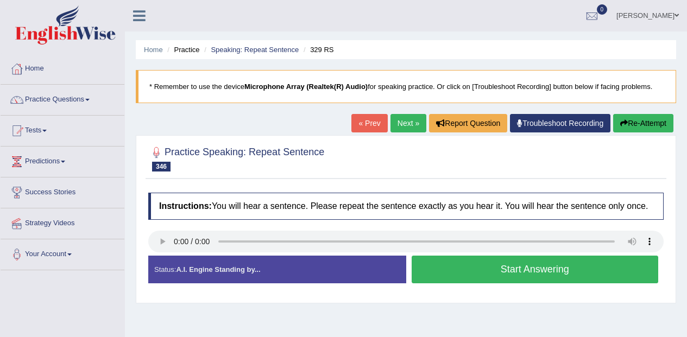
click at [168, 256] on div "Created with Highcharts 7.1.2 Too low Too high Time Pitch meter: 0 2.5 5 7.5 10" at bounding box center [274, 255] width 263 height 1
click at [581, 272] on button "Start Answering" at bounding box center [534, 270] width 247 height 28
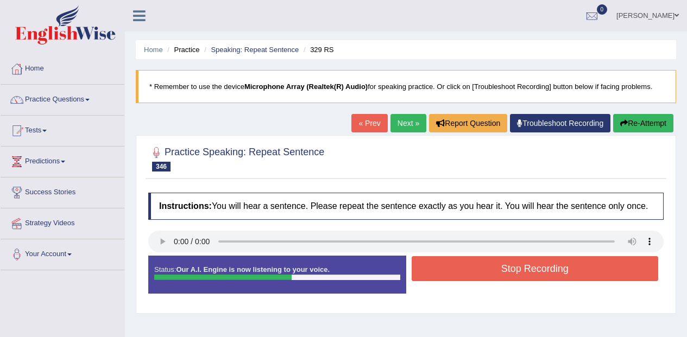
click at [522, 256] on div "Start Answering" at bounding box center [535, 256] width 258 height 1
click at [530, 280] on button "Stop Recording" at bounding box center [534, 268] width 247 height 25
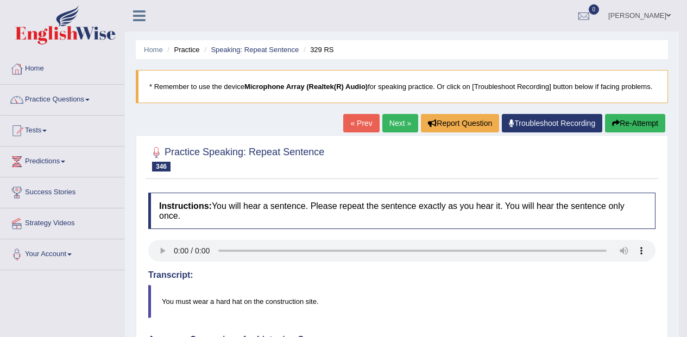
click at [400, 122] on link "Next »" at bounding box center [400, 123] width 36 height 18
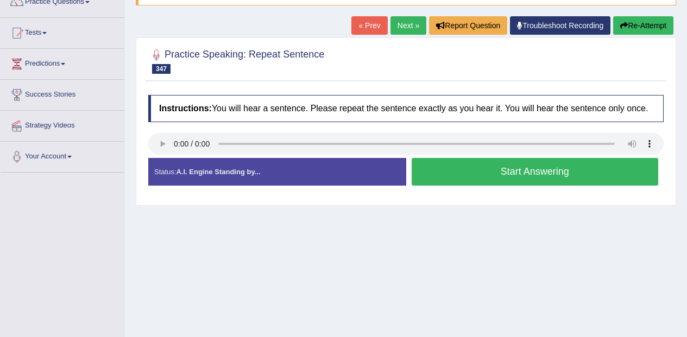
scroll to position [105, 0]
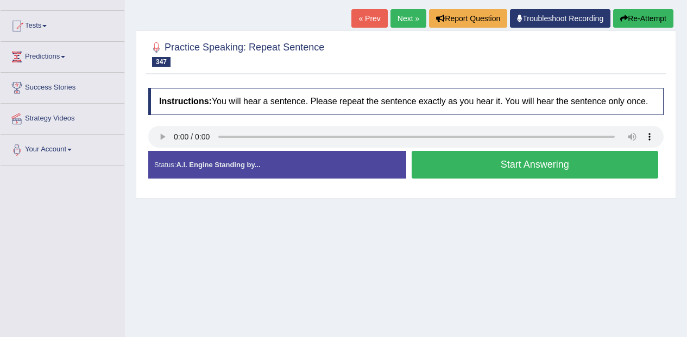
click at [500, 170] on button "Start Answering" at bounding box center [534, 165] width 247 height 28
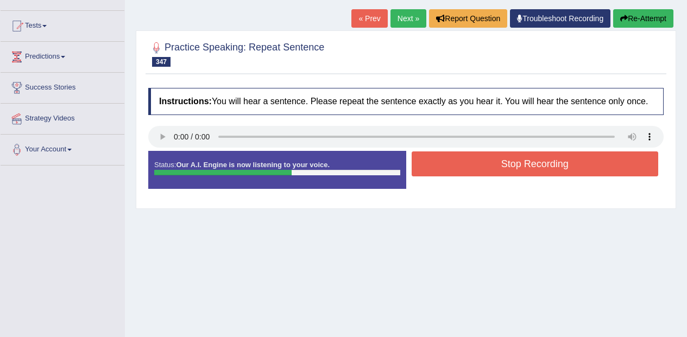
click at [518, 159] on button "Stop Recording" at bounding box center [534, 163] width 247 height 25
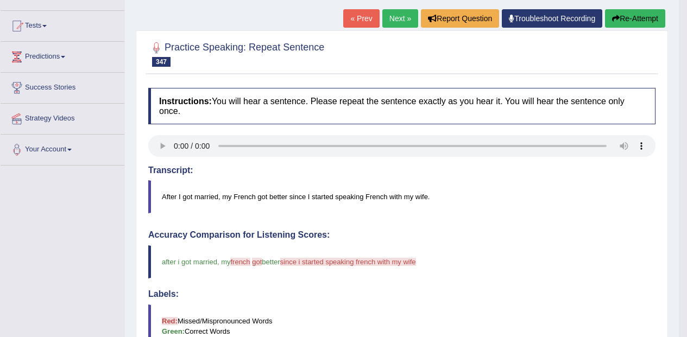
click at [631, 19] on button "Re-Attempt" at bounding box center [635, 18] width 60 height 18
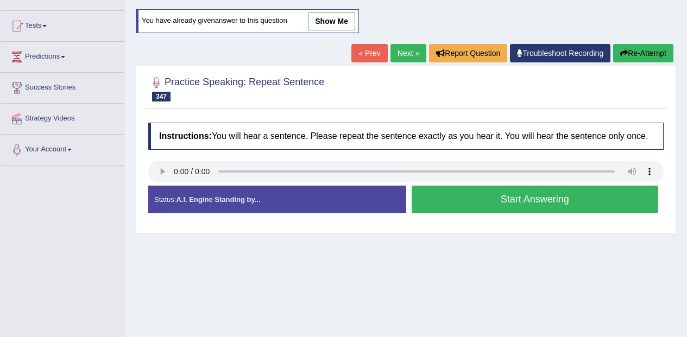
click at [491, 197] on button "Start Answering" at bounding box center [534, 200] width 247 height 28
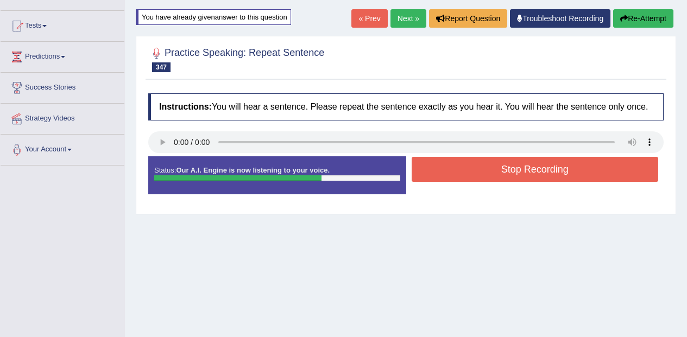
click at [524, 165] on button "Stop Recording" at bounding box center [534, 169] width 247 height 25
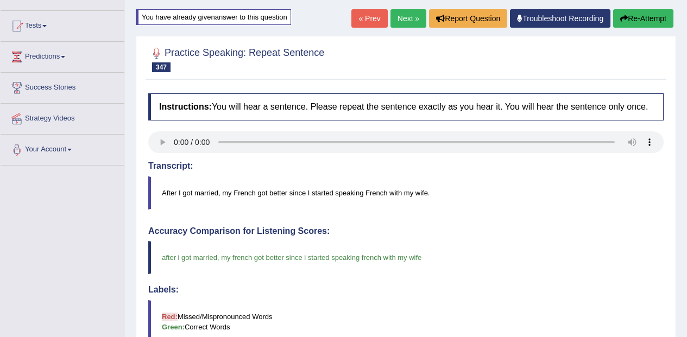
click at [404, 25] on link "Next »" at bounding box center [408, 18] width 36 height 18
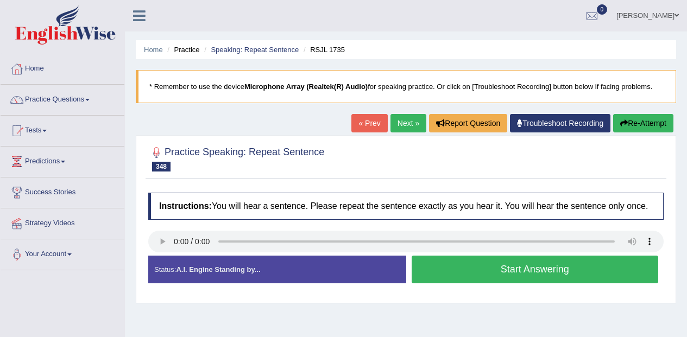
click at [509, 260] on button "Start Answering" at bounding box center [534, 270] width 247 height 28
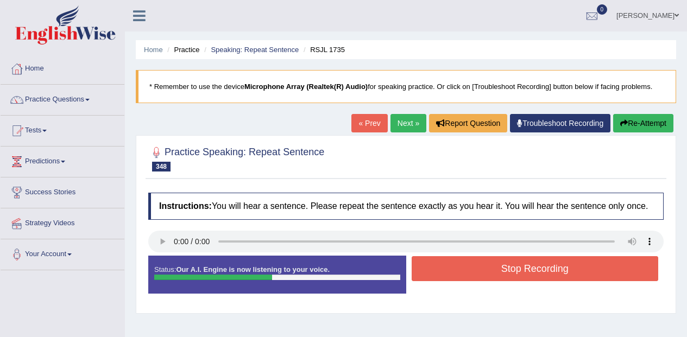
click at [486, 270] on button "Stop Recording" at bounding box center [534, 268] width 247 height 25
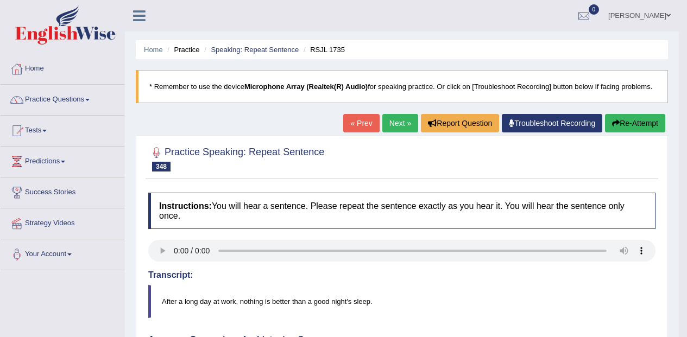
click at [389, 115] on link "Next »" at bounding box center [400, 123] width 36 height 18
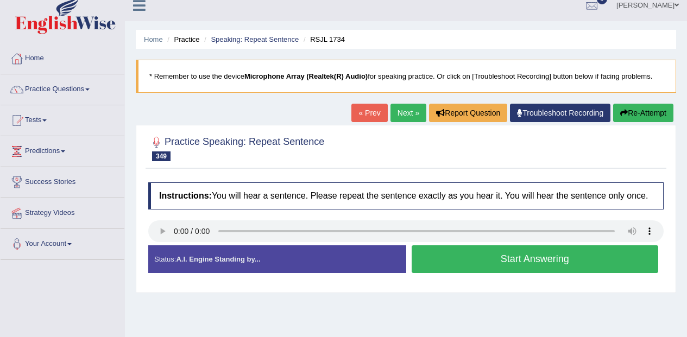
click at [157, 245] on div "Created with Highcharts 7.1.2 Too low Too high Time Pitch meter: 0 2.5 5 7.5 10" at bounding box center [274, 245] width 263 height 1
click at [486, 265] on button "Start Answering" at bounding box center [534, 259] width 247 height 28
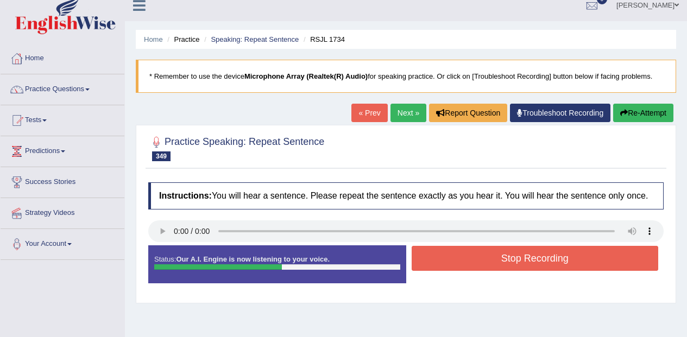
click at [514, 252] on button "Stop Recording" at bounding box center [534, 258] width 247 height 25
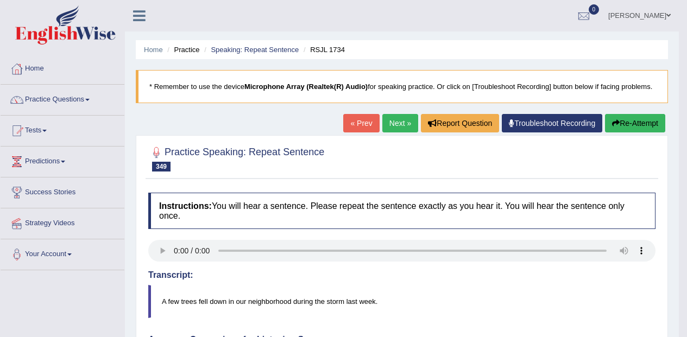
click at [647, 116] on button "Re-Attempt" at bounding box center [635, 123] width 60 height 18
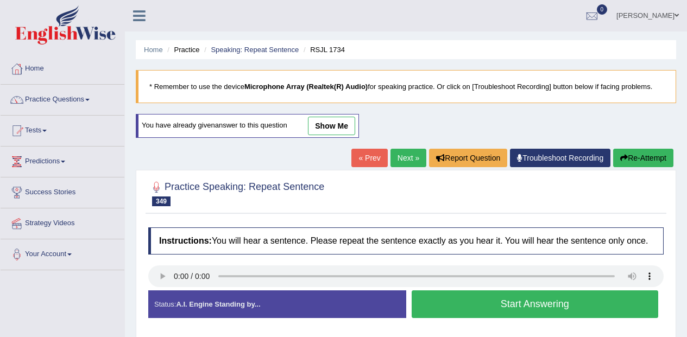
click at [510, 301] on button "Start Answering" at bounding box center [534, 304] width 247 height 28
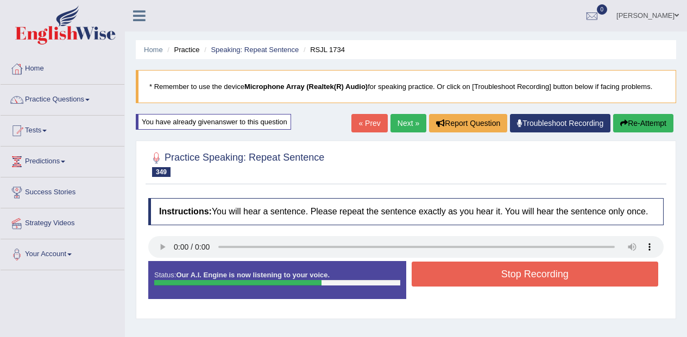
click at [522, 278] on button "Stop Recording" at bounding box center [534, 274] width 247 height 25
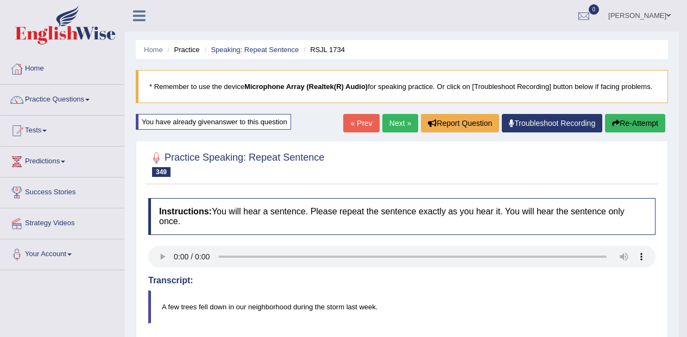
click at [389, 121] on link "Next »" at bounding box center [400, 123] width 36 height 18
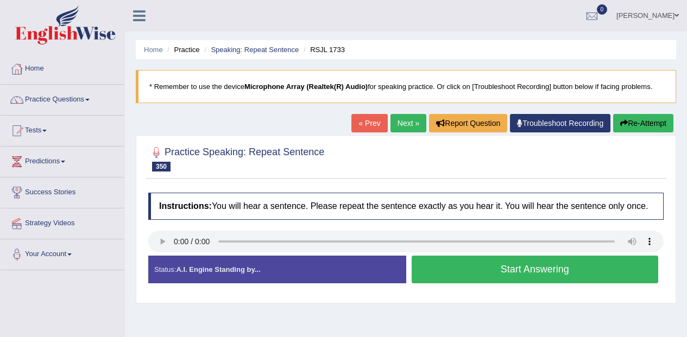
click at [159, 218] on h4 "Instructions: You will hear a sentence. Please repeat the sentence exactly as y…" at bounding box center [405, 206] width 515 height 27
click at [528, 275] on button "Start Answering" at bounding box center [534, 270] width 247 height 28
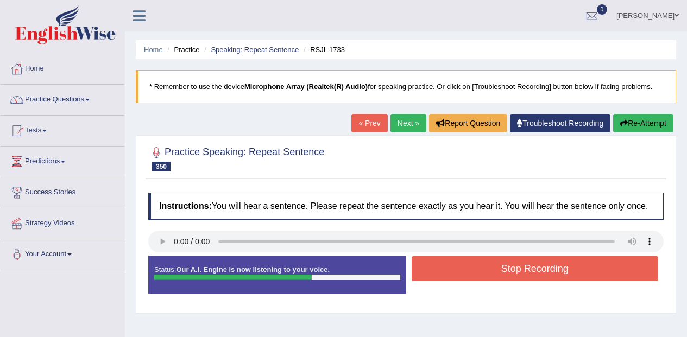
click at [523, 277] on button "Stop Recording" at bounding box center [534, 268] width 247 height 25
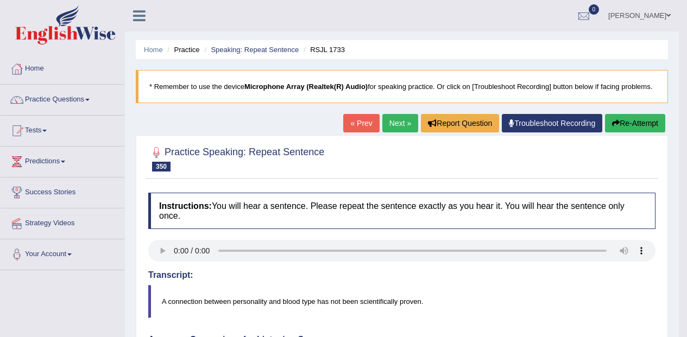
click at [51, 92] on link "Practice Questions" at bounding box center [63, 98] width 124 height 27
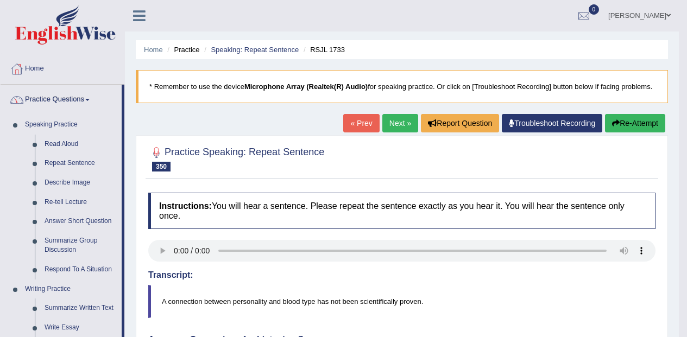
click at [80, 184] on link "Describe Image" at bounding box center [81, 183] width 82 height 20
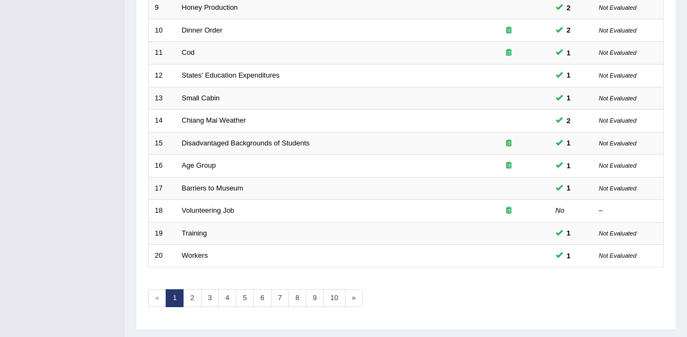
scroll to position [382, 0]
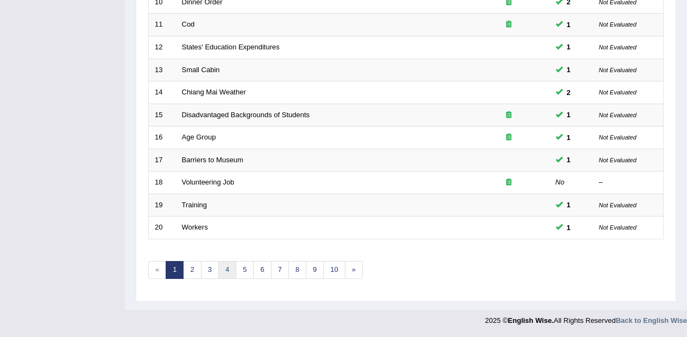
click at [228, 266] on link "4" at bounding box center [227, 270] width 18 height 18
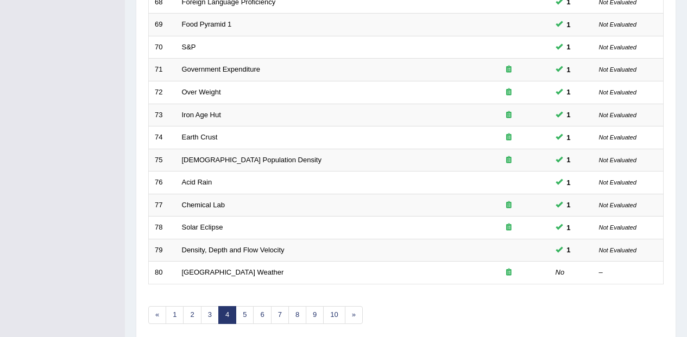
scroll to position [382, 0]
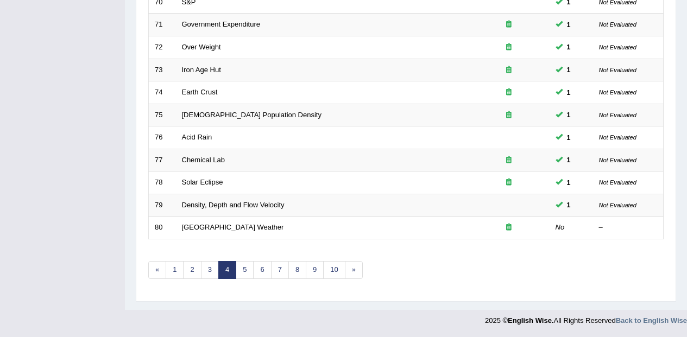
click at [243, 269] on link "5" at bounding box center [245, 270] width 18 height 18
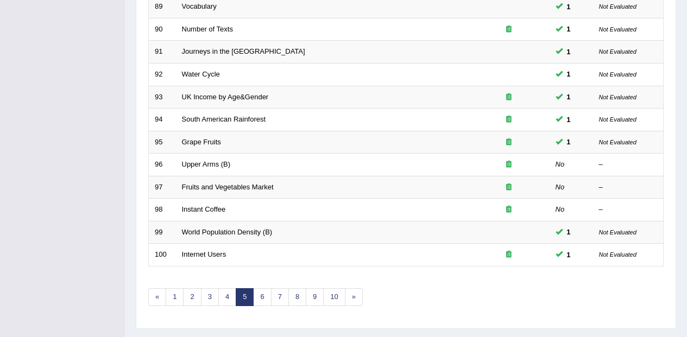
scroll to position [382, 0]
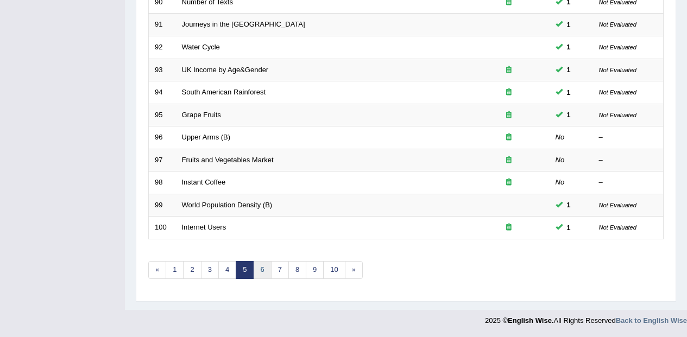
click at [265, 269] on link "6" at bounding box center [262, 270] width 18 height 18
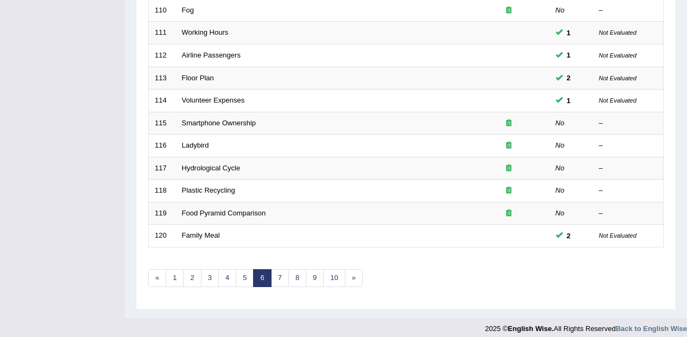
scroll to position [382, 0]
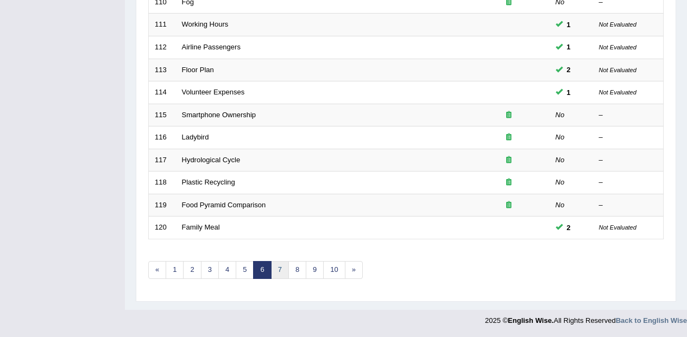
click at [277, 271] on link "7" at bounding box center [280, 270] width 18 height 18
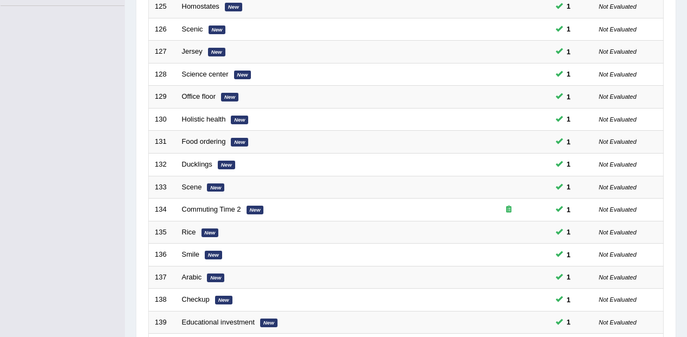
scroll to position [382, 0]
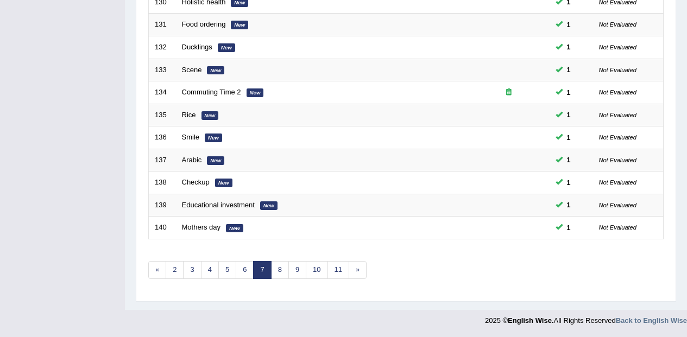
click at [280, 268] on link "8" at bounding box center [280, 270] width 18 height 18
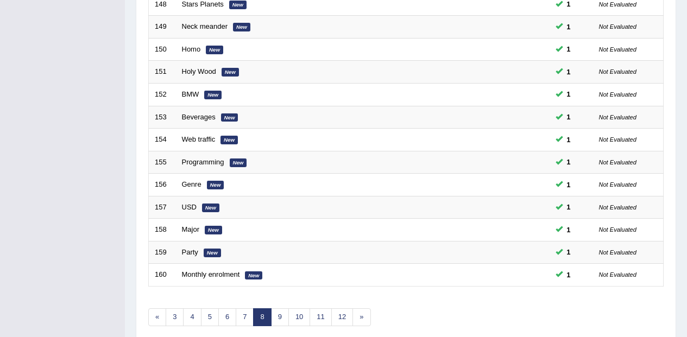
scroll to position [382, 0]
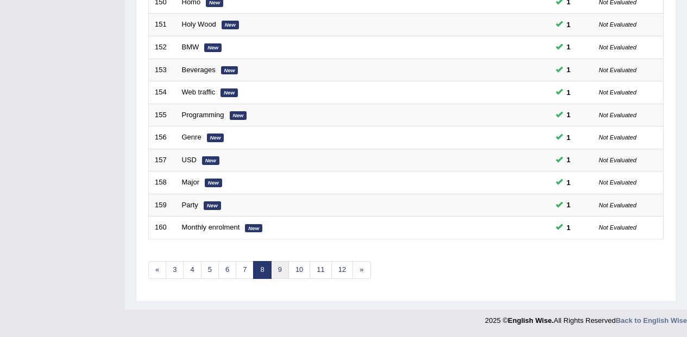
click at [278, 275] on link "9" at bounding box center [280, 270] width 18 height 18
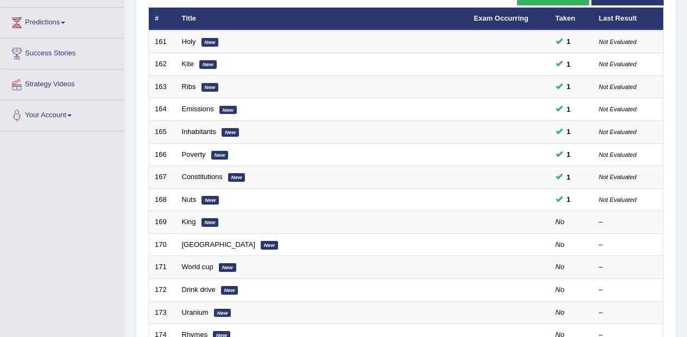
scroll to position [138, 0]
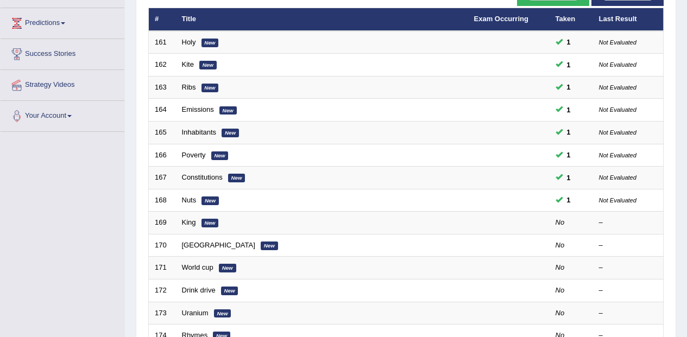
click at [217, 220] on em "New" at bounding box center [209, 223] width 17 height 9
click at [216, 220] on em "New" at bounding box center [209, 223] width 17 height 9
click at [194, 226] on link "King" at bounding box center [189, 222] width 14 height 8
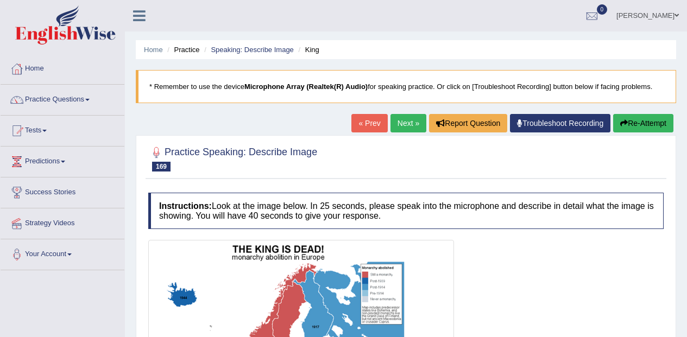
click at [34, 90] on link "Practice Questions" at bounding box center [63, 98] width 124 height 27
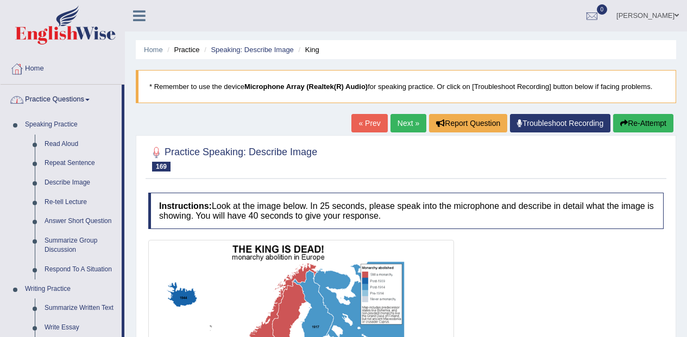
click at [73, 191] on link "Describe Image" at bounding box center [81, 183] width 82 height 20
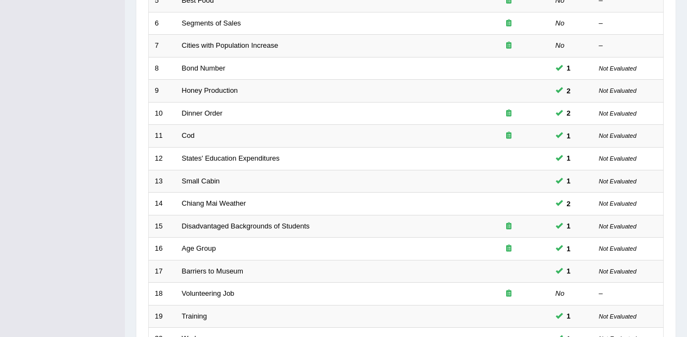
scroll to position [382, 0]
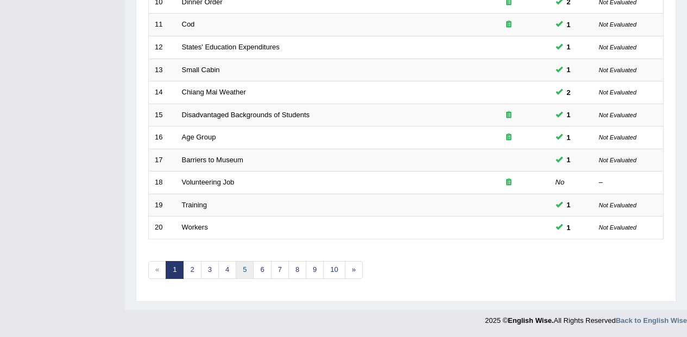
click at [250, 262] on link "5" at bounding box center [245, 270] width 18 height 18
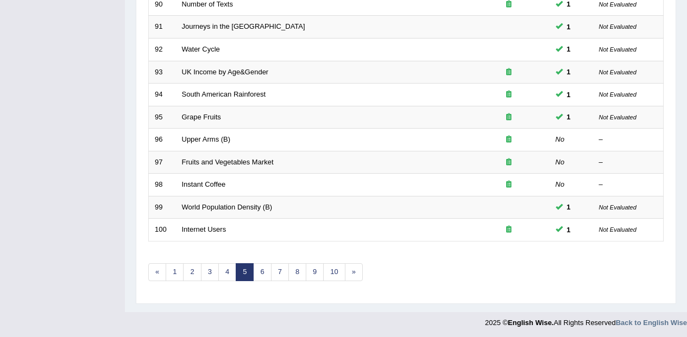
scroll to position [382, 0]
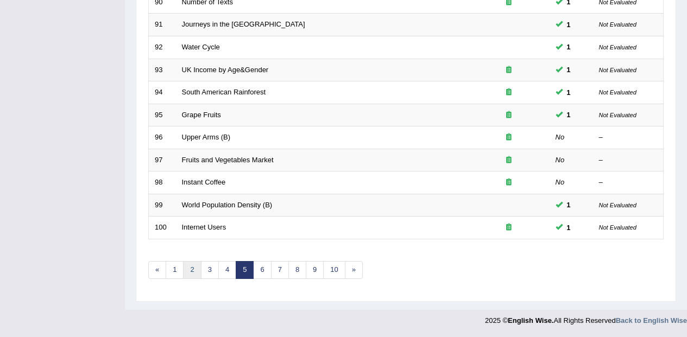
click at [196, 266] on link "2" at bounding box center [192, 270] width 18 height 18
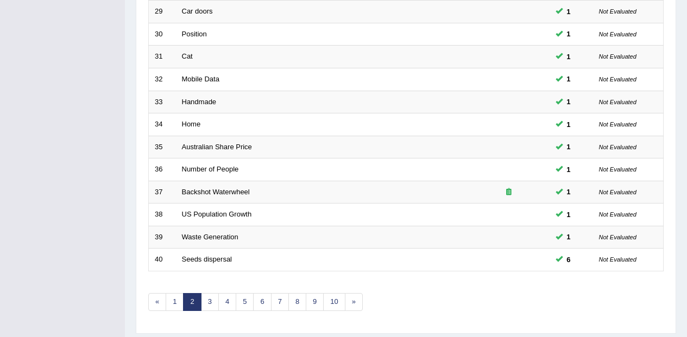
scroll to position [382, 0]
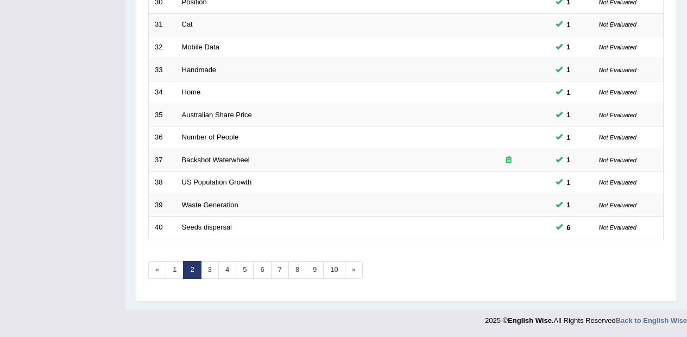
click at [221, 263] on link "4" at bounding box center [227, 270] width 18 height 18
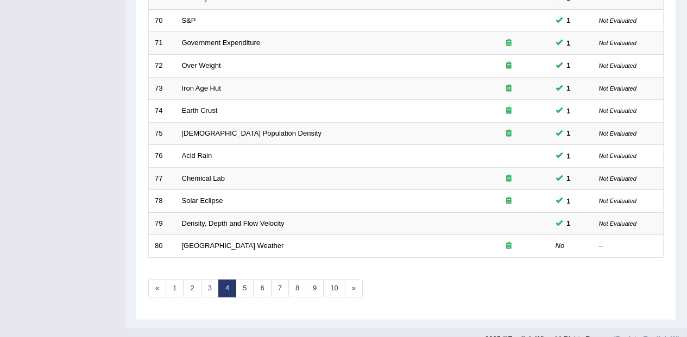
scroll to position [382, 0]
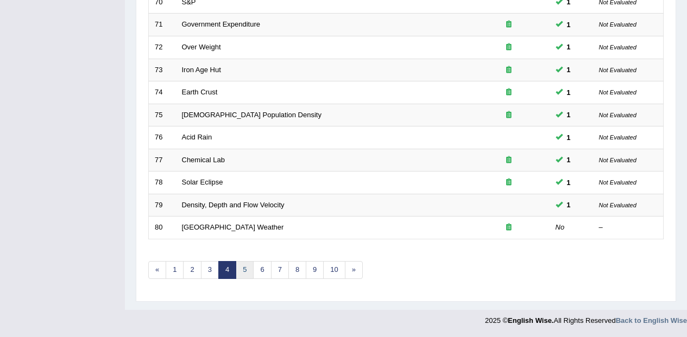
click at [249, 269] on link "5" at bounding box center [245, 270] width 18 height 18
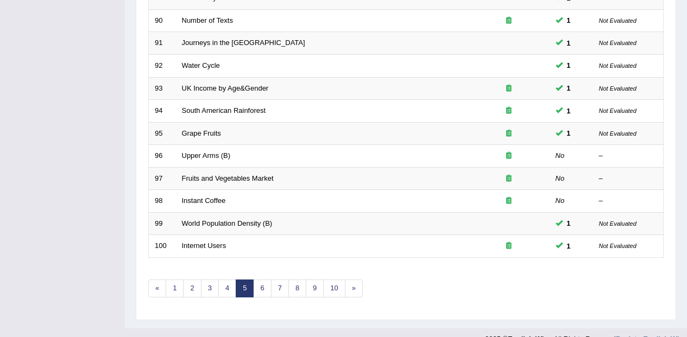
scroll to position [364, 0]
click at [195, 280] on link "2" at bounding box center [192, 288] width 18 height 18
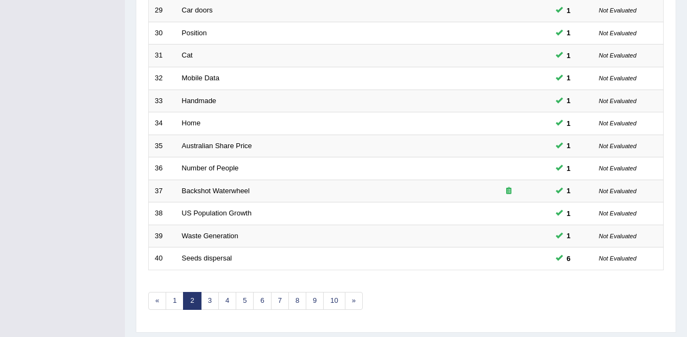
scroll to position [382, 0]
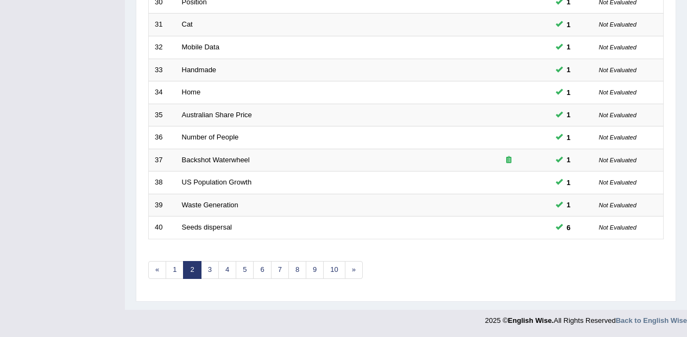
click at [216, 277] on link "3" at bounding box center [210, 270] width 18 height 18
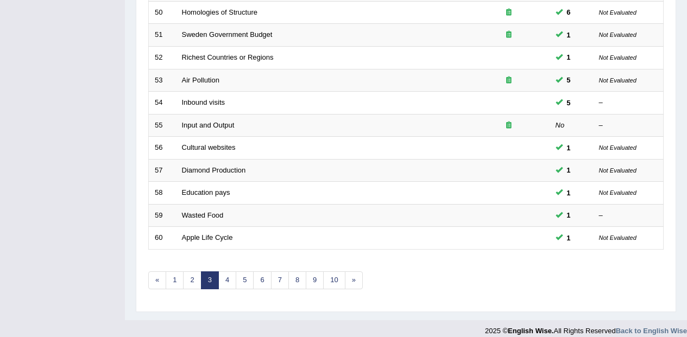
scroll to position [382, 0]
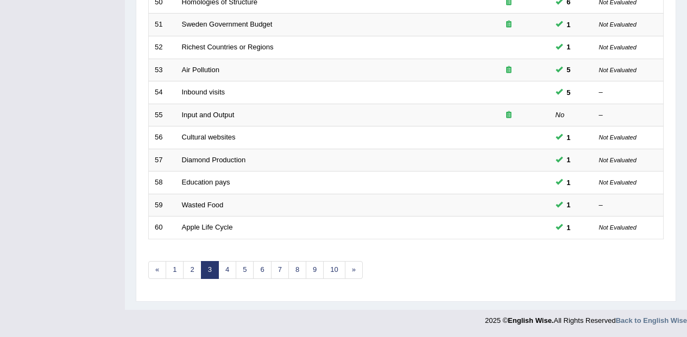
click at [233, 270] on link "4" at bounding box center [227, 270] width 18 height 18
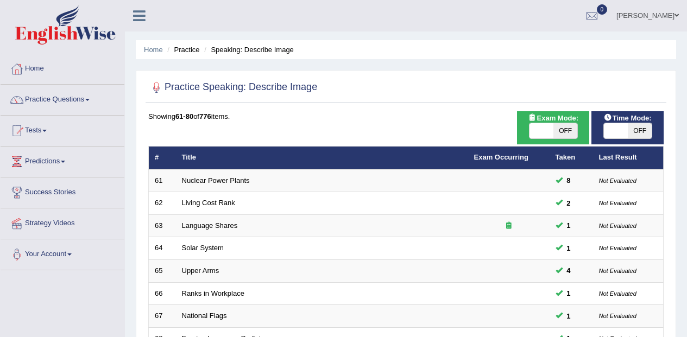
click at [192, 178] on link "Nuclear Power Plants" at bounding box center [216, 180] width 68 height 8
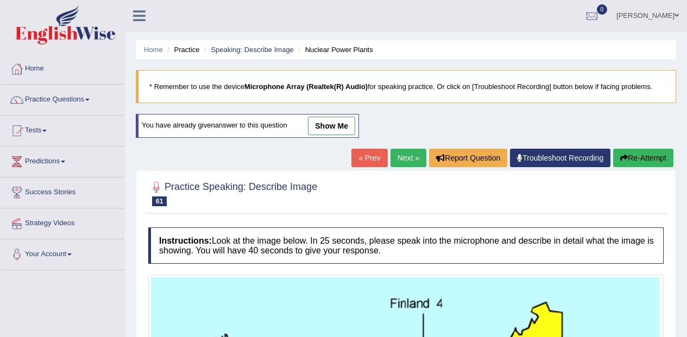
click at [41, 95] on link "Practice Questions" at bounding box center [63, 98] width 124 height 27
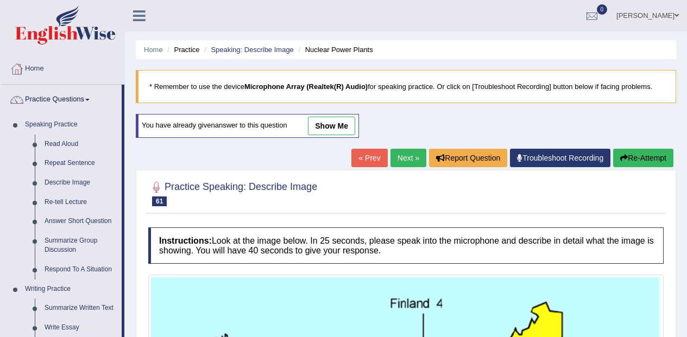
click at [65, 199] on link "Re-tell Lecture" at bounding box center [81, 203] width 82 height 20
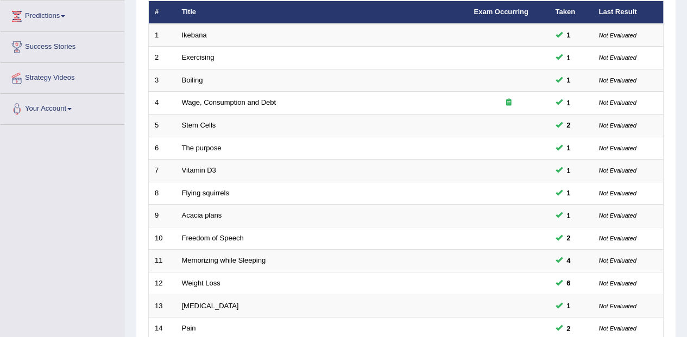
scroll to position [382, 0]
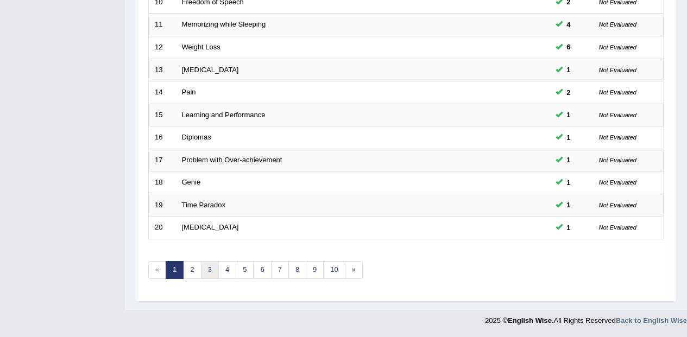
click at [206, 267] on link "3" at bounding box center [210, 270] width 18 height 18
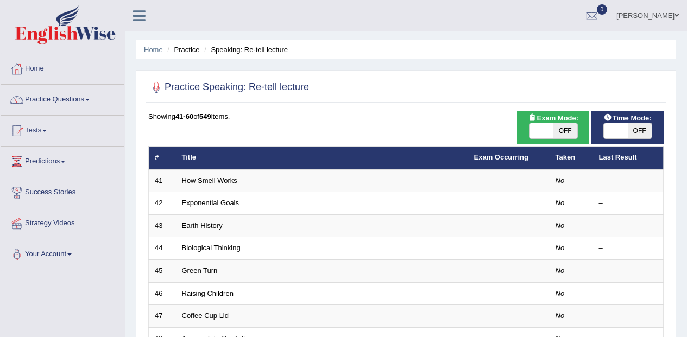
click at [209, 178] on link "How Smell Works" at bounding box center [209, 180] width 55 height 8
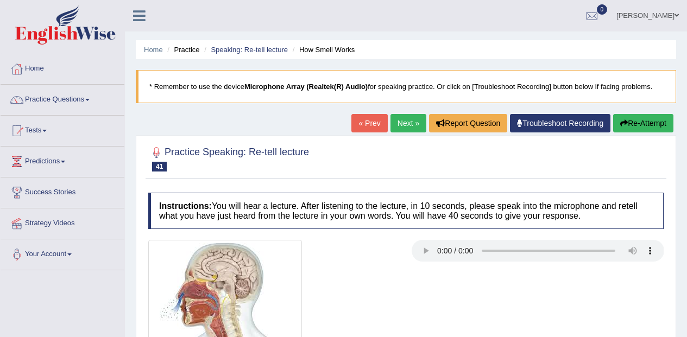
scroll to position [4, 0]
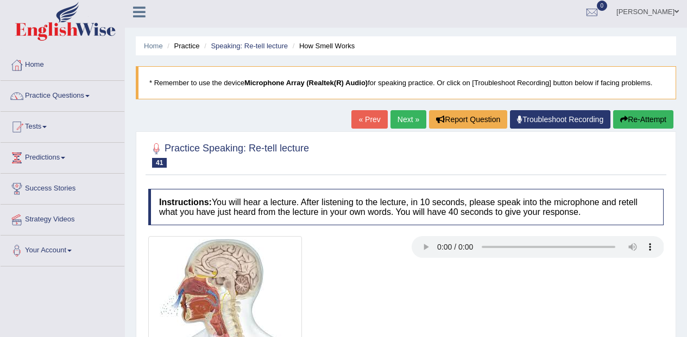
click at [400, 116] on link "Next »" at bounding box center [408, 119] width 36 height 18
